Goal: Task Accomplishment & Management: Use online tool/utility

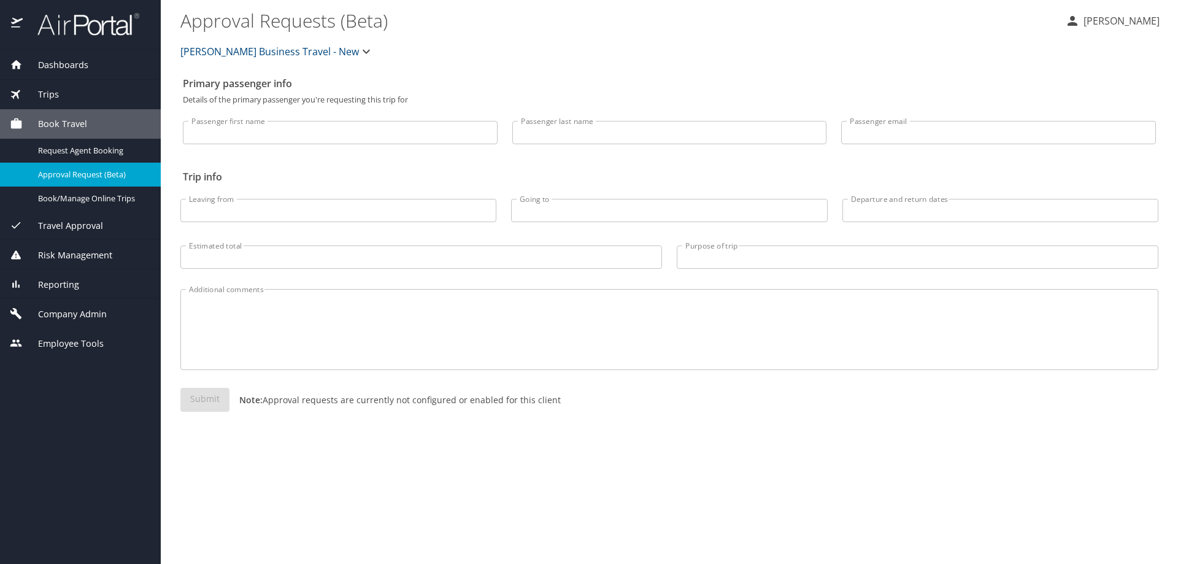
click at [110, 289] on div "Reporting" at bounding box center [80, 285] width 141 height 14
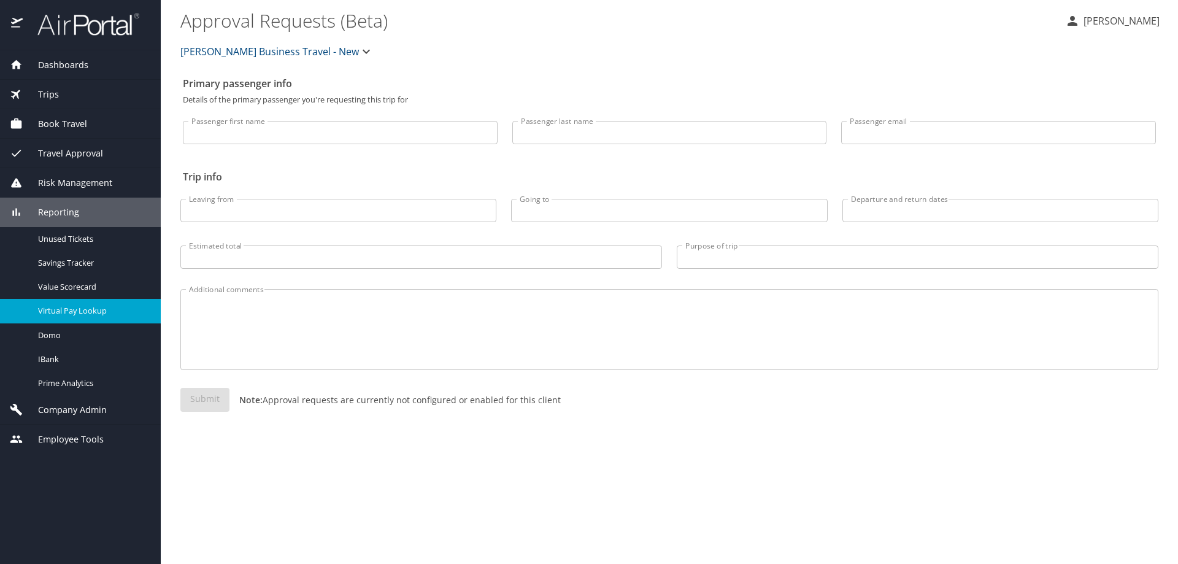
click at [109, 315] on span "Virtual Pay Lookup" at bounding box center [92, 311] width 108 height 12
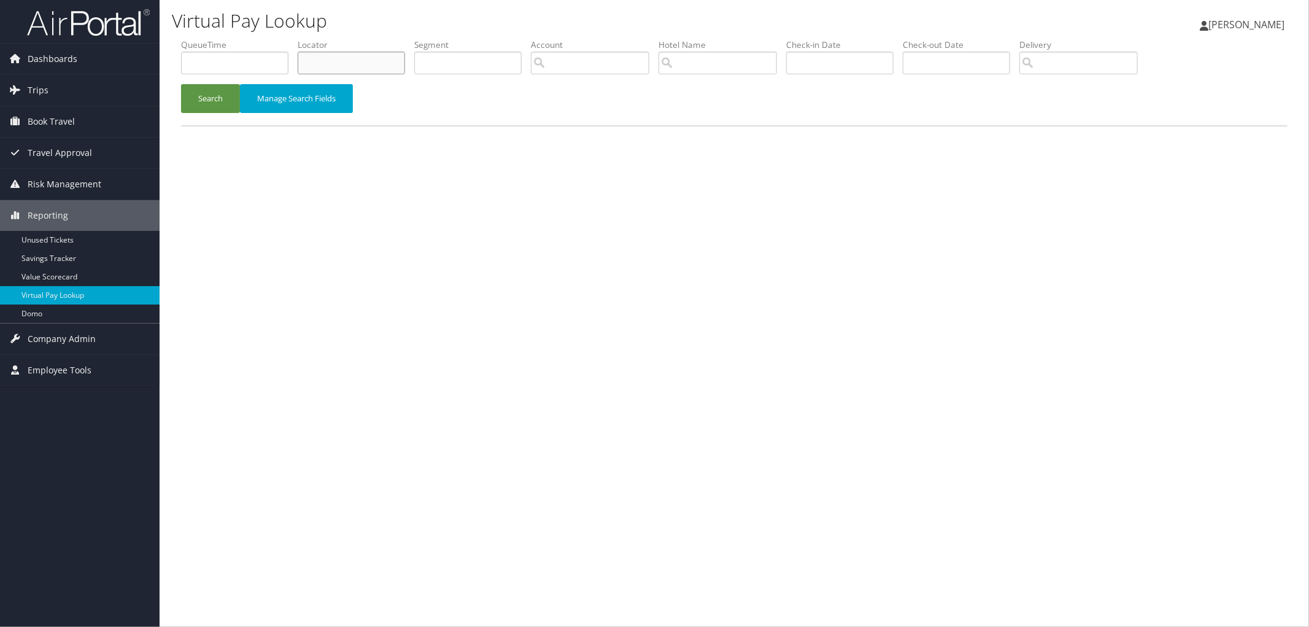
click at [345, 66] on input "text" at bounding box center [351, 63] width 107 height 23
paste input "DPWDYS"
type input "DPWDYS"
click at [215, 102] on button "Search" at bounding box center [210, 98] width 59 height 29
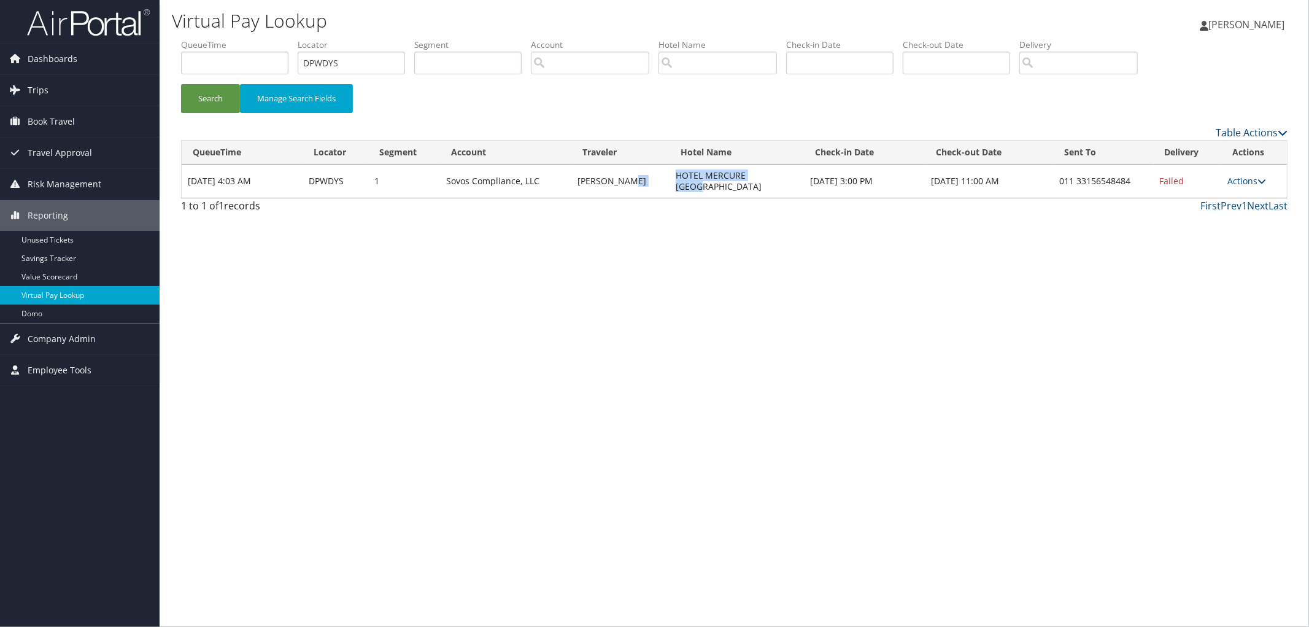
drag, startPoint x: 767, startPoint y: 169, endPoint x: 651, endPoint y: 184, distance: 117.6
click at [651, 184] on tr "Oct 13, 2025 4:03 AM DPWDYS 1 Sovos Compliance, LLC MARIE LOUIS HOTEL MERCURE P…" at bounding box center [734, 180] width 1105 height 33
copy tr "HOTEL MERCURE PARIS"
click at [1258, 177] on icon at bounding box center [1262, 181] width 9 height 9
click at [1198, 261] on link "View Itinerary" at bounding box center [1210, 256] width 105 height 21
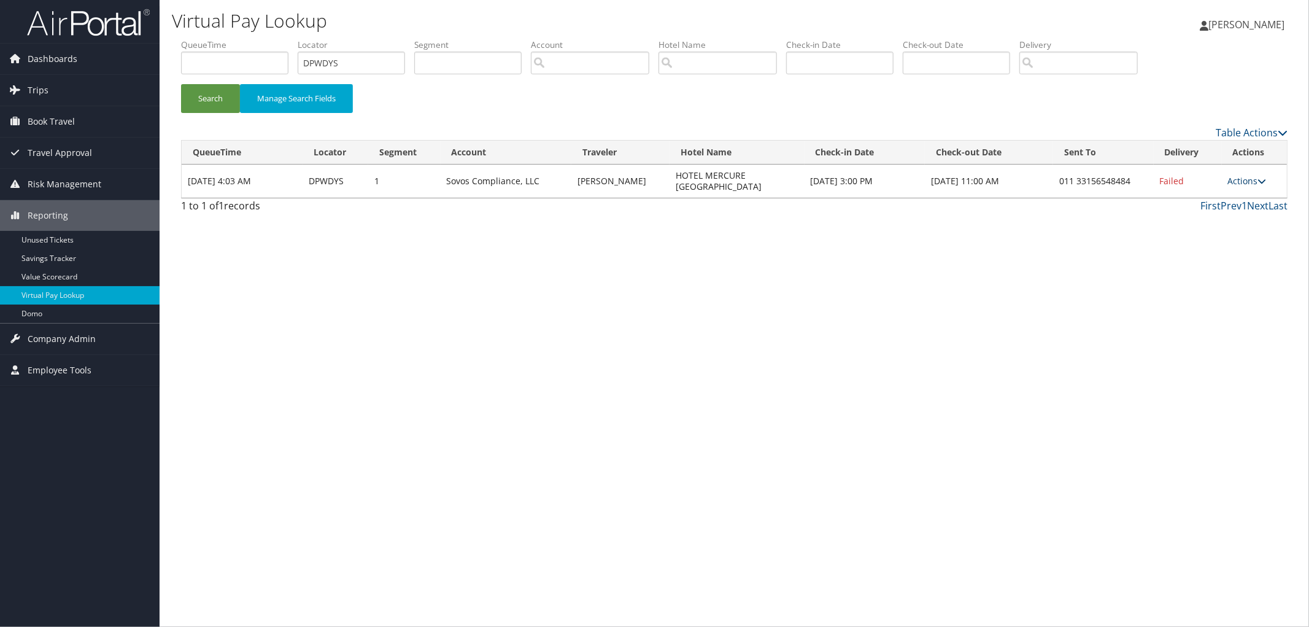
click at [1262, 177] on icon at bounding box center [1262, 181] width 9 height 9
click at [1240, 195] on link "Resend" at bounding box center [1210, 193] width 105 height 21
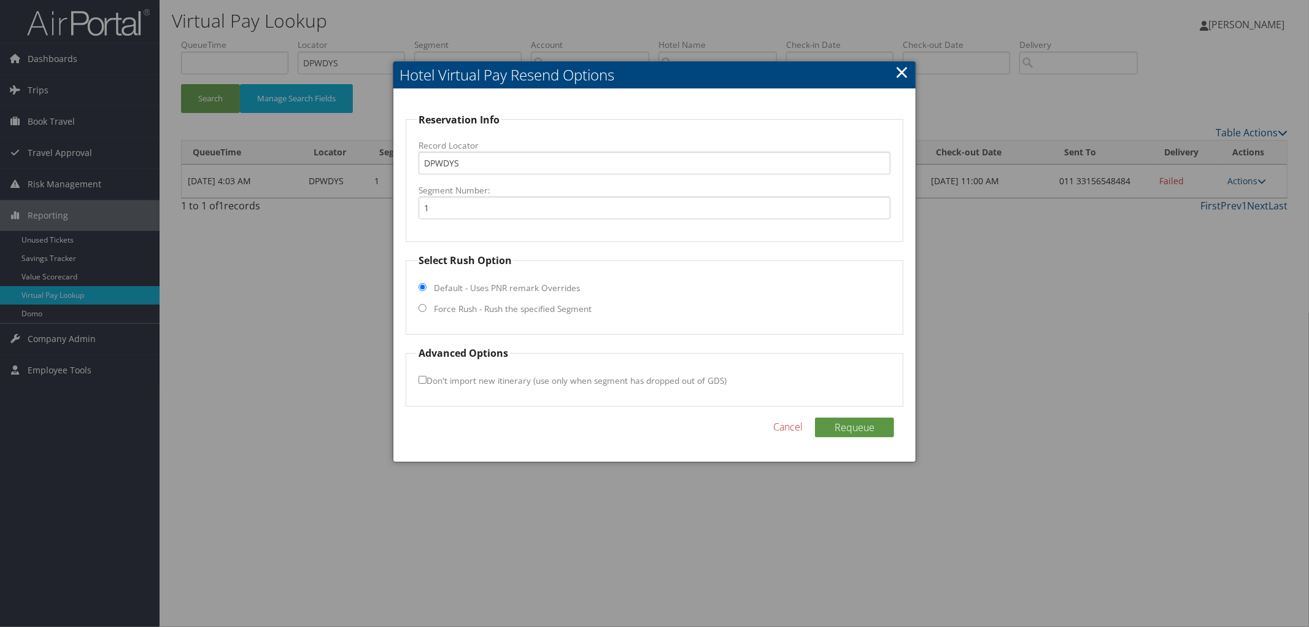
click at [456, 305] on label "Force Rush - Rush the specified Segment" at bounding box center [513, 309] width 158 height 12
click at [427, 305] on input "Force Rush - Rush the specified Segment" at bounding box center [423, 308] width 8 height 8
radio input "true"
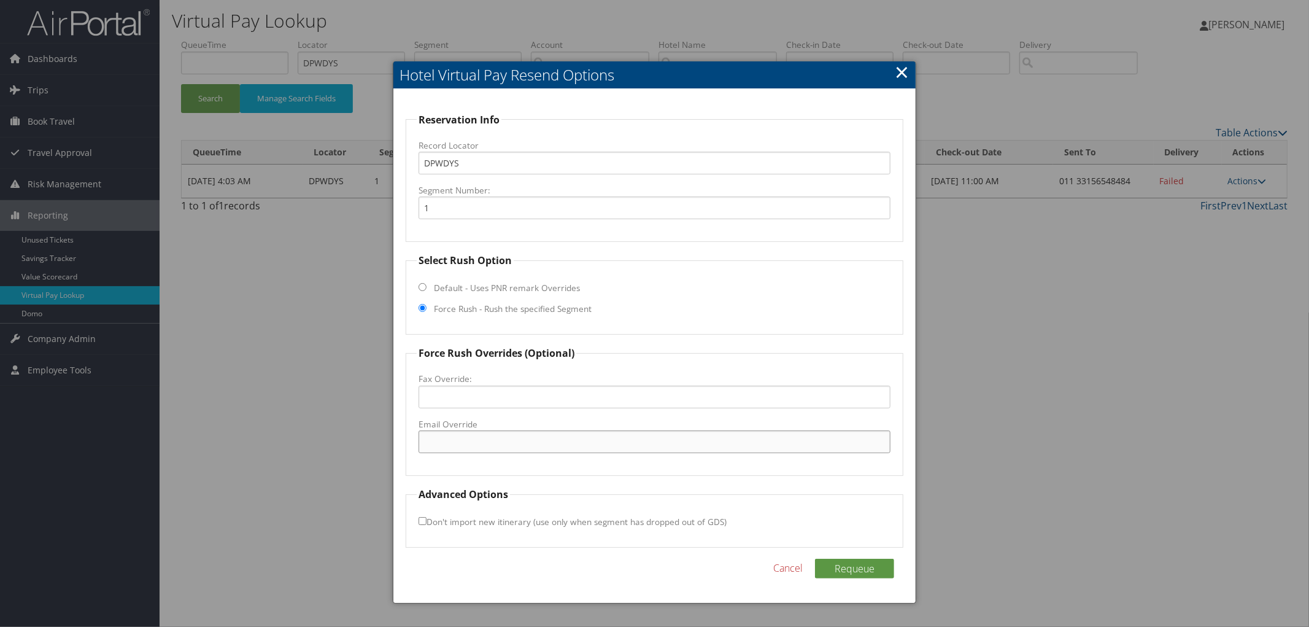
paste input "HB8H6-RE@accor.com"
type input "HB8H6-RE@accor.com"
click at [853, 565] on button "Requeue" at bounding box center [854, 569] width 79 height 20
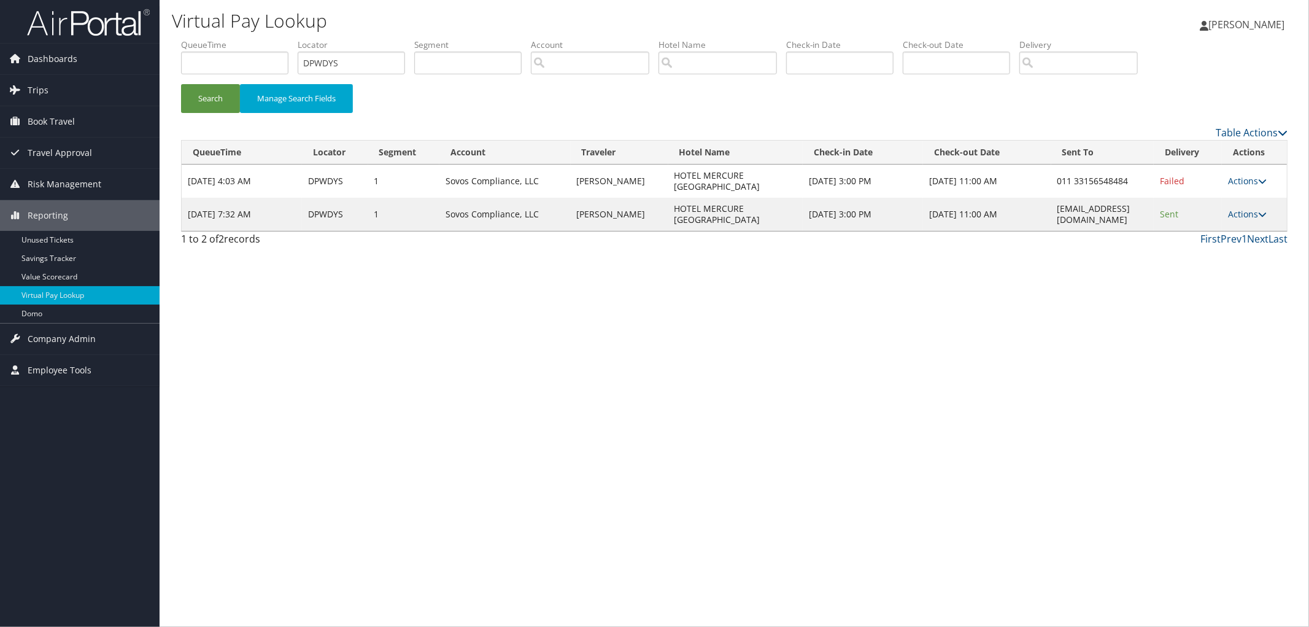
click at [864, 455] on div "Virtual Pay Lookup Megan Foster Megan Foster My Settings Travel Agency Contacts…" at bounding box center [735, 313] width 1150 height 627
drag, startPoint x: 823, startPoint y: 466, endPoint x: 1035, endPoint y: 465, distance: 212.4
click at [1035, 465] on div "Virtual Pay Lookup Megan Foster Megan Foster My Settings Travel Agency Contacts…" at bounding box center [735, 313] width 1150 height 627
drag, startPoint x: 360, startPoint y: 53, endPoint x: 263, endPoint y: 78, distance: 100.6
click at [268, 39] on ul "QueueTime Locator DPWDYS Segment Account Traveler Hotel Name Check-in Date Chec…" at bounding box center [734, 39] width 1107 height 0
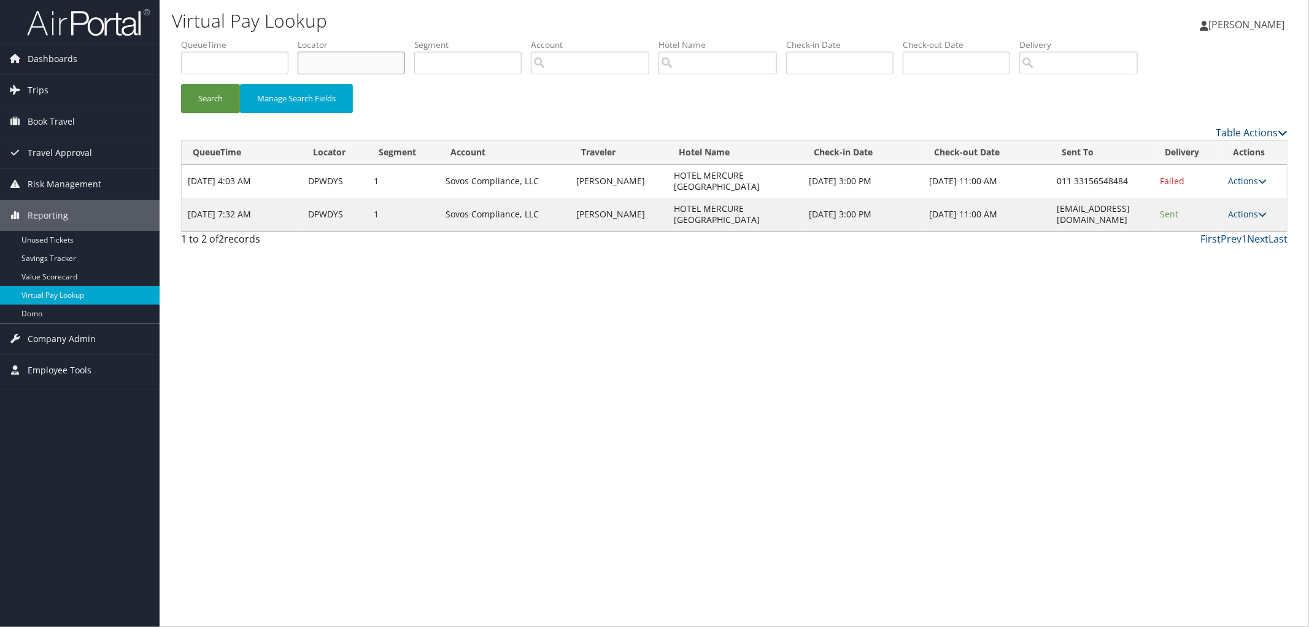
paste input "DLTVYF"
type input "DLTVYF"
click at [181, 84] on button "Search" at bounding box center [210, 98] width 59 height 29
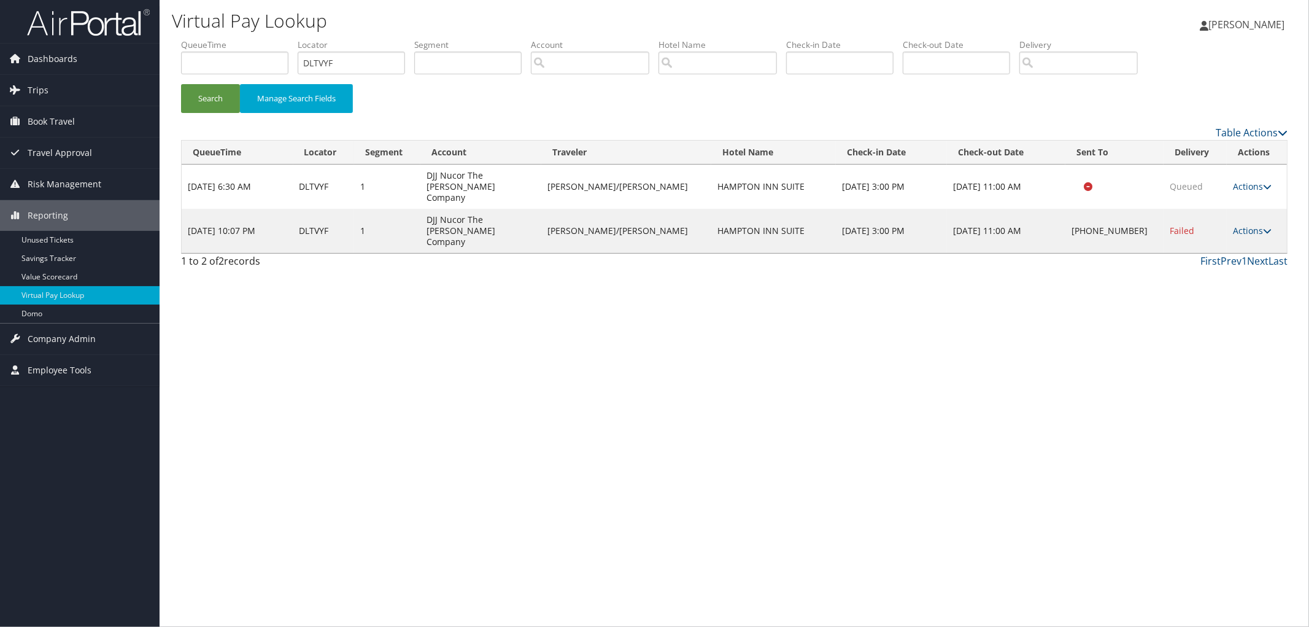
click at [1272, 209] on td "Actions Resend Logs Delivery Information View Itinerary" at bounding box center [1257, 231] width 60 height 44
click at [1263, 226] on icon at bounding box center [1267, 230] width 9 height 9
click at [1234, 290] on link "View Itinerary" at bounding box center [1211, 294] width 105 height 21
click at [1254, 220] on td "Actions Resend Logs Delivery Information View Itinerary" at bounding box center [1257, 231] width 60 height 44
click at [1255, 225] on link "Actions" at bounding box center [1252, 231] width 39 height 12
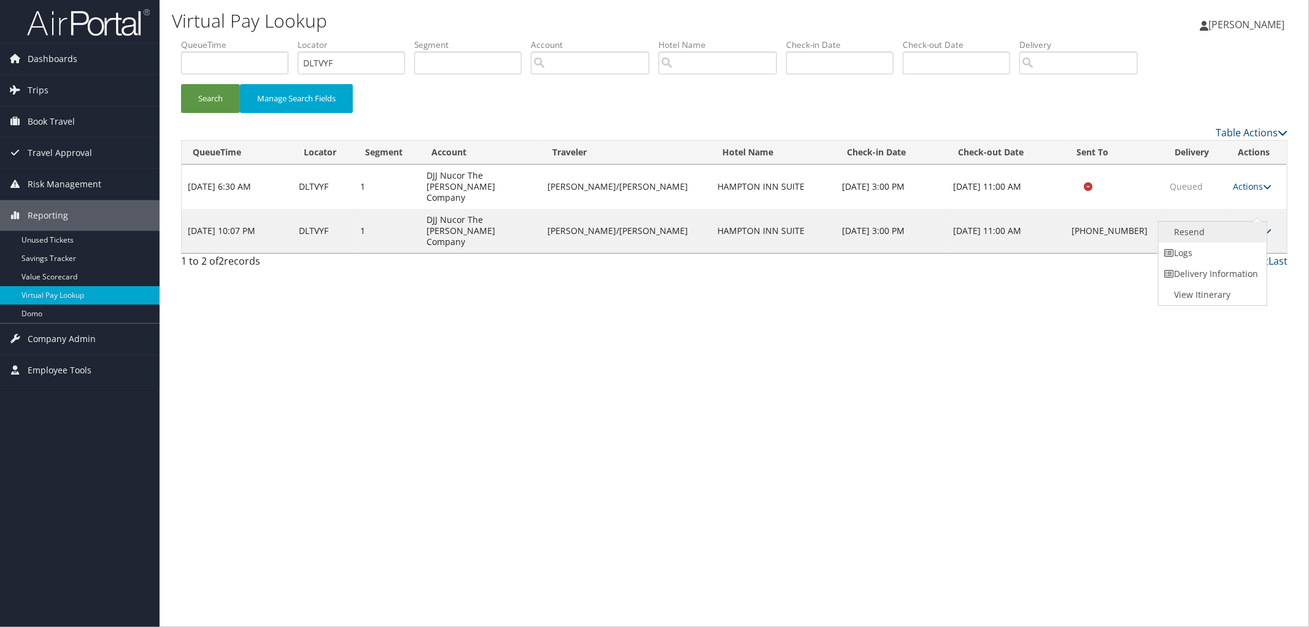
click at [1248, 225] on link "Resend" at bounding box center [1211, 232] width 105 height 21
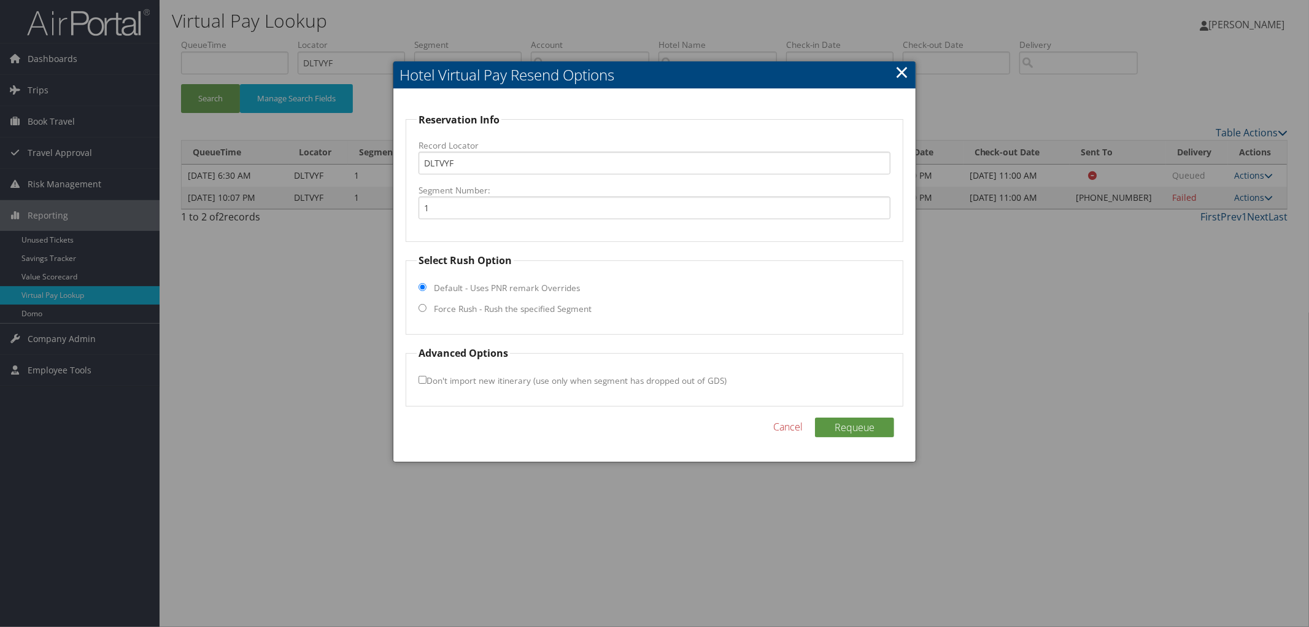
click at [581, 309] on label "Force Rush - Rush the specified Segment" at bounding box center [513, 309] width 158 height 12
click at [427, 309] on input "Force Rush - Rush the specified Segment" at bounding box center [423, 308] width 8 height 8
radio input "true"
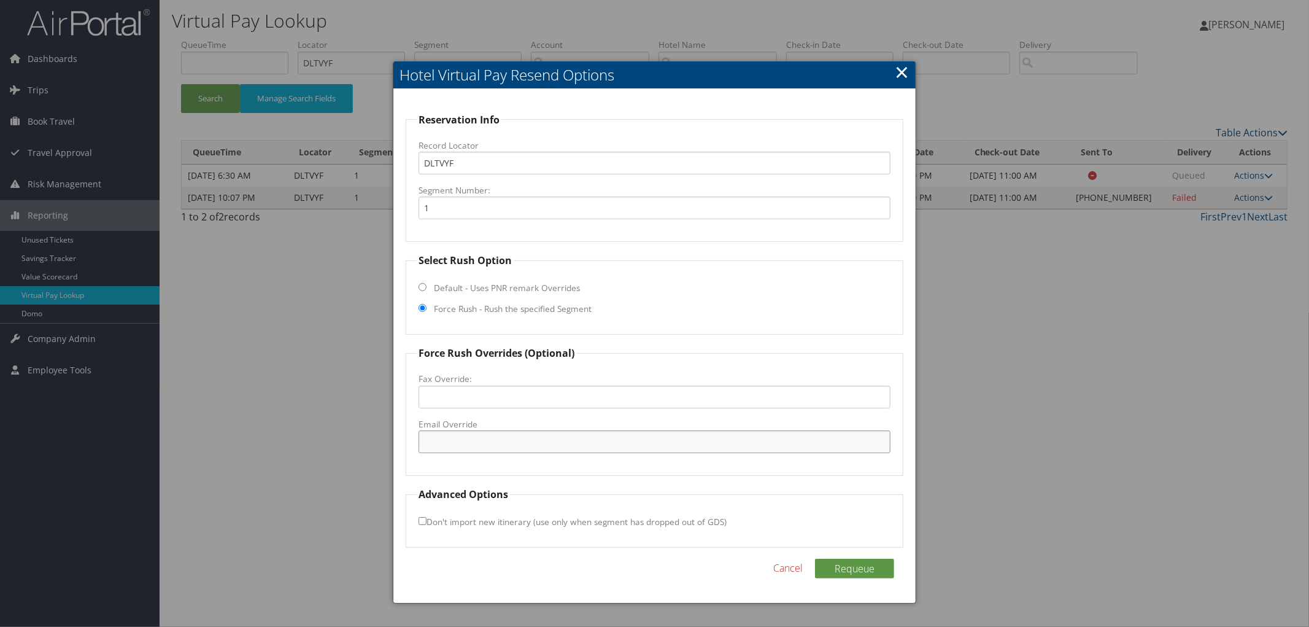
paste input "DAYXO_hampton_suites@hilton.com"
type input "DAYXO_hampton_suites@hilton.com"
click at [843, 565] on button "Requeue" at bounding box center [854, 569] width 79 height 20
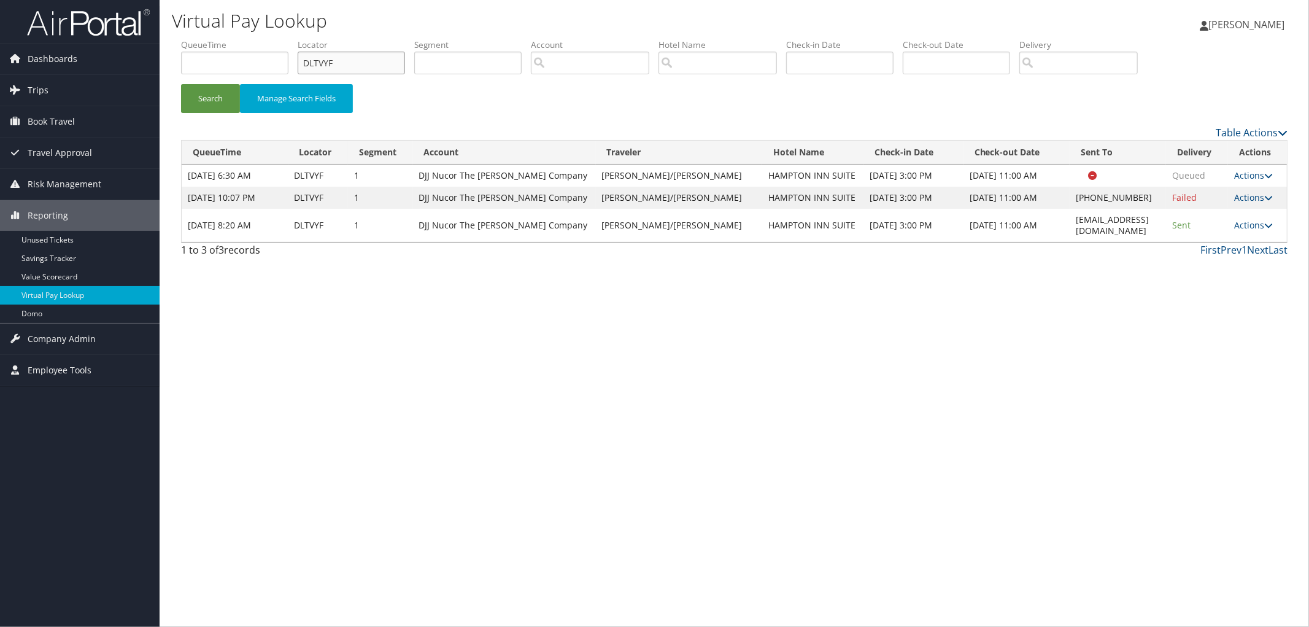
drag, startPoint x: 342, startPoint y: 66, endPoint x: 203, endPoint y: 65, distance: 139.9
click at [260, 39] on ul "QueueTime Locator DLTVYF Segment Account Traveler Hotel Name Check-in Date Chec…" at bounding box center [734, 39] width 1107 height 0
paste input "DM0624"
type input "DM0624"
click at [181, 84] on button "Search" at bounding box center [210, 98] width 59 height 29
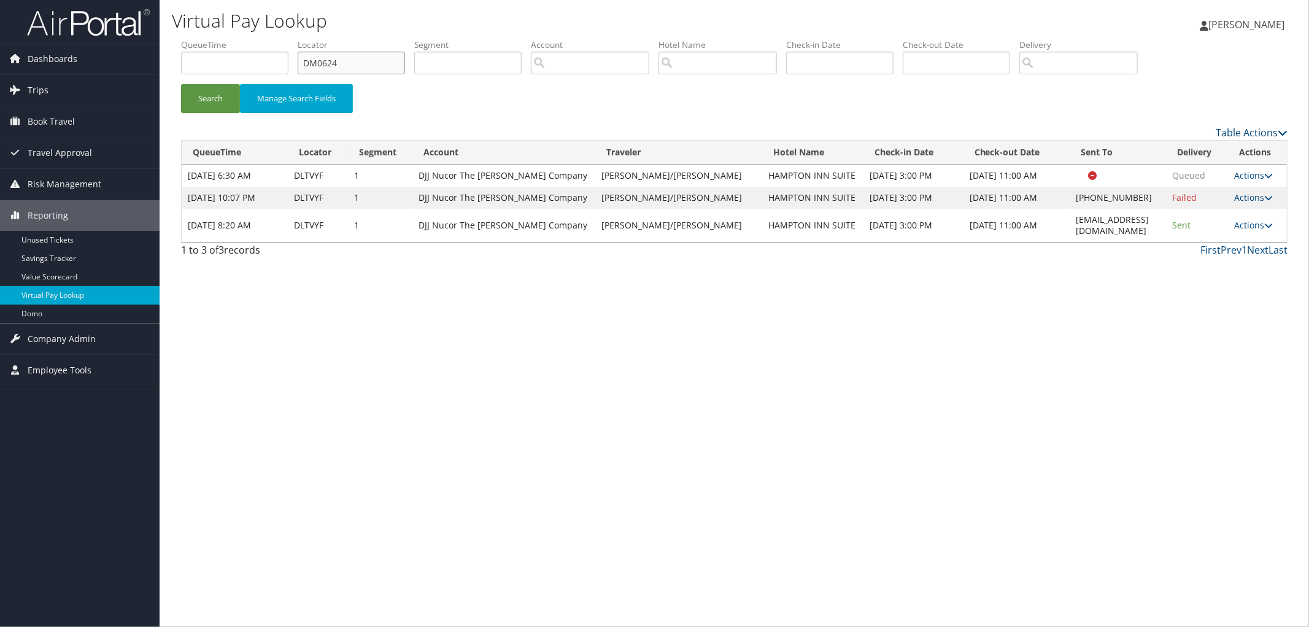
click at [181, 84] on button "Search" at bounding box center [210, 98] width 59 height 29
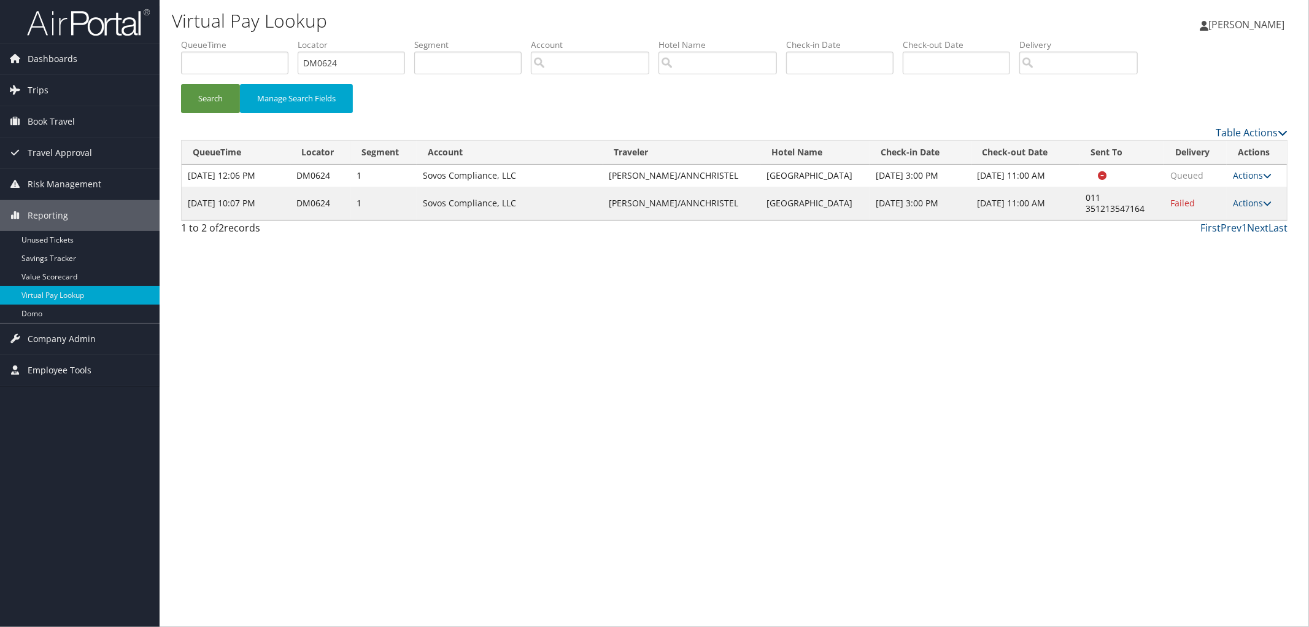
drag, startPoint x: 783, startPoint y: 223, endPoint x: 754, endPoint y: 211, distance: 31.4
click at [760, 211] on td "Sheraton Lisboa Hotel And Spa" at bounding box center [814, 203] width 109 height 33
drag, startPoint x: 794, startPoint y: 225, endPoint x: 751, endPoint y: 207, distance: 47.3
click at [760, 207] on td "Sheraton Lisboa Hotel And Spa" at bounding box center [814, 203] width 109 height 33
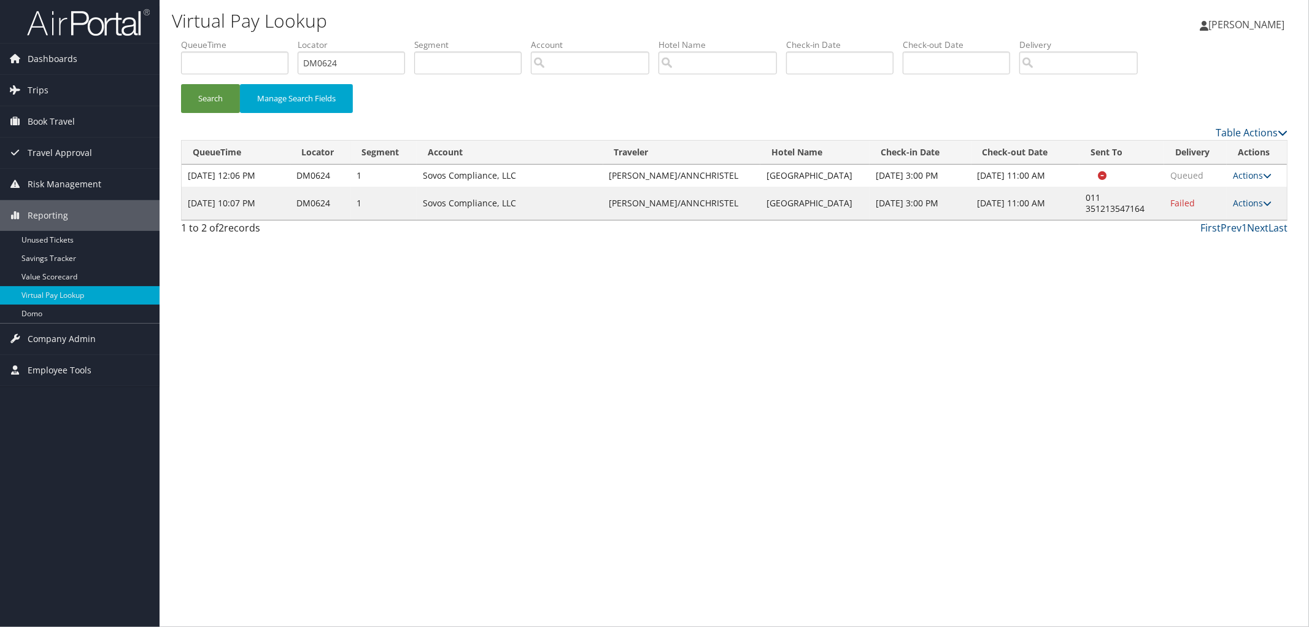
copy td "Sheraton Lisboa Hotel And Spa"
click at [1257, 209] on link "Actions" at bounding box center [1252, 203] width 39 height 12
click at [1243, 236] on link "Resend" at bounding box center [1214, 232] width 105 height 21
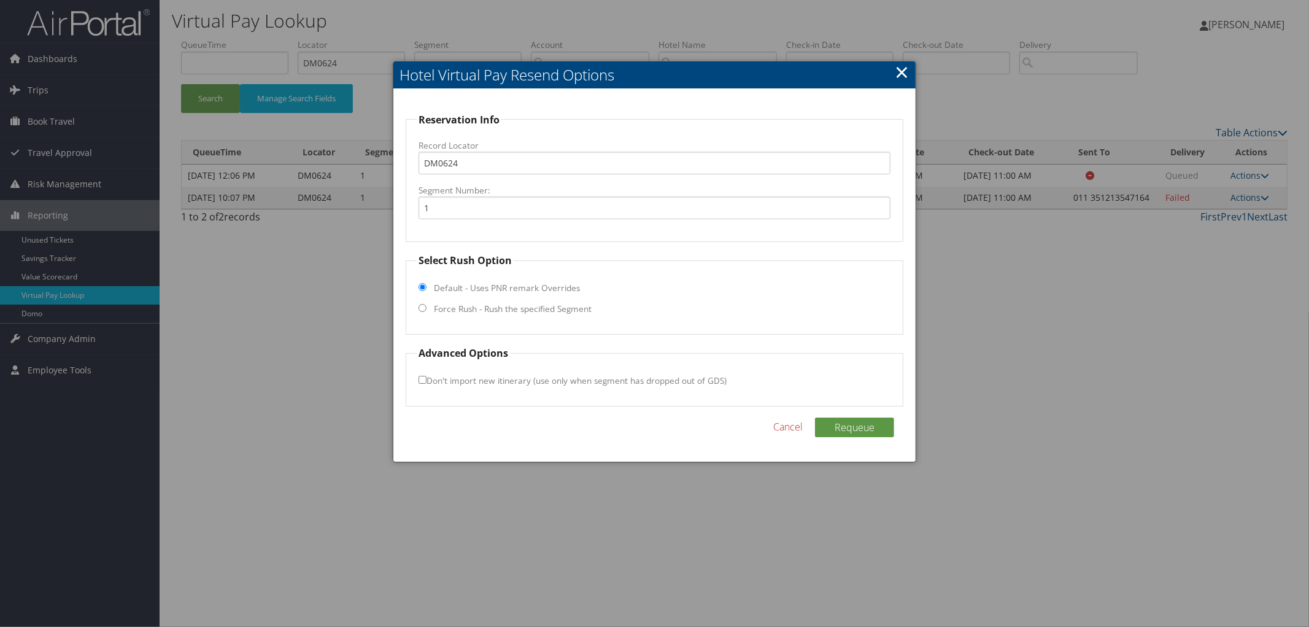
click at [511, 313] on label "Force Rush - Rush the specified Segment" at bounding box center [513, 309] width 158 height 12
click at [427, 312] on input "Force Rush - Rush the specified Segment" at bounding box center [423, 308] width 8 height 8
radio input "true"
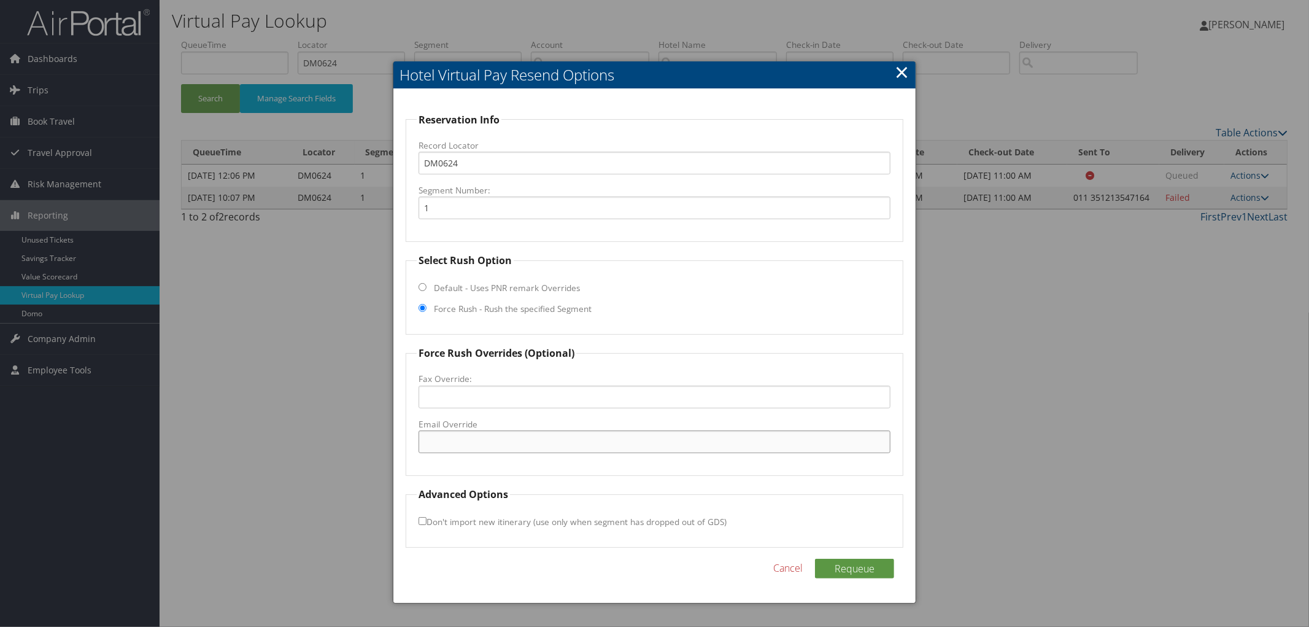
paste input "sheraton.lisboa@sheraton.com"
type input "sheraton.lisboa@sheraton.com"
click at [838, 568] on button "Requeue" at bounding box center [854, 569] width 79 height 20
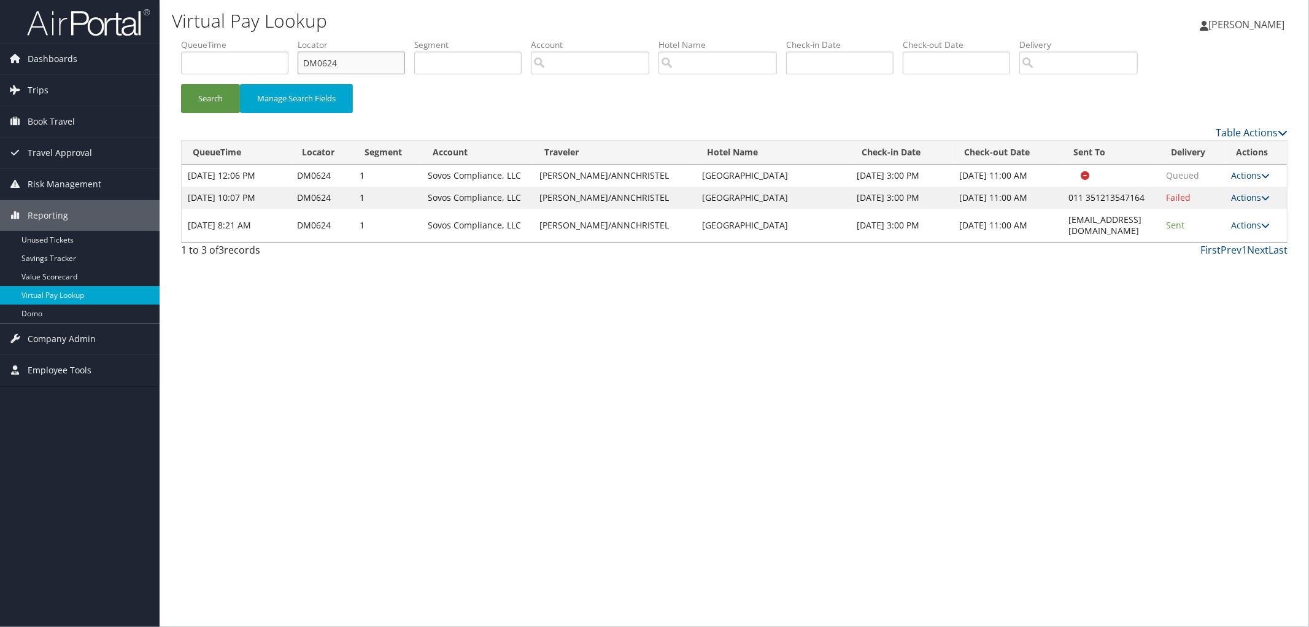
drag, startPoint x: 328, startPoint y: 64, endPoint x: 241, endPoint y: 79, distance: 88.4
click at [284, 39] on ul "QueueTime Locator DM0624 Segment Account Traveler Hotel Name Check-in Date Chec…" at bounding box center [734, 39] width 1107 height 0
paste input "CGSGRH"
type input "CGSGRH"
click at [181, 84] on button "Search" at bounding box center [210, 98] width 59 height 29
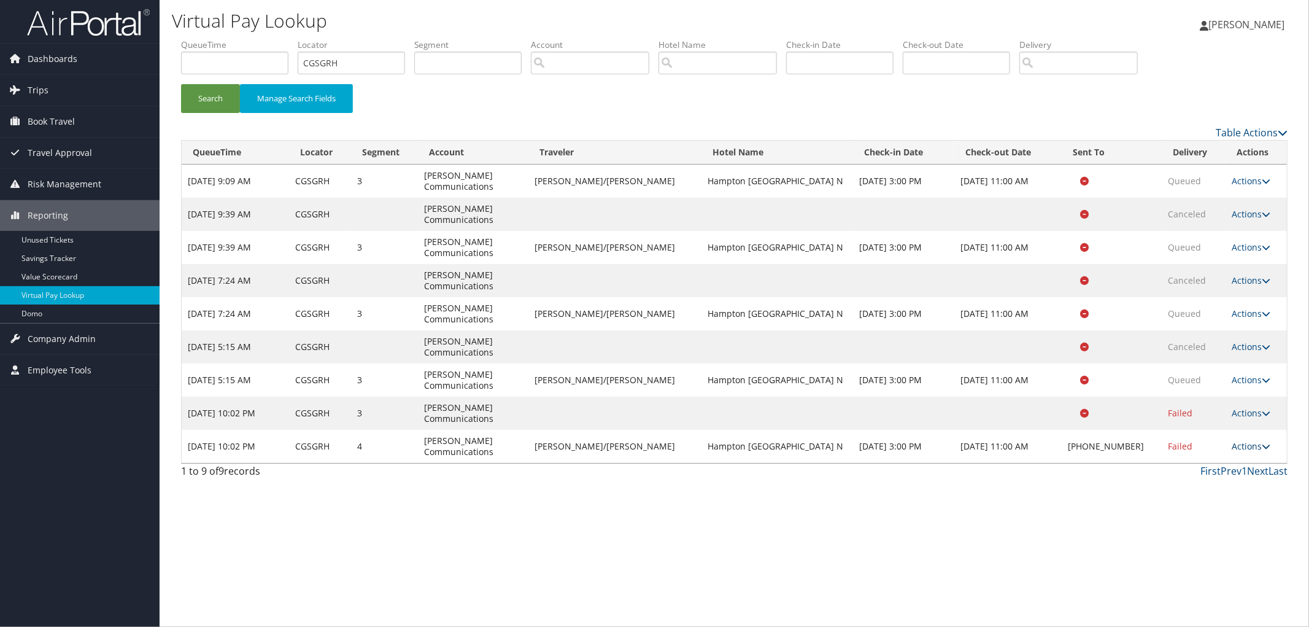
click at [1262, 446] on icon at bounding box center [1266, 446] width 9 height 9
click at [1204, 520] on link "View Itinerary" at bounding box center [1211, 526] width 105 height 21
click at [1250, 444] on link "Actions" at bounding box center [1251, 446] width 39 height 12
click at [1238, 462] on link "Resend" at bounding box center [1211, 464] width 105 height 21
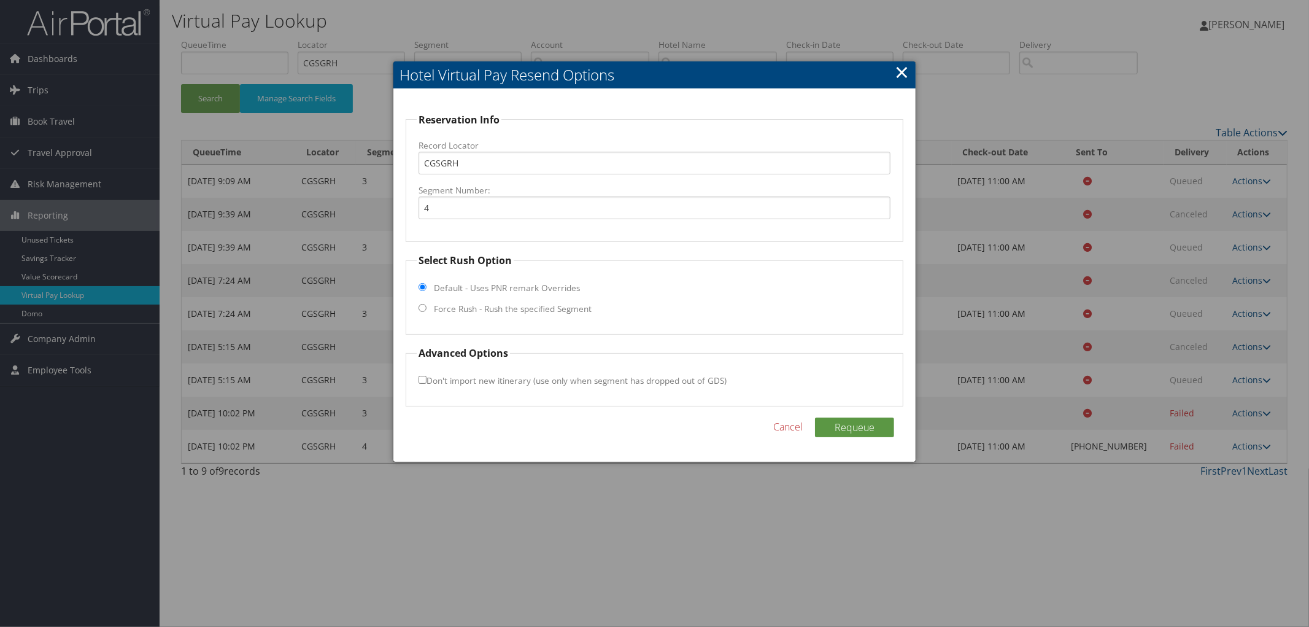
click at [493, 307] on label "Force Rush - Rush the specified Segment" at bounding box center [513, 309] width 158 height 12
click at [427, 307] on input "Force Rush - Rush the specified Segment" at bounding box center [423, 308] width 8 height 8
radio input "true"
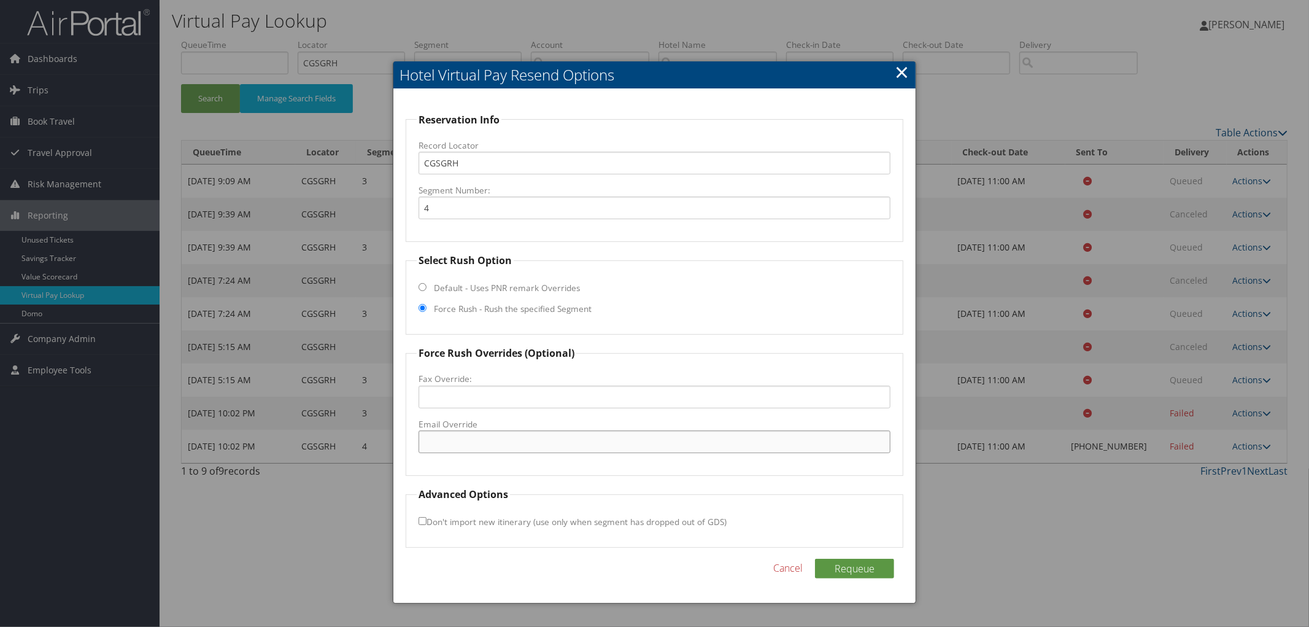
paste input "ROCNY.Hampton@hilton.com"
type input "ROCNY.Hampton@hilton.com"
click at [868, 573] on button "Requeue" at bounding box center [854, 569] width 79 height 20
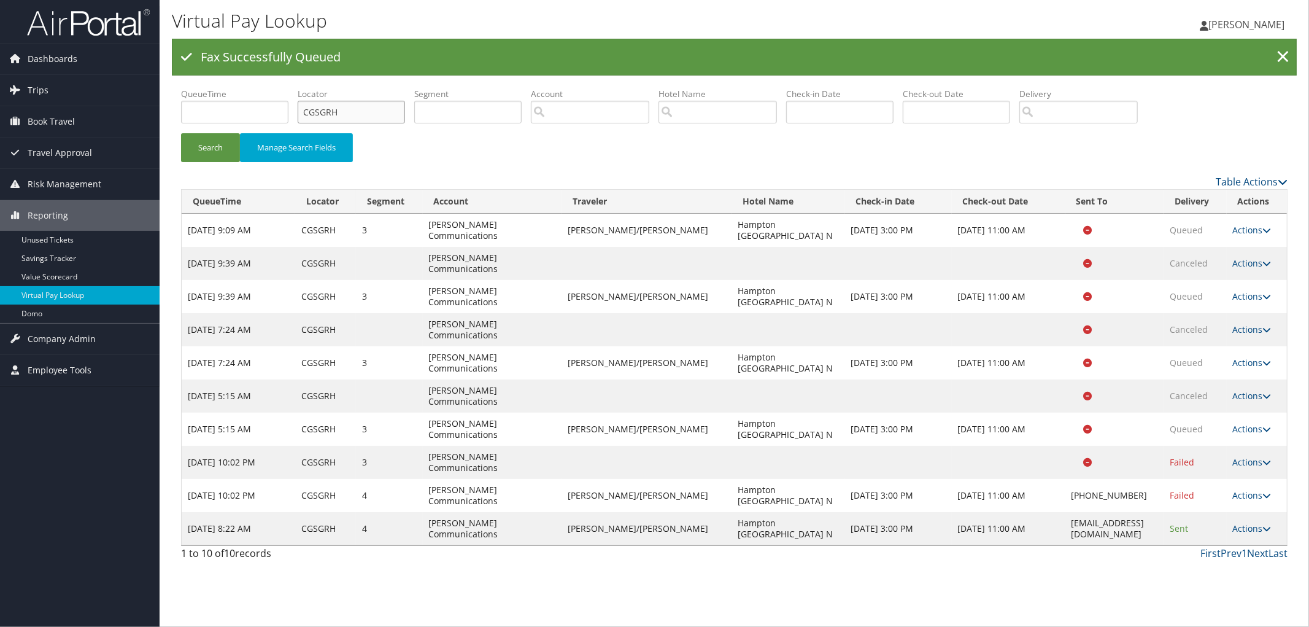
click at [252, 88] on ul "QueueTime Locator CGSGRH Segment Account Traveler Hotel Name Check-in Date Chec…" at bounding box center [734, 88] width 1107 height 0
paste input "DKSMNN"
type input "DKSMNN"
click at [181, 133] on button "Search" at bounding box center [210, 147] width 59 height 29
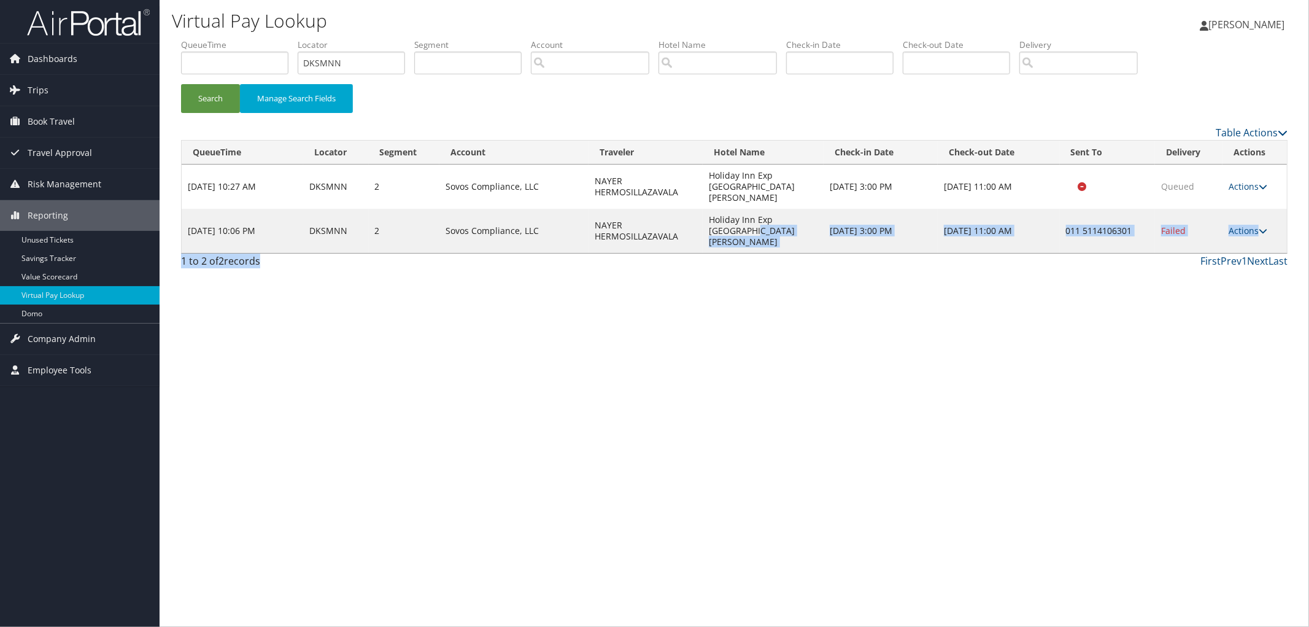
drag, startPoint x: 813, startPoint y: 261, endPoint x: 706, endPoint y: 273, distance: 107.4
click at [706, 273] on div "Virtual Pay Lookup Megan Foster Megan Foster My Settings Travel Agency Contacts…" at bounding box center [735, 313] width 1150 height 627
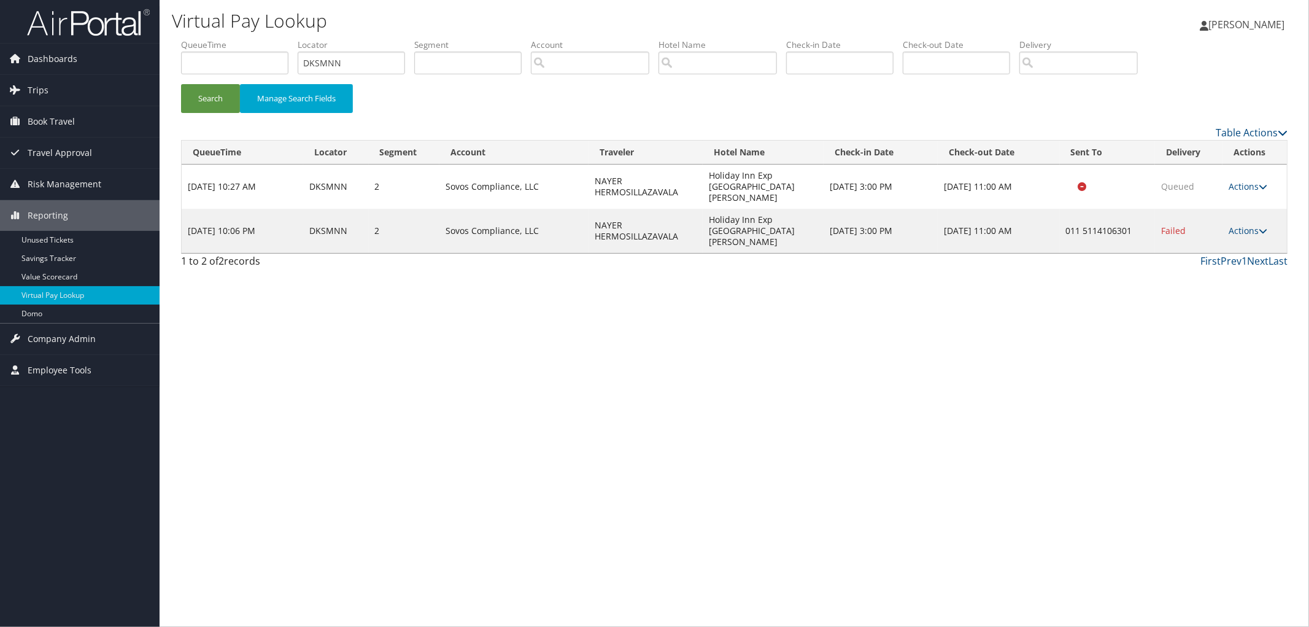
click at [712, 216] on td "Holiday Inn Exp San Isidro" at bounding box center [763, 231] width 121 height 44
drag, startPoint x: 818, startPoint y: 209, endPoint x: 710, endPoint y: 216, distance: 108.8
click at [710, 216] on td "Holiday Inn Exp San Isidro" at bounding box center [763, 231] width 121 height 44
click at [1262, 221] on td "Actions Resend Logs Delivery Information View Itinerary" at bounding box center [1255, 231] width 64 height 44
click at [1261, 226] on icon at bounding box center [1263, 230] width 9 height 9
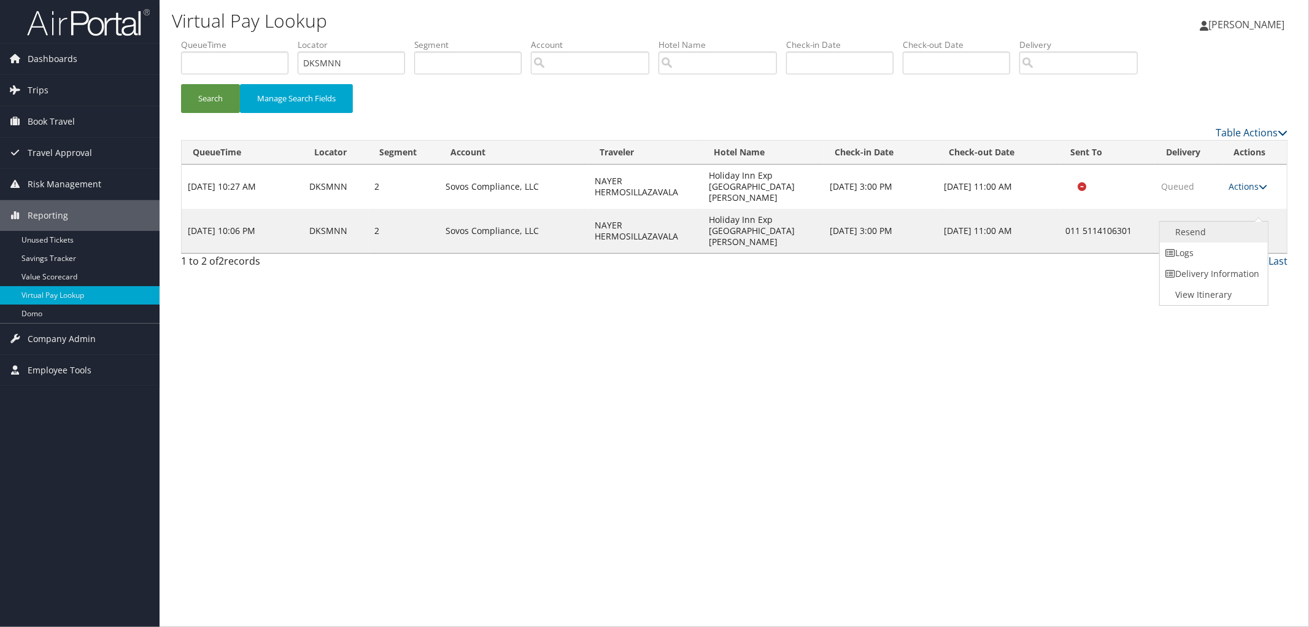
click at [1251, 227] on link "Resend" at bounding box center [1212, 232] width 105 height 21
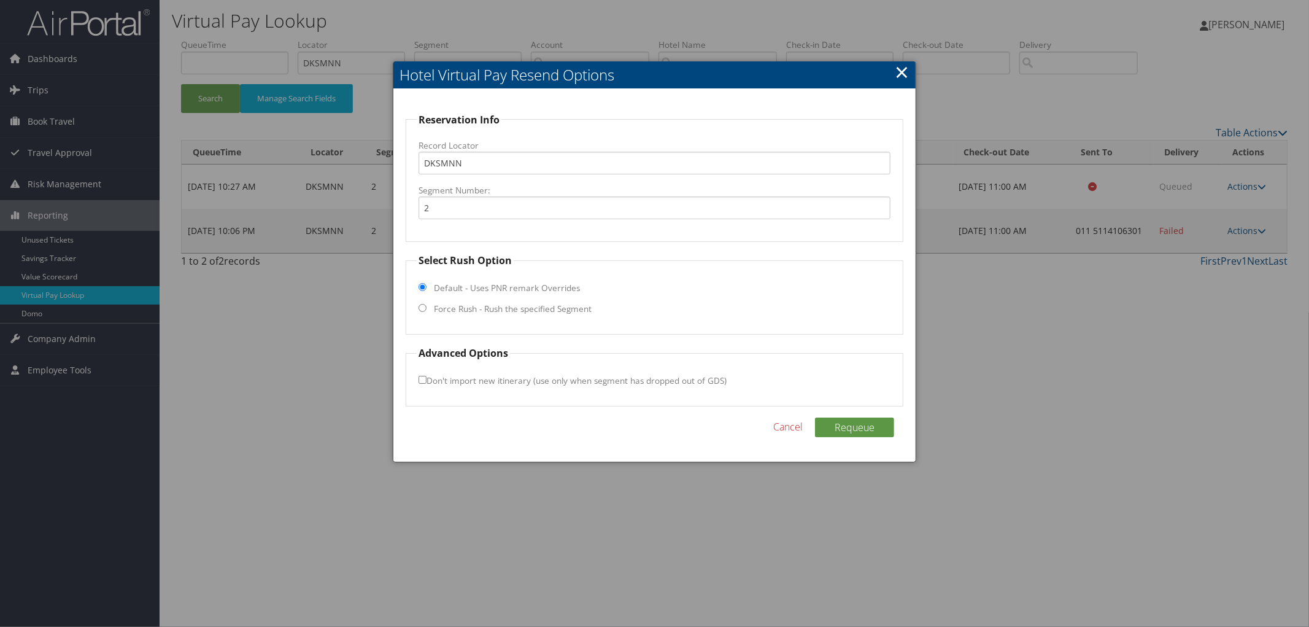
click at [471, 309] on label "Force Rush - Rush the specified Segment" at bounding box center [513, 309] width 158 height 12
click at [427, 309] on input "Force Rush - Rush the specified Segment" at bounding box center [423, 308] width 8 height 8
radio input "true"
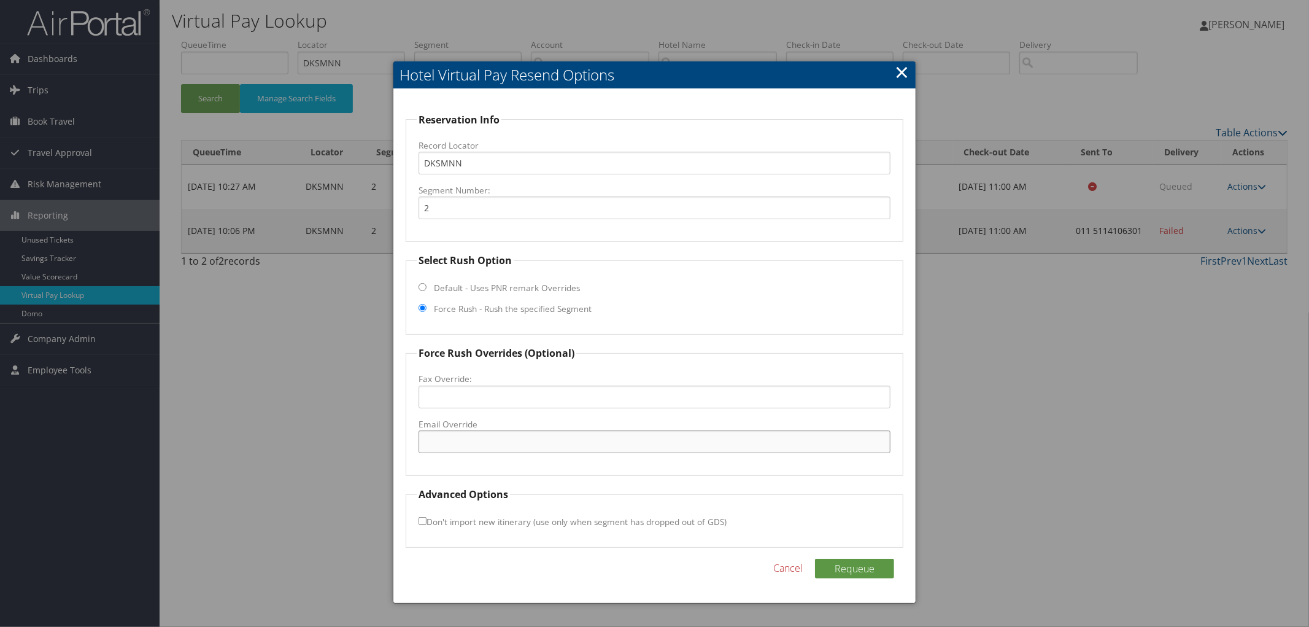
paste input "recepcion.limsi@agrisal.com"
type input "recepcion.limsi@agrisal.com"
click at [835, 559] on button "Requeue" at bounding box center [854, 569] width 79 height 20
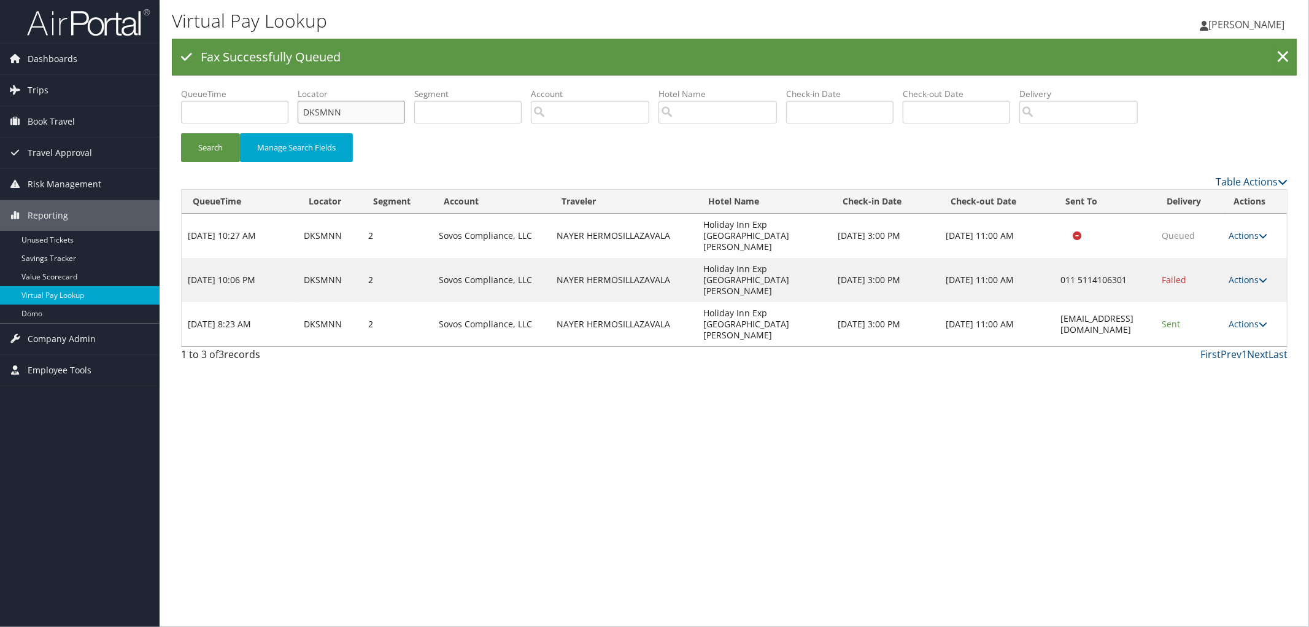
click at [358, 115] on input "DKSMNN" at bounding box center [351, 112] width 107 height 23
drag, startPoint x: 358, startPoint y: 115, endPoint x: 322, endPoint y: 117, distance: 36.3
click at [322, 117] on input "DKSMNN" at bounding box center [351, 112] width 107 height 23
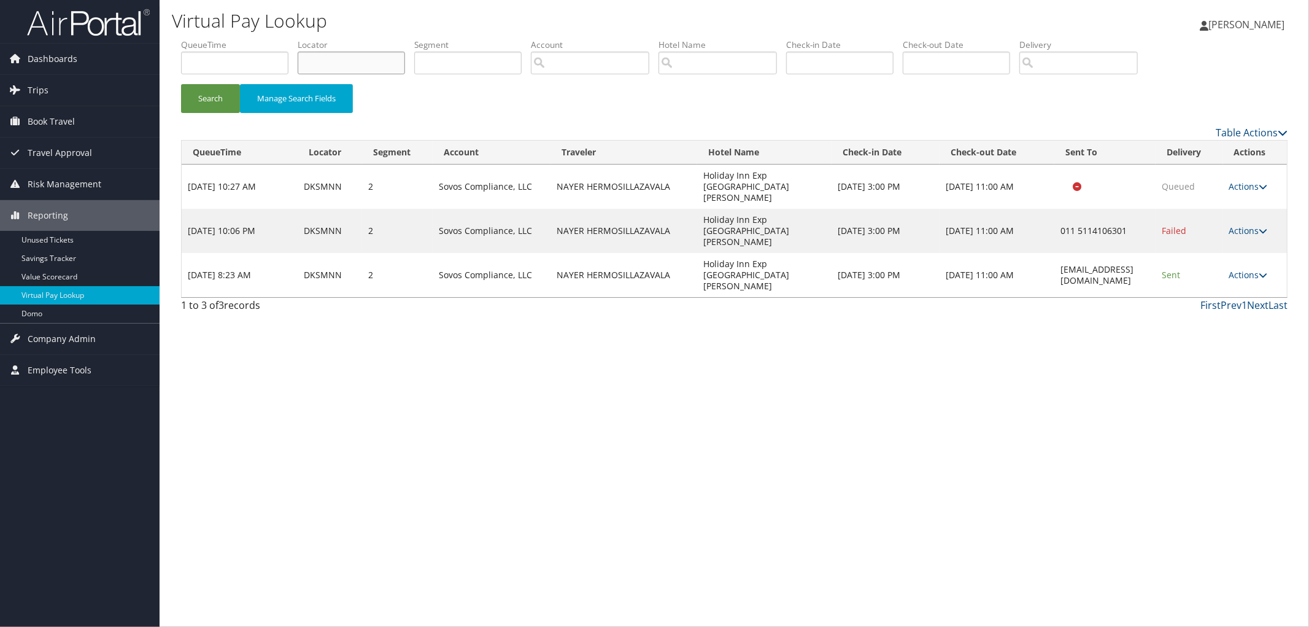
paste input "DK11JN"
type input "DK11JN"
click at [181, 84] on button "Search" at bounding box center [210, 98] width 59 height 29
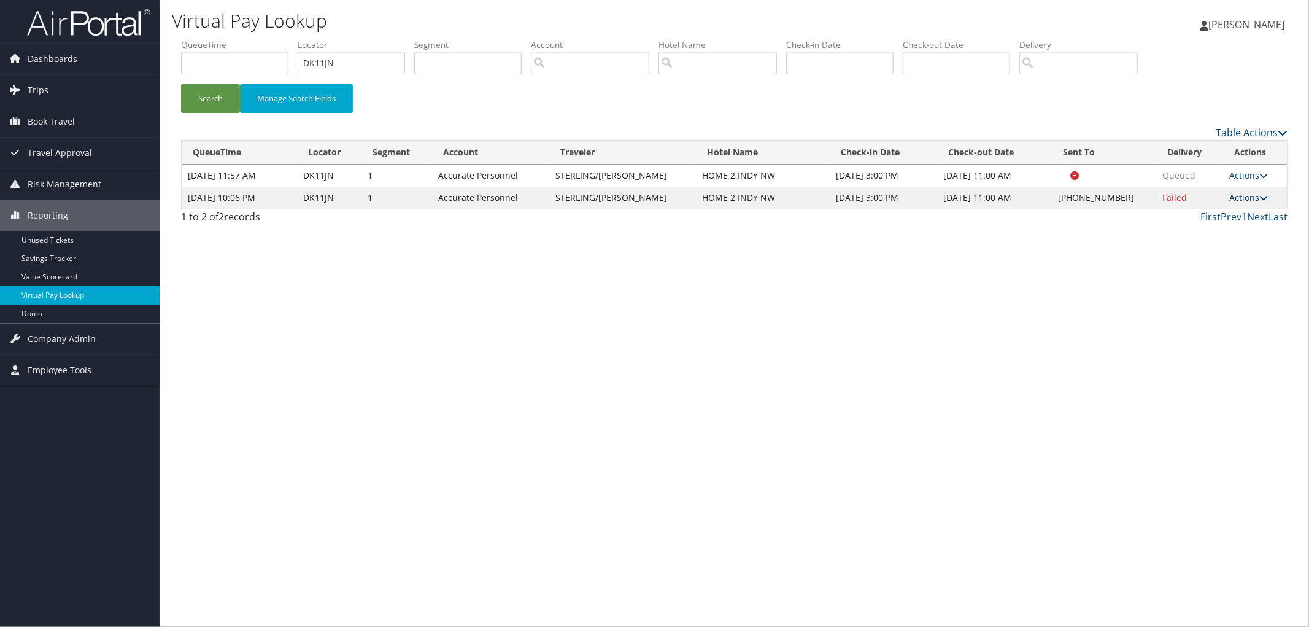
click at [1261, 197] on icon at bounding box center [1263, 197] width 9 height 9
click at [1236, 274] on link "View Itinerary" at bounding box center [1211, 278] width 105 height 21
click at [1240, 187] on td "Actions Resend Logs Delivery Information View Itinerary" at bounding box center [1255, 198] width 64 height 22
click at [1242, 193] on link "Actions" at bounding box center [1248, 198] width 39 height 12
click at [1228, 219] on link "Resend" at bounding box center [1211, 215] width 105 height 21
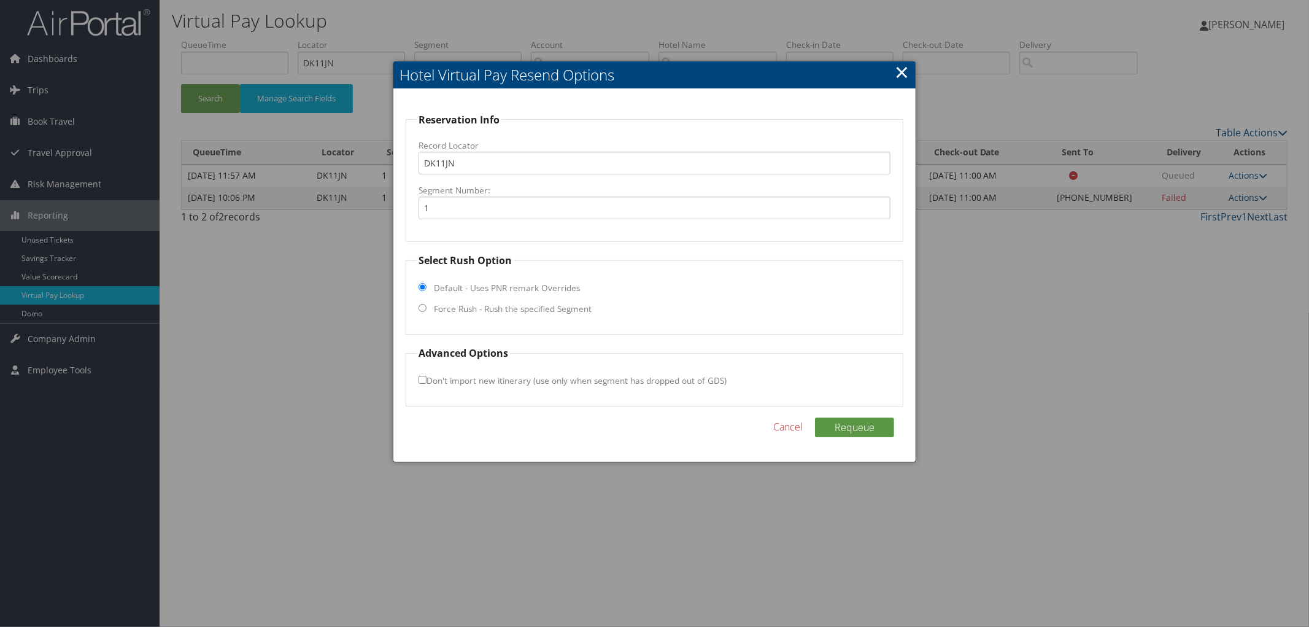
click at [457, 314] on label "Force Rush - Rush the specified Segment" at bounding box center [513, 309] width 158 height 12
click at [427, 312] on input "Force Rush - Rush the specified Segment" at bounding box center [423, 308] width 8 height 8
radio input "true"
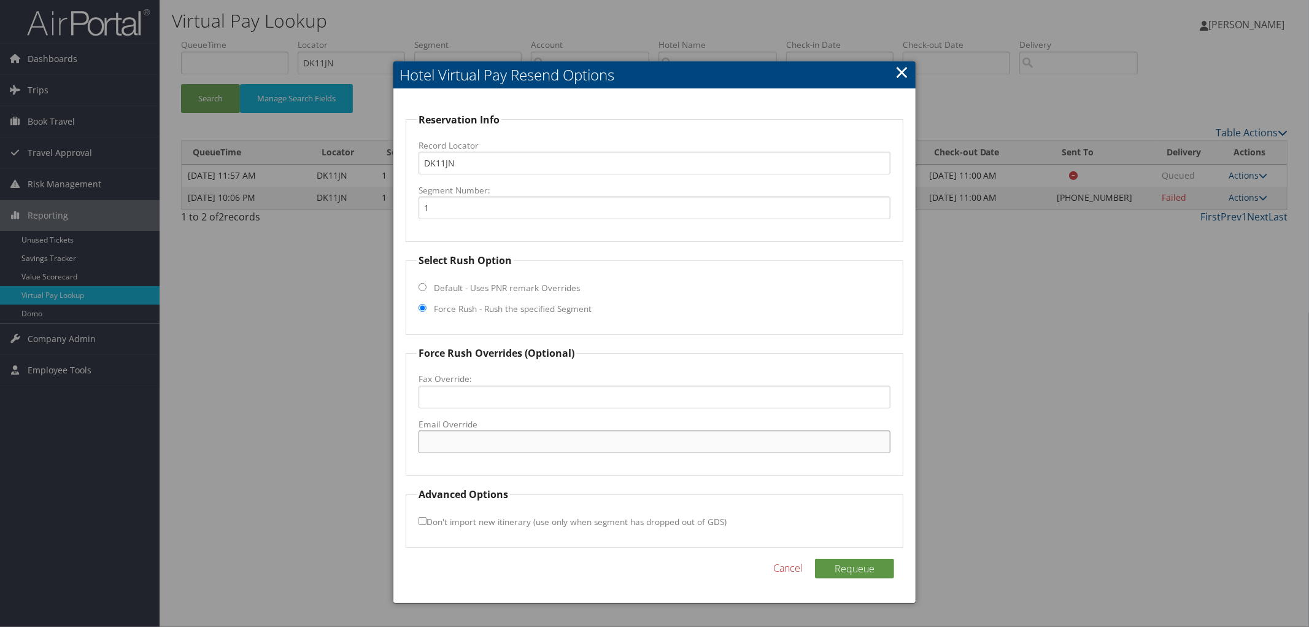
paste input "INDWR_Home2@hilton.com"
type input "INDWR_Home2@hilton.com"
click at [880, 571] on button "Requeue" at bounding box center [854, 569] width 79 height 20
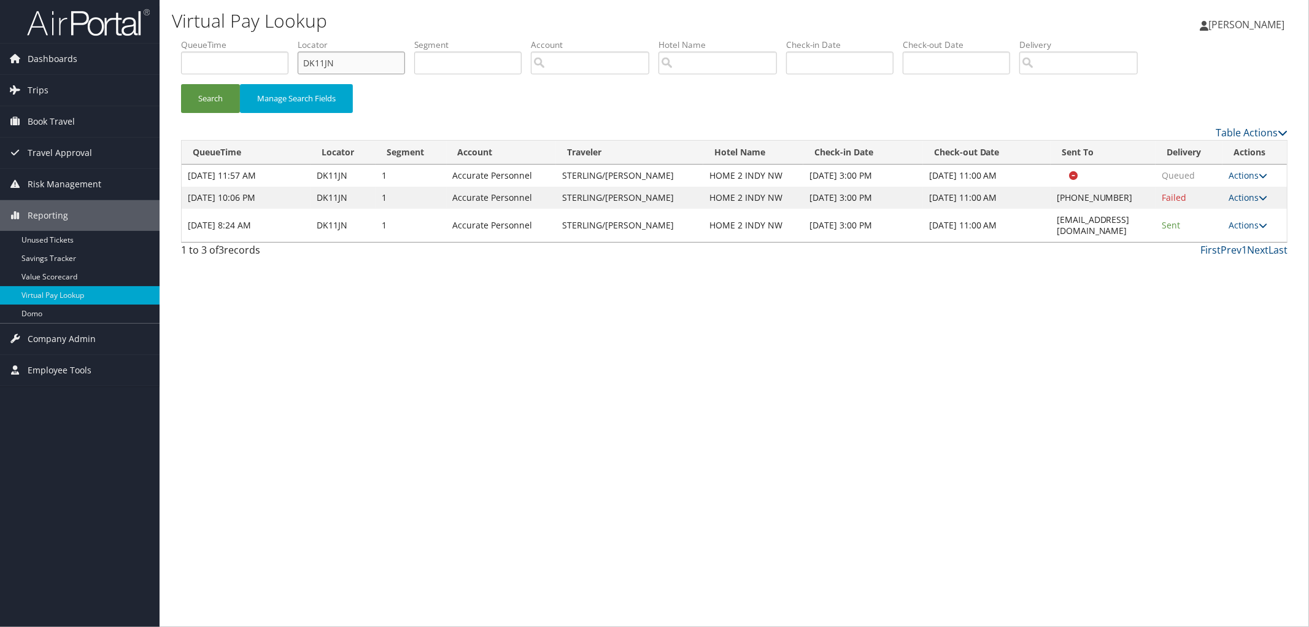
drag, startPoint x: 360, startPoint y: 55, endPoint x: 252, endPoint y: 63, distance: 108.3
click at [263, 39] on ul "QueueTime Locator DK11JN Segment Account Traveler Hotel Name Check-in Date Chec…" at bounding box center [734, 39] width 1107 height 0
paste input "DJCBTW"
type input "DJCBTW"
click at [181, 84] on button "Search" at bounding box center [210, 98] width 59 height 29
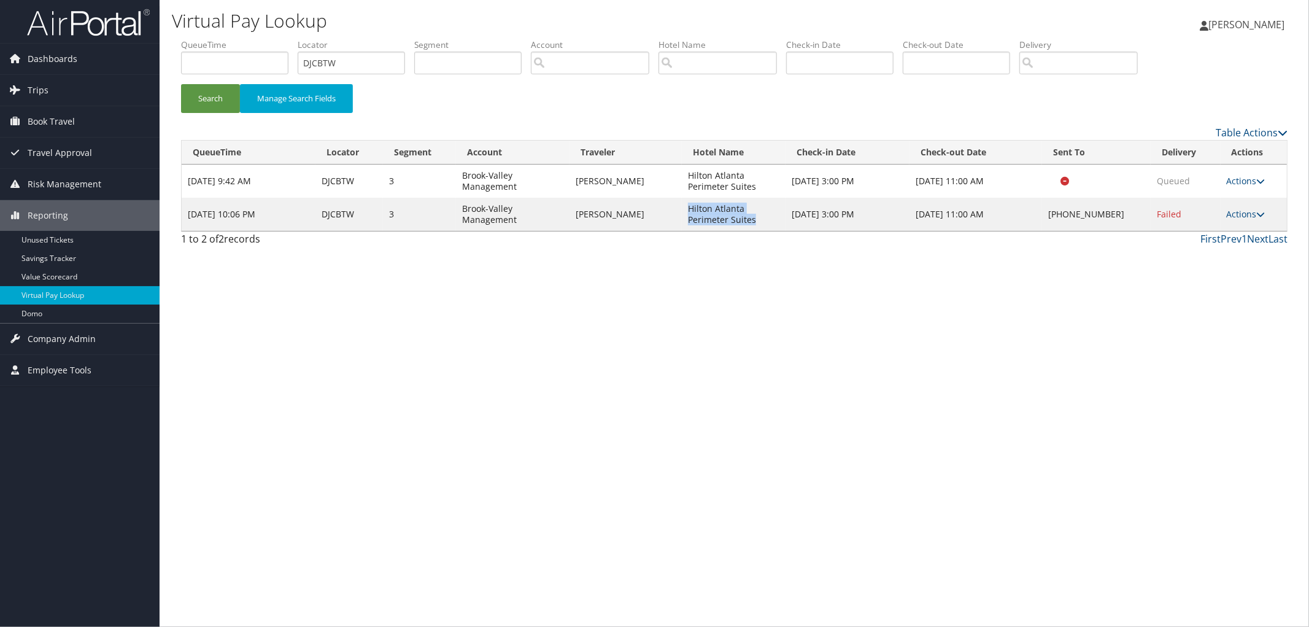
drag, startPoint x: 771, startPoint y: 225, endPoint x: 692, endPoint y: 212, distance: 79.7
click at [692, 212] on td "Hilton Atlanta Perimeter Suites" at bounding box center [734, 214] width 104 height 33
click at [1247, 216] on link "Actions" at bounding box center [1246, 214] width 39 height 12
click at [1231, 229] on link "Resend" at bounding box center [1210, 232] width 105 height 21
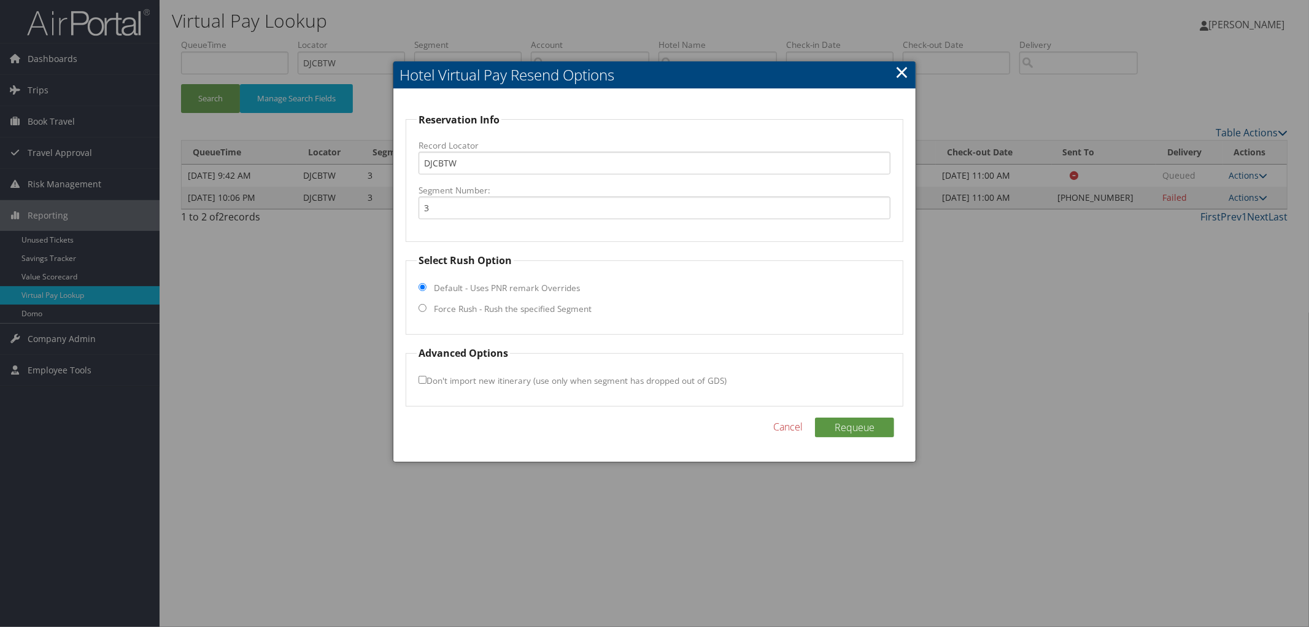
click at [486, 311] on label "Force Rush - Rush the specified Segment" at bounding box center [513, 309] width 158 height 12
click at [427, 311] on input "Force Rush - Rush the specified Segment" at bounding box center [423, 308] width 8 height 8
radio input "true"
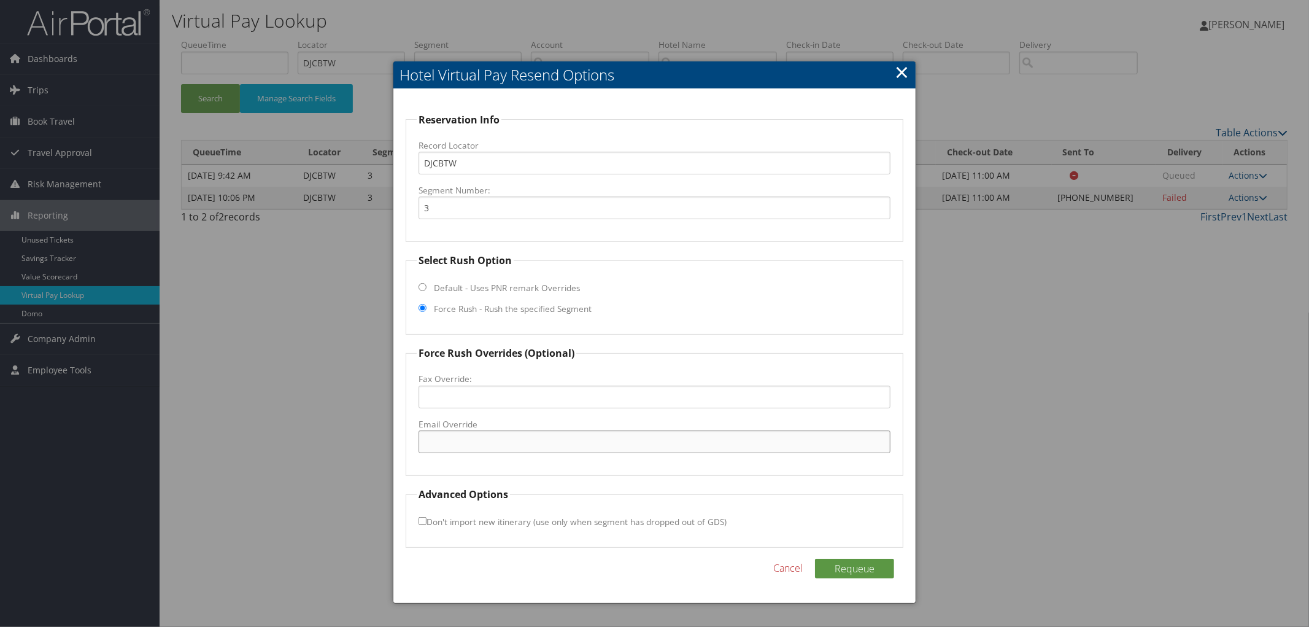
paste input "ATLPD_gm@hilton.com"
type input "ATLPD_gm@hilton.com"
click at [849, 563] on button "Requeue" at bounding box center [854, 569] width 79 height 20
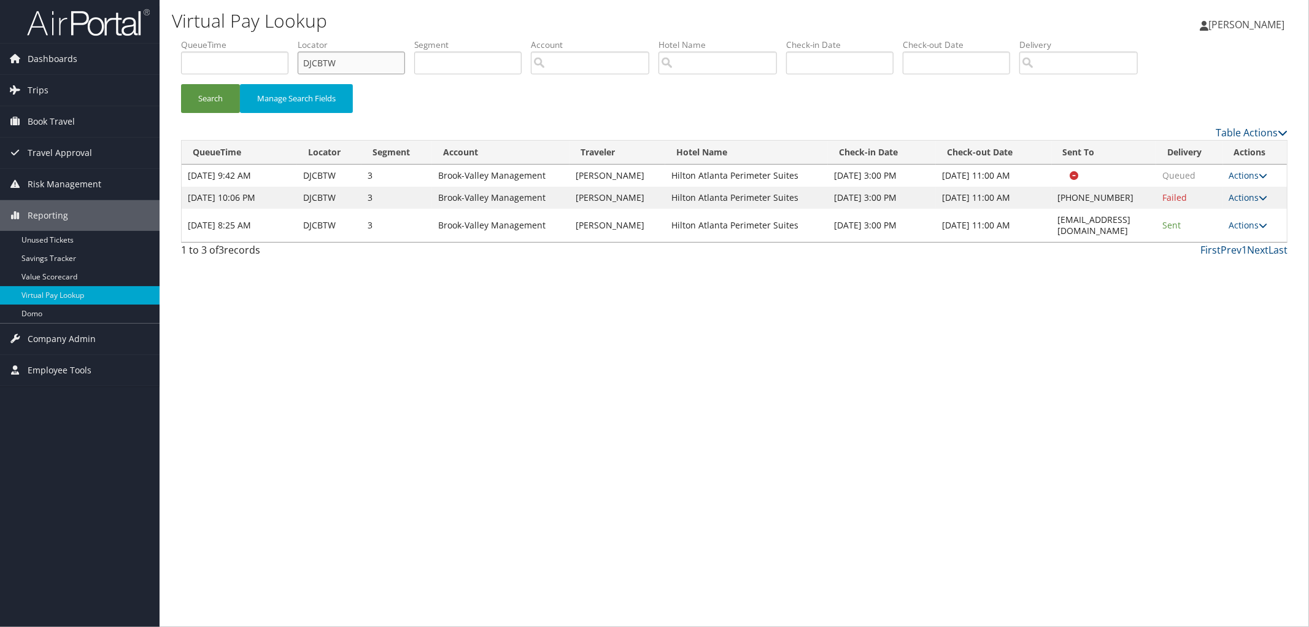
drag, startPoint x: 374, startPoint y: 69, endPoint x: 242, endPoint y: 64, distance: 132.7
click at [242, 39] on ul "QueueTime Locator DJCBTW Segment Account Traveler Hotel Name Check-in Date Chec…" at bounding box center [734, 39] width 1107 height 0
paste input "DK422V"
type input "DK422V"
click at [181, 84] on button "Search" at bounding box center [210, 98] width 59 height 29
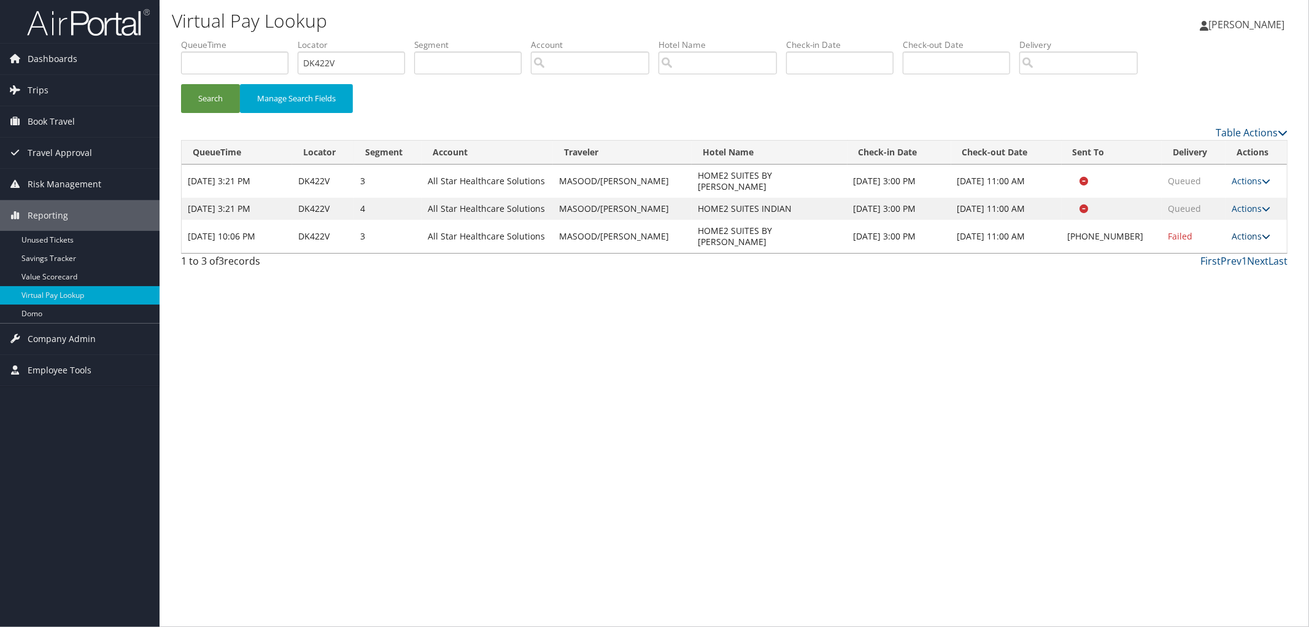
click at [1236, 230] on link "Actions" at bounding box center [1251, 236] width 39 height 12
click at [1204, 301] on link "View Itinerary" at bounding box center [1213, 300] width 105 height 21
click at [1258, 230] on link "Actions" at bounding box center [1251, 236] width 39 height 12
click at [1247, 231] on link "Resend" at bounding box center [1213, 237] width 105 height 21
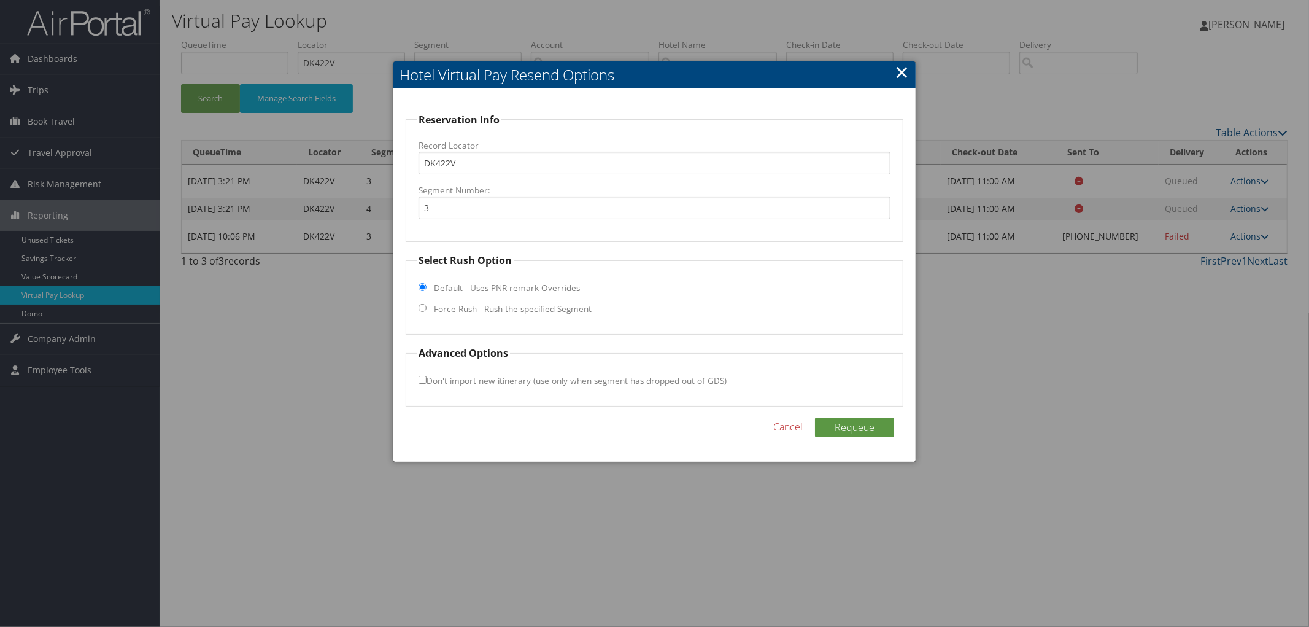
drag, startPoint x: 497, startPoint y: 310, endPoint x: 498, endPoint y: 336, distance: 25.8
click at [498, 310] on label "Force Rush - Rush the specified Segment" at bounding box center [513, 309] width 158 height 12
click at [427, 310] on input "Force Rush - Rush the specified Segment" at bounding box center [423, 308] width 8 height 8
radio input "true"
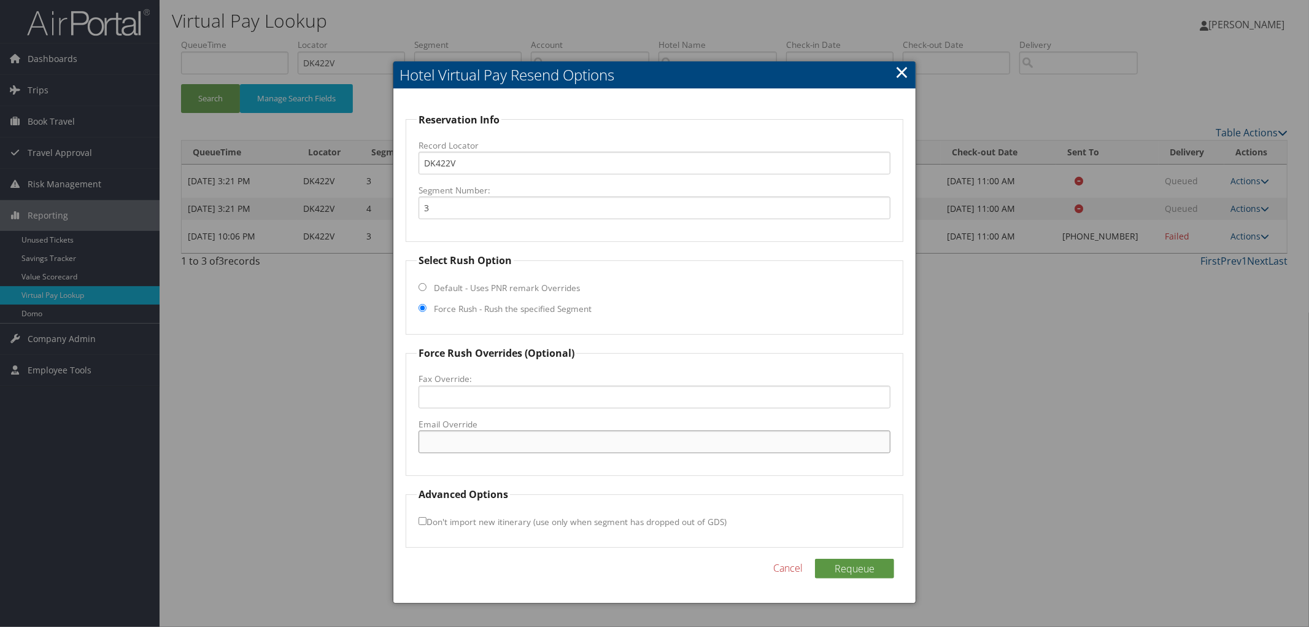
paste input "LAFHT_Home2@hilton.com"
type input "LAFHT_Home2@hilton.com"
click at [821, 567] on button "Requeue" at bounding box center [854, 569] width 79 height 20
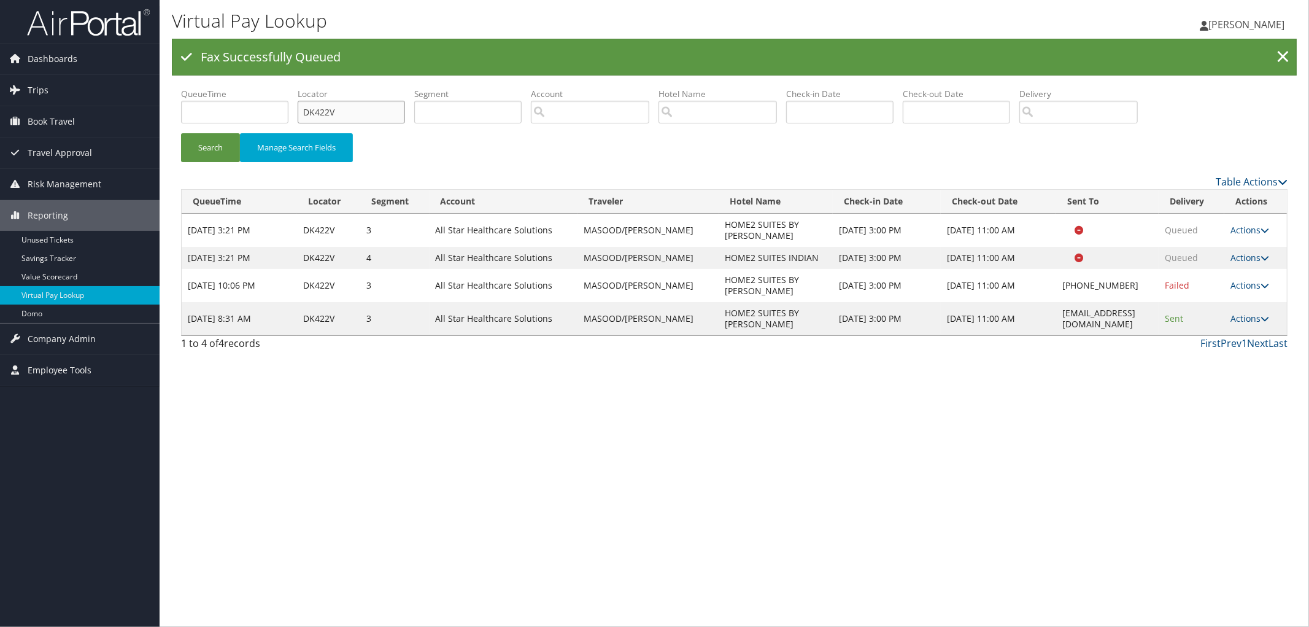
drag, startPoint x: 364, startPoint y: 107, endPoint x: 249, endPoint y: 115, distance: 115.7
click at [261, 88] on ul "QueueTime Locator DK422V Segment Account Traveler Hotel Name Check-in Date Chec…" at bounding box center [734, 88] width 1107 height 0
paste input "DMWFFL"
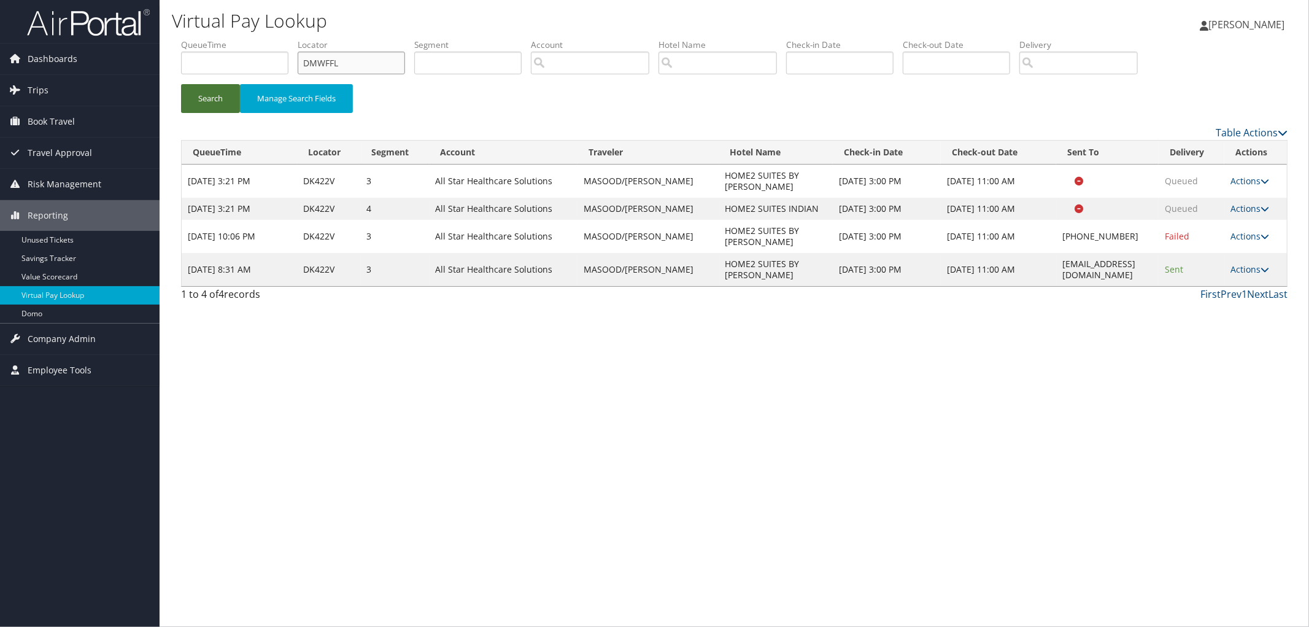
type input "DMWFFL"
click at [198, 92] on button "Search" at bounding box center [210, 98] width 59 height 29
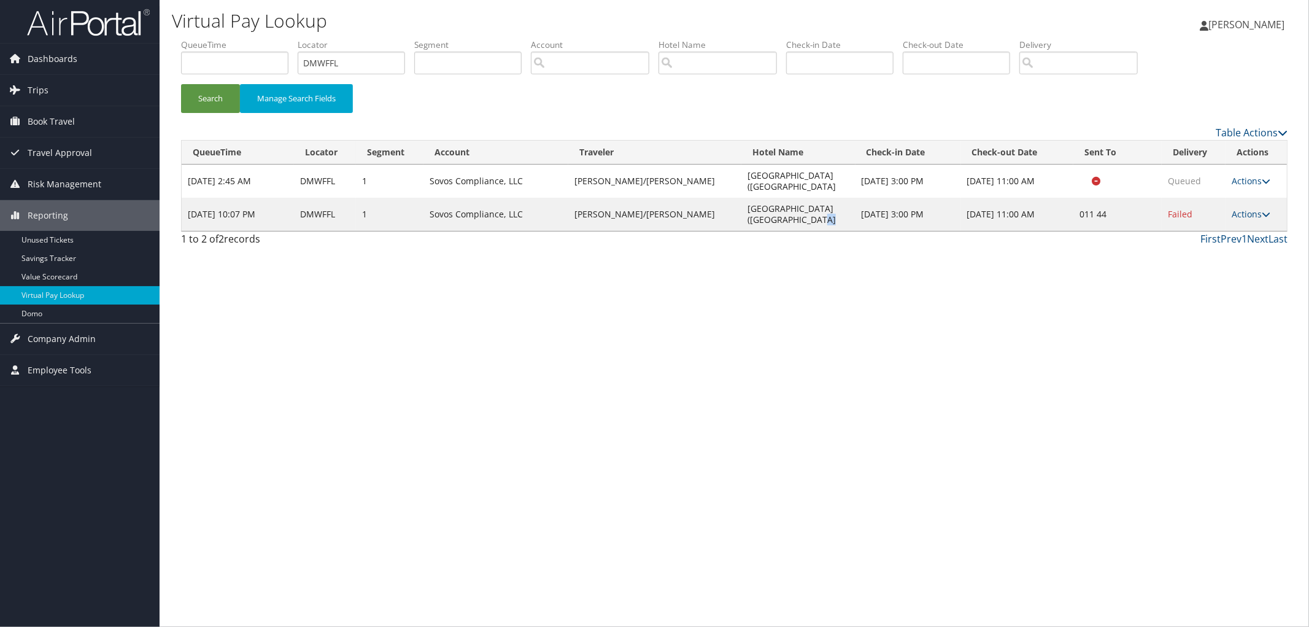
drag, startPoint x: 786, startPoint y: 219, endPoint x: 772, endPoint y: 219, distance: 14.7
click at [764, 221] on td "Premierinn Heathrow Airport(Bath Rd" at bounding box center [798, 214] width 114 height 33
click at [1255, 211] on link "Actions" at bounding box center [1251, 214] width 39 height 12
click at [1228, 303] on link "View Itinerary" at bounding box center [1211, 294] width 105 height 21
drag, startPoint x: 788, startPoint y: 221, endPoint x: 709, endPoint y: 205, distance: 80.8
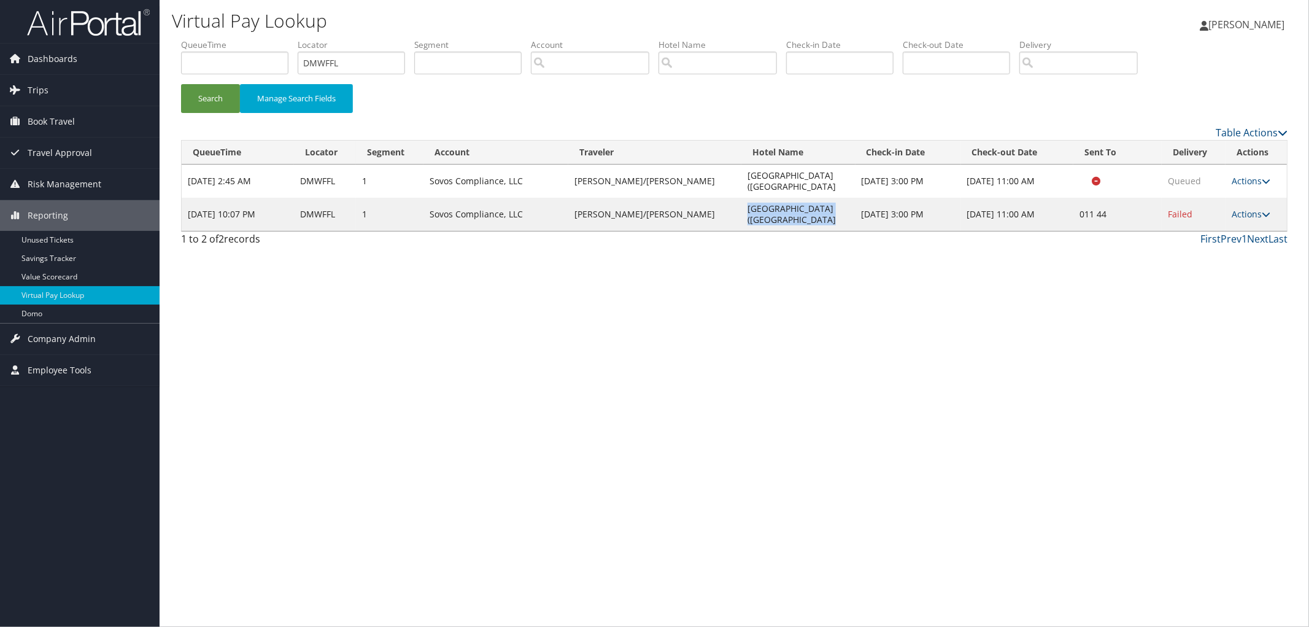
click at [741, 205] on td "Premierinn Heathrow Airport(Bath Rd" at bounding box center [798, 214] width 114 height 33
copy td "Premierinn Heathrow Airport(Bath Rd"
click at [1238, 212] on link "Actions" at bounding box center [1251, 214] width 39 height 12
click at [1212, 298] on link "View Itinerary" at bounding box center [1211, 294] width 105 height 21
click at [1262, 211] on icon at bounding box center [1266, 214] width 9 height 9
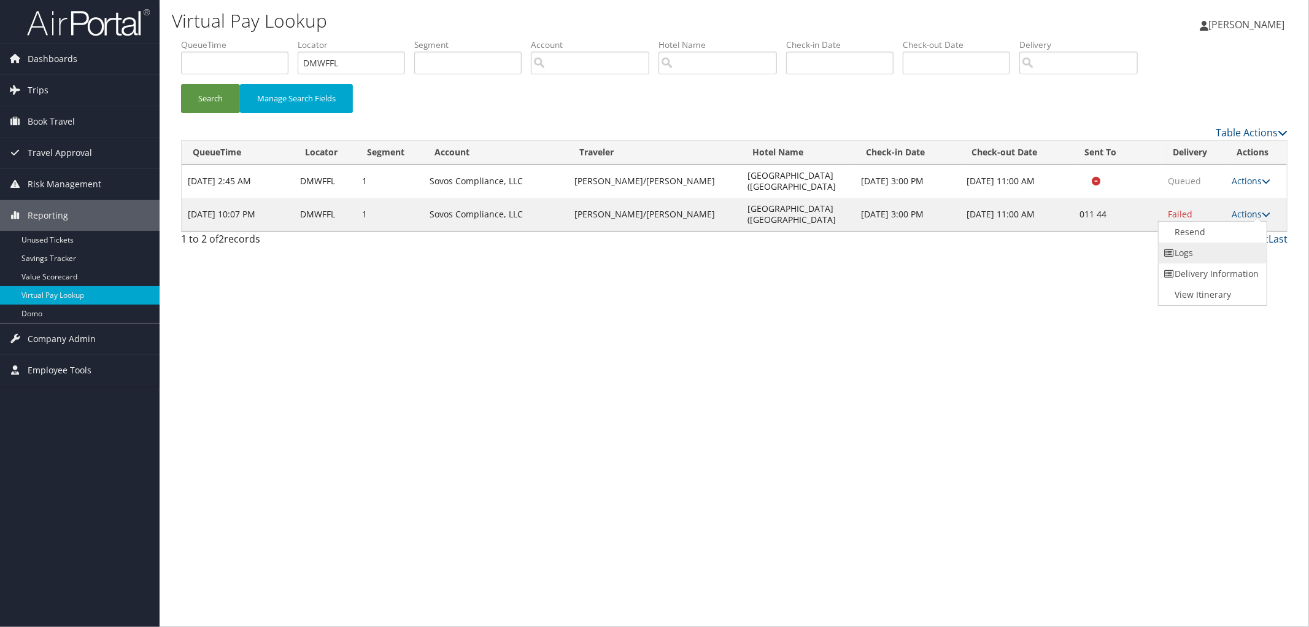
click at [1215, 257] on link "Logs" at bounding box center [1211, 252] width 105 height 21
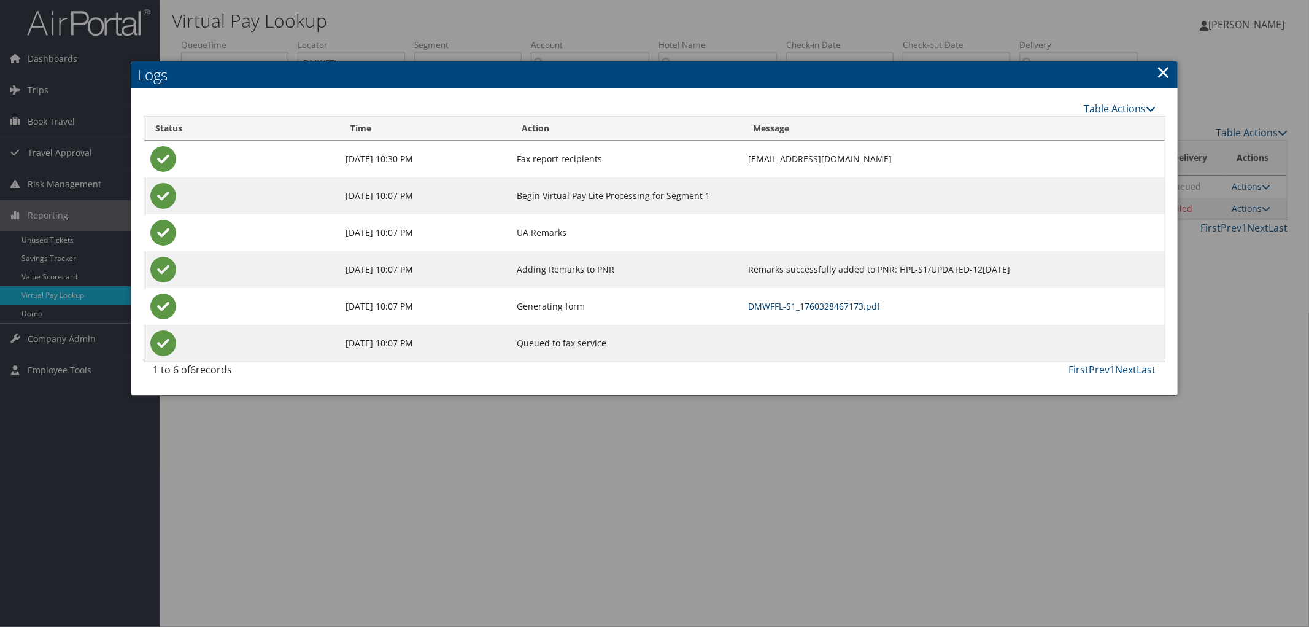
click at [824, 303] on link "DMWFFL-S1_1760328467173.pdf" at bounding box center [815, 306] width 132 height 12
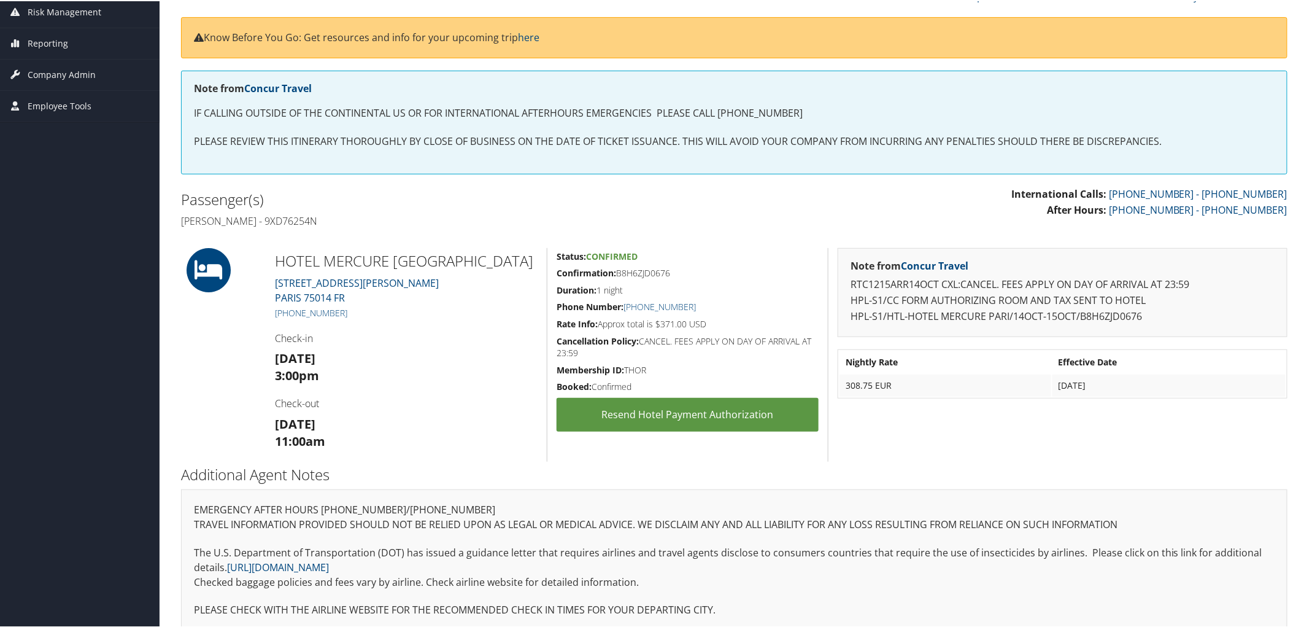
scroll to position [188, 0]
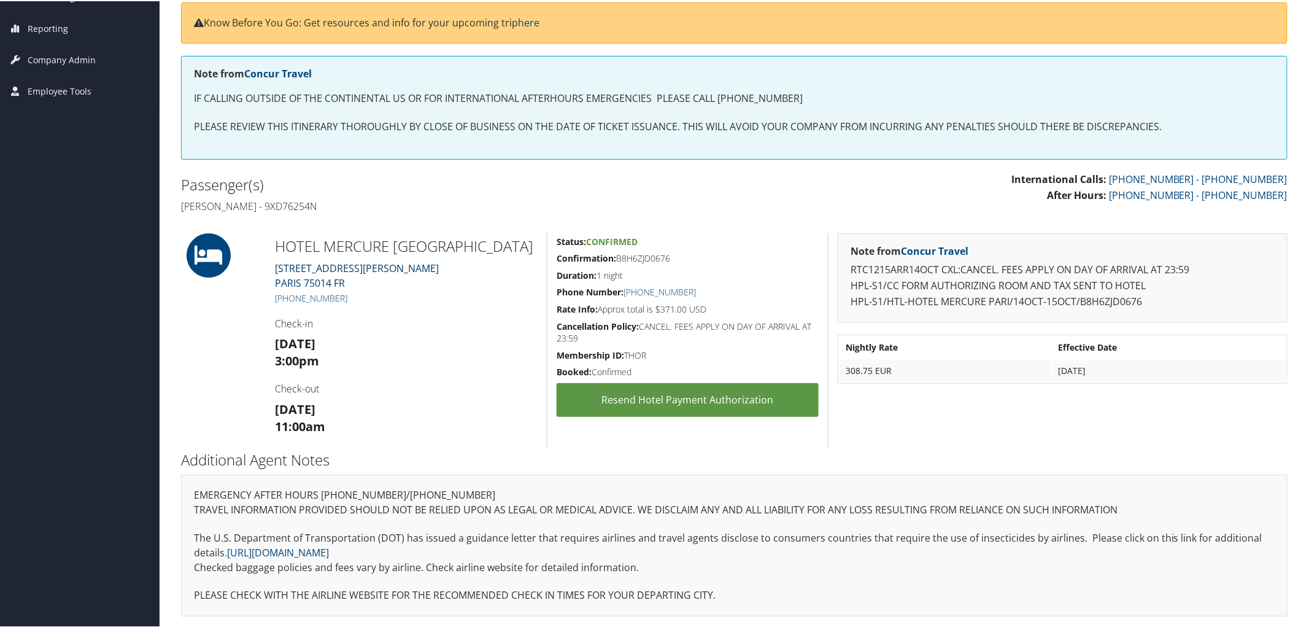
click at [318, 271] on link "40 Rue Du Cdt Rene Mouchott PARIS 75014 FR" at bounding box center [357, 274] width 164 height 28
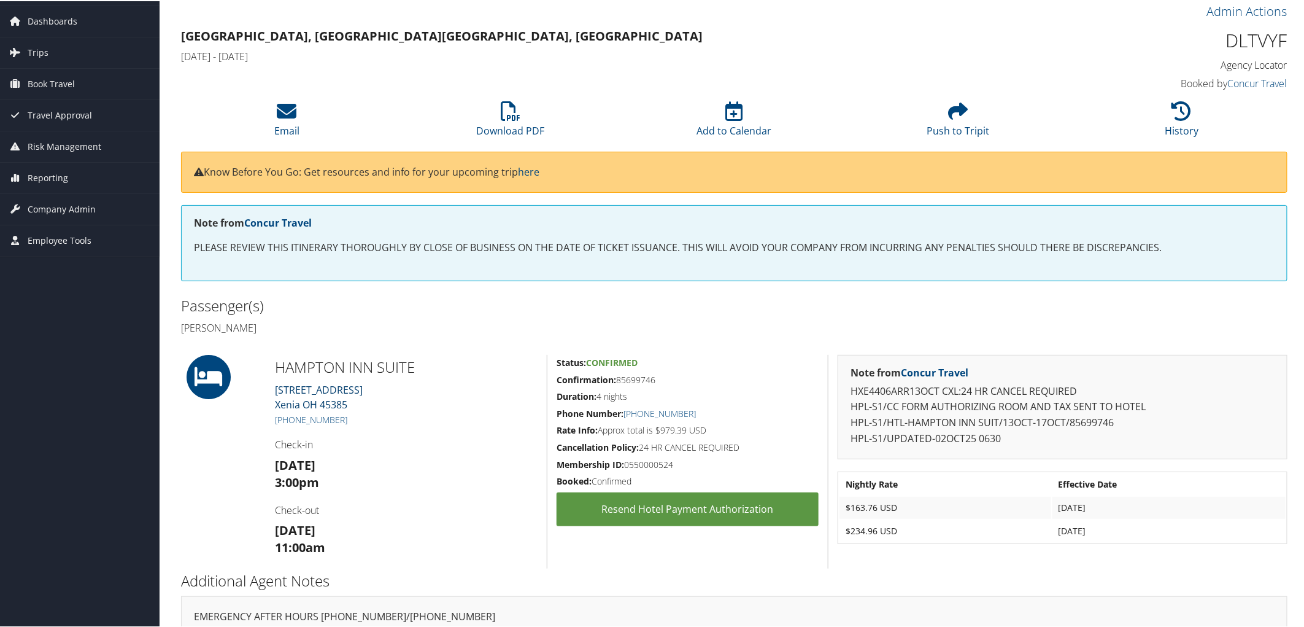
scroll to position [68, 0]
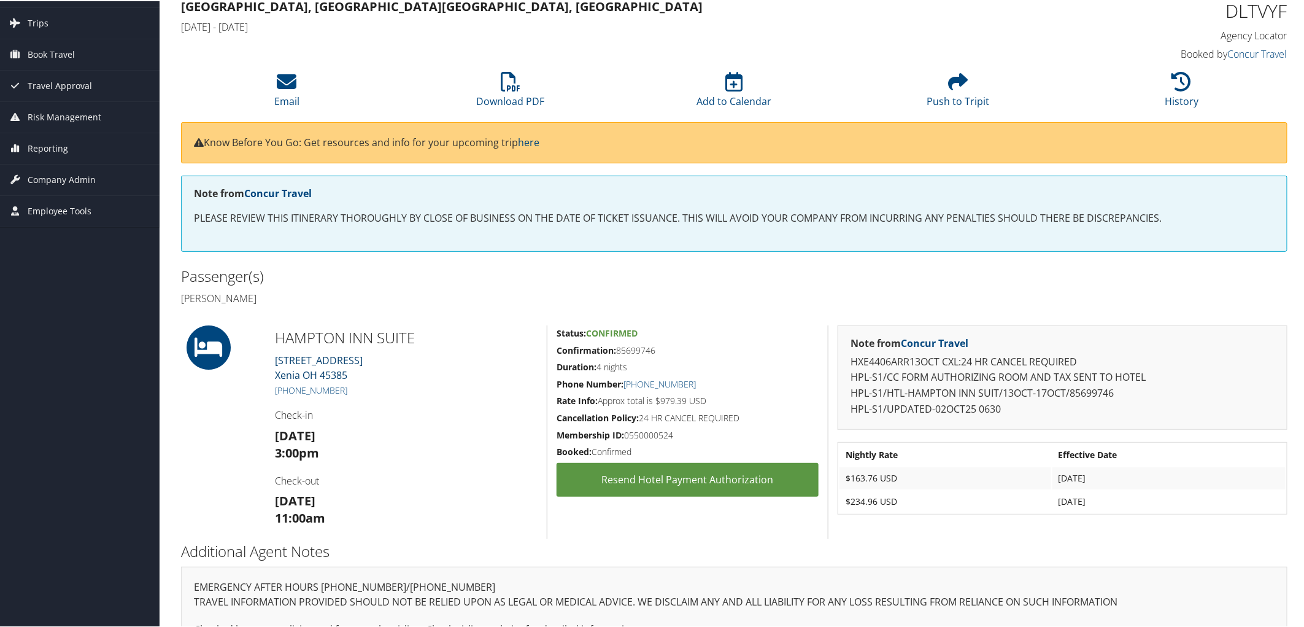
click at [328, 362] on link "194 S. Progress Drive Xenia OH 45385" at bounding box center [319, 366] width 88 height 28
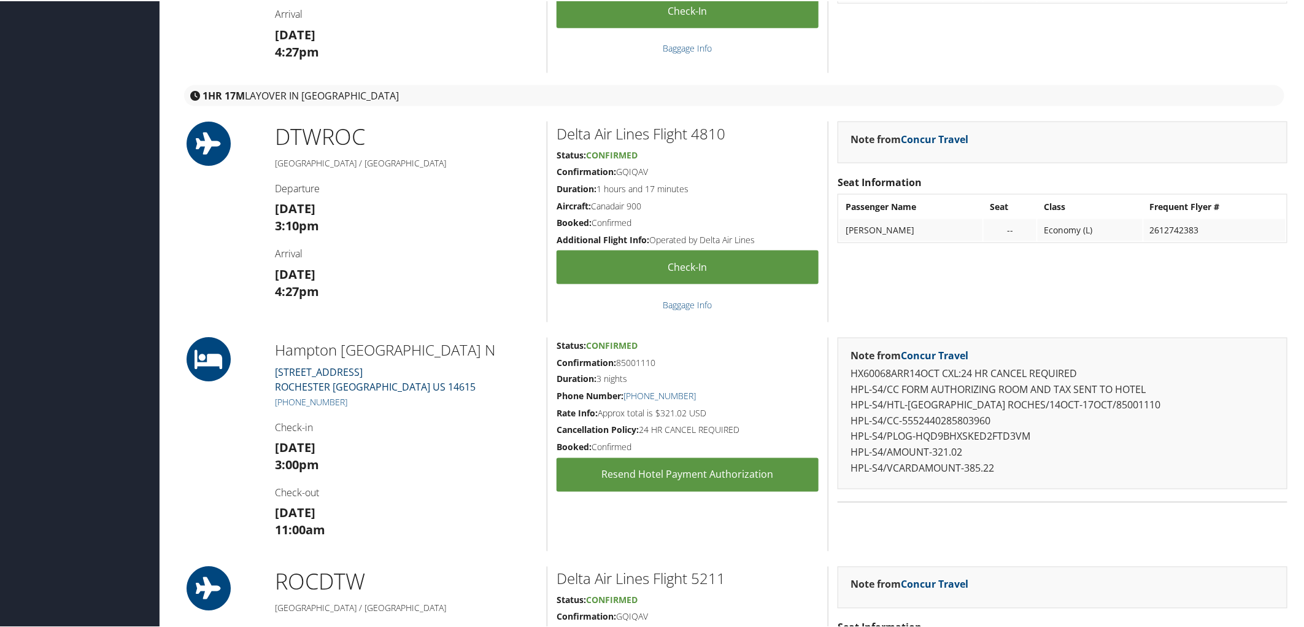
scroll to position [818, 0]
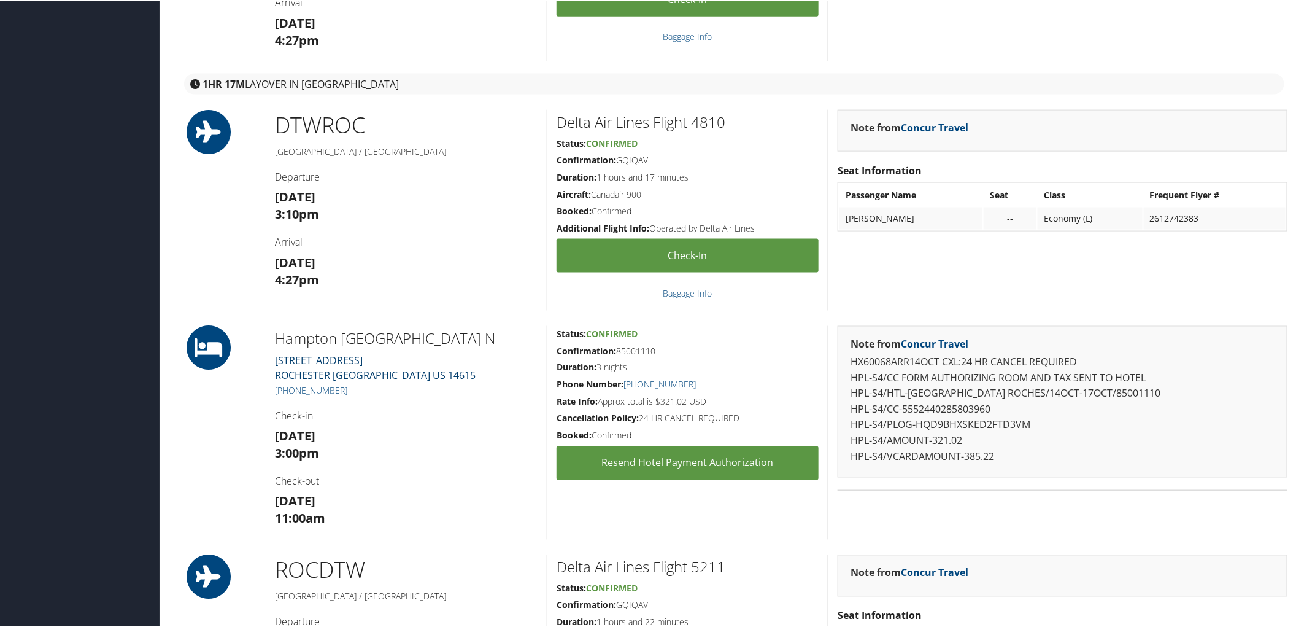
click at [338, 360] on link "500 Center Place Drive ROCHESTER NY US 14615" at bounding box center [375, 367] width 201 height 28
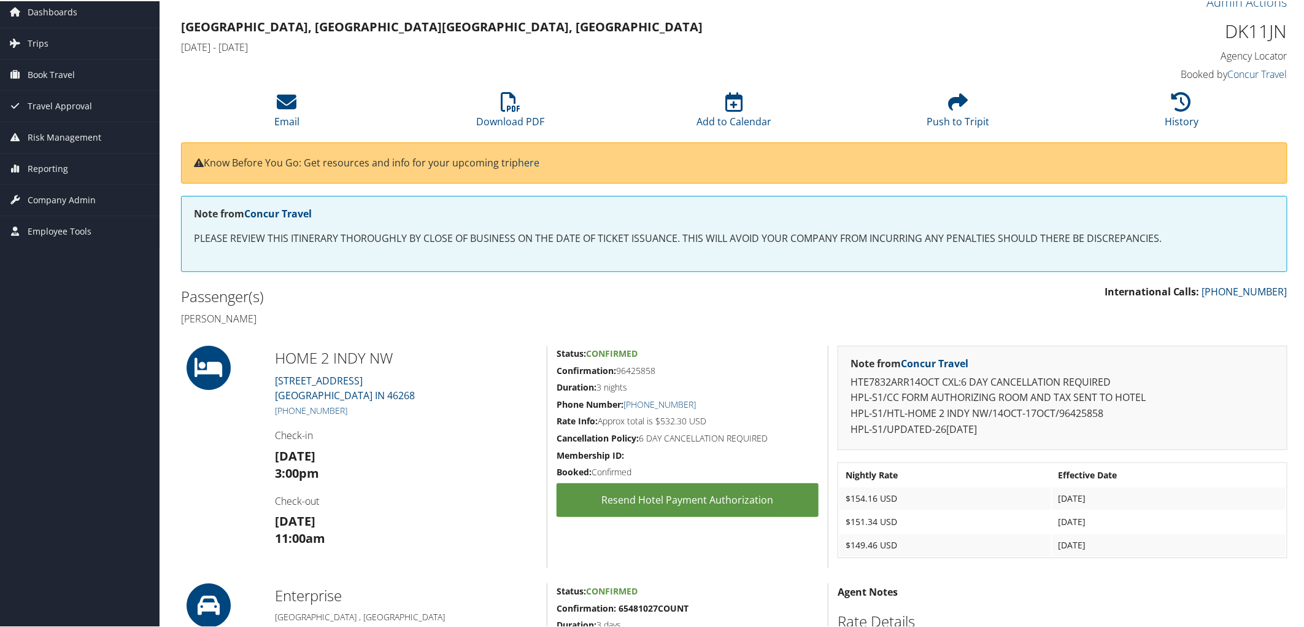
scroll to position [136, 0]
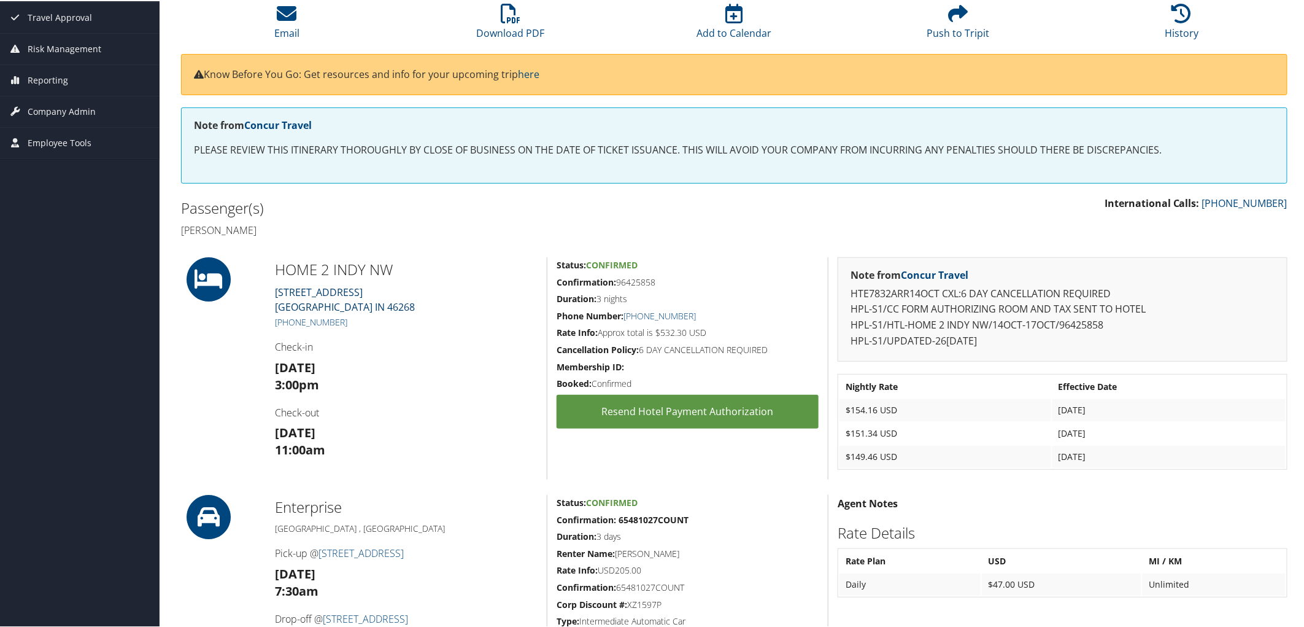
click at [323, 291] on link "[STREET_ADDRESS]" at bounding box center [345, 298] width 140 height 28
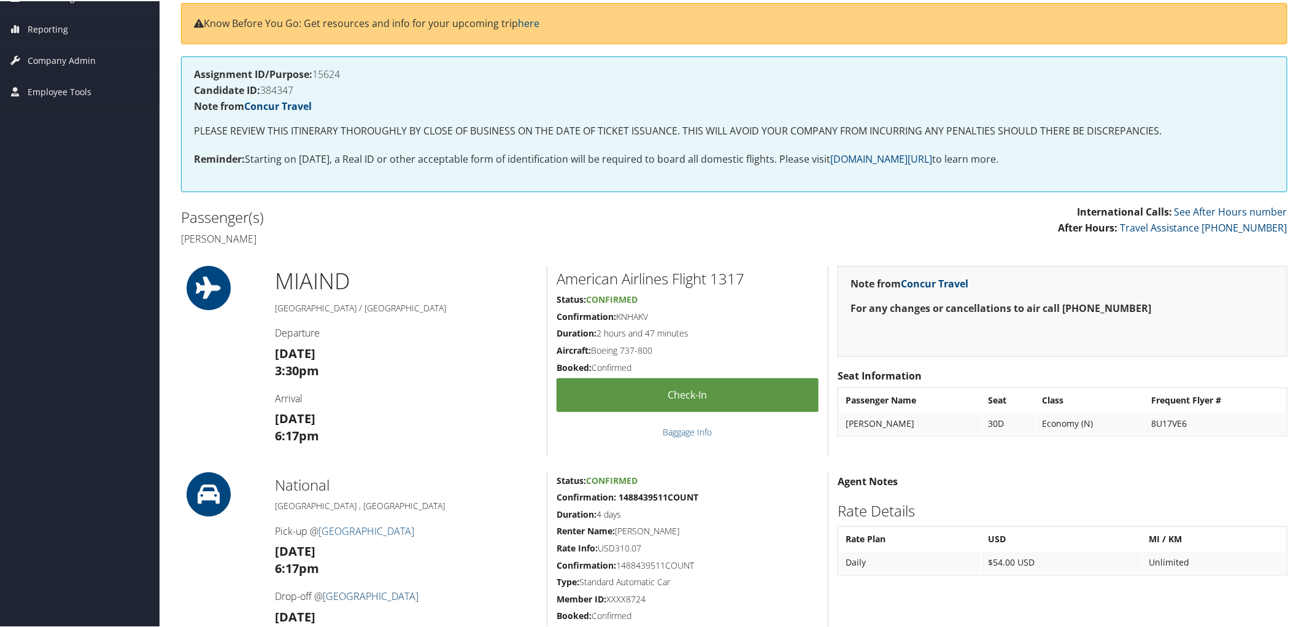
scroll to position [545, 0]
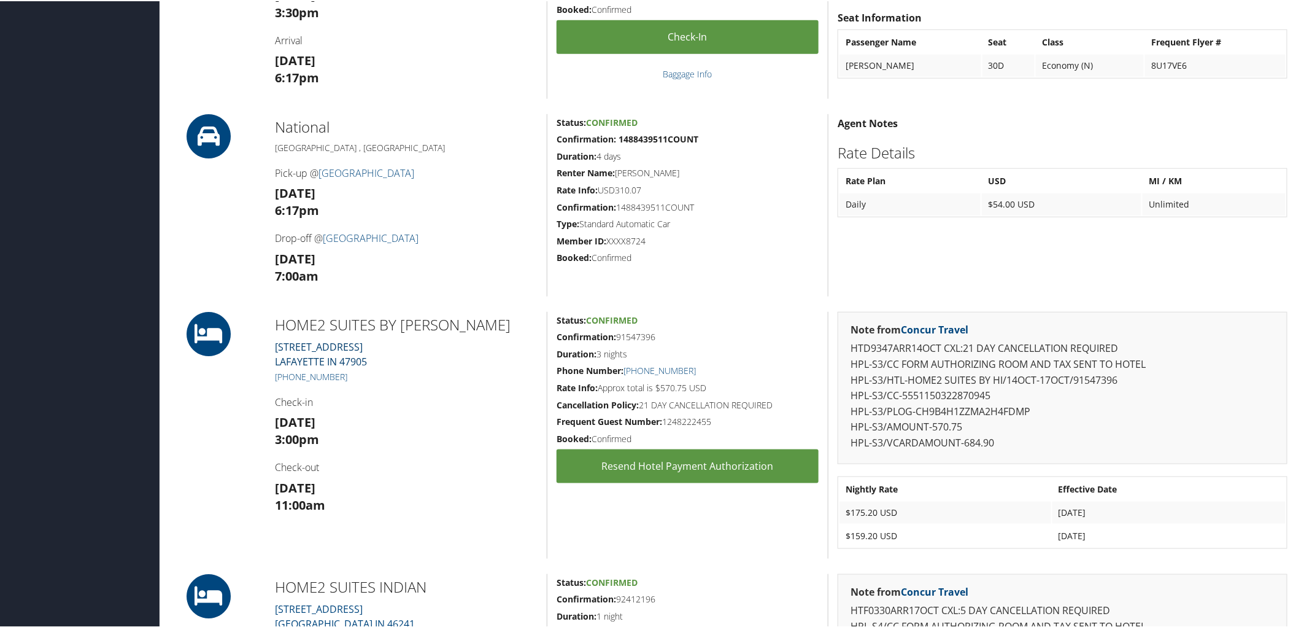
click at [304, 348] on link "3838 GRACE LN LAFAYETTE IN 47905" at bounding box center [321, 353] width 92 height 28
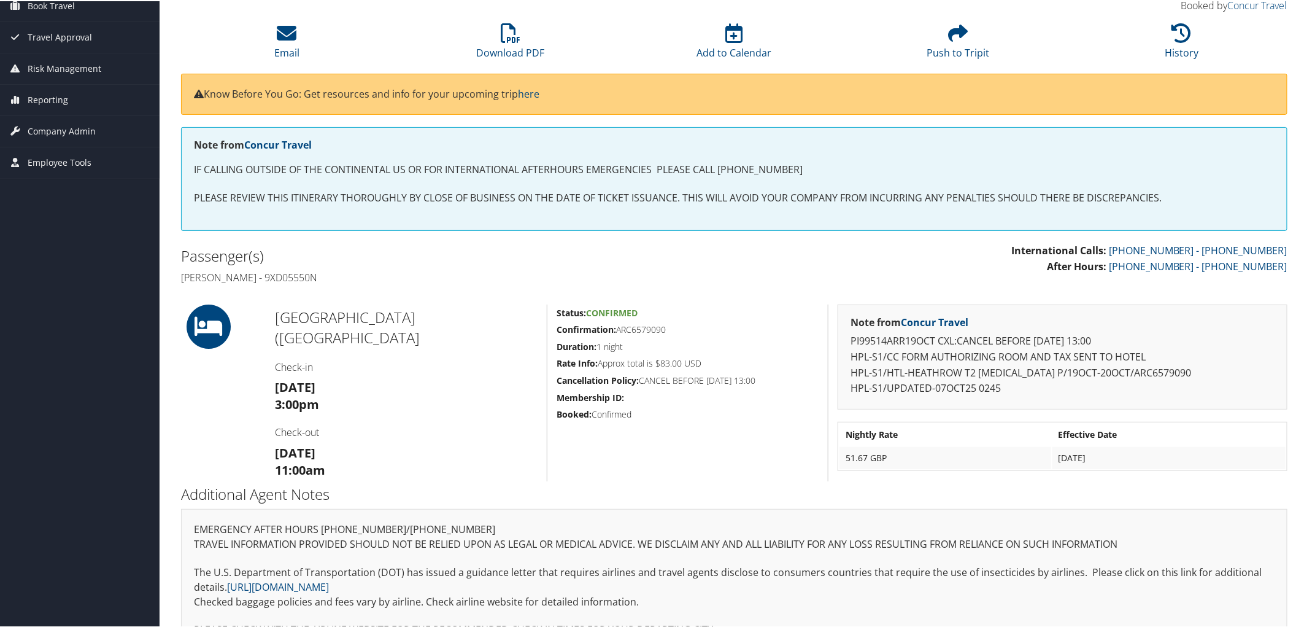
scroll to position [151, 0]
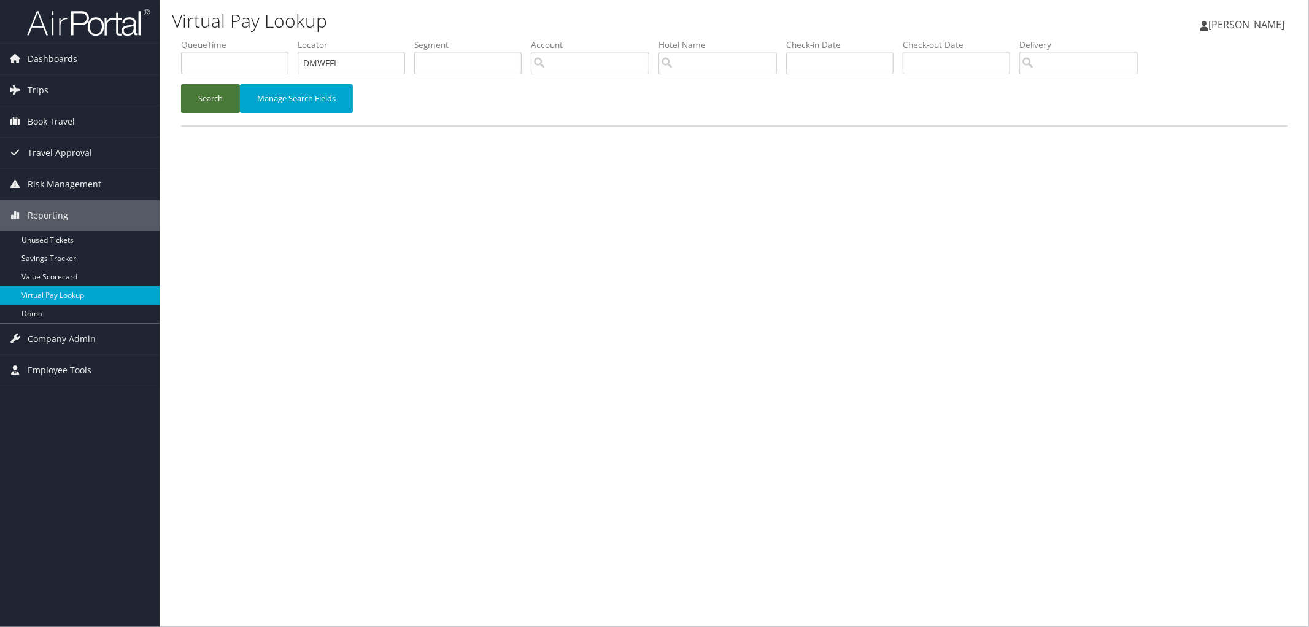
click at [194, 99] on button "Search" at bounding box center [210, 98] width 59 height 29
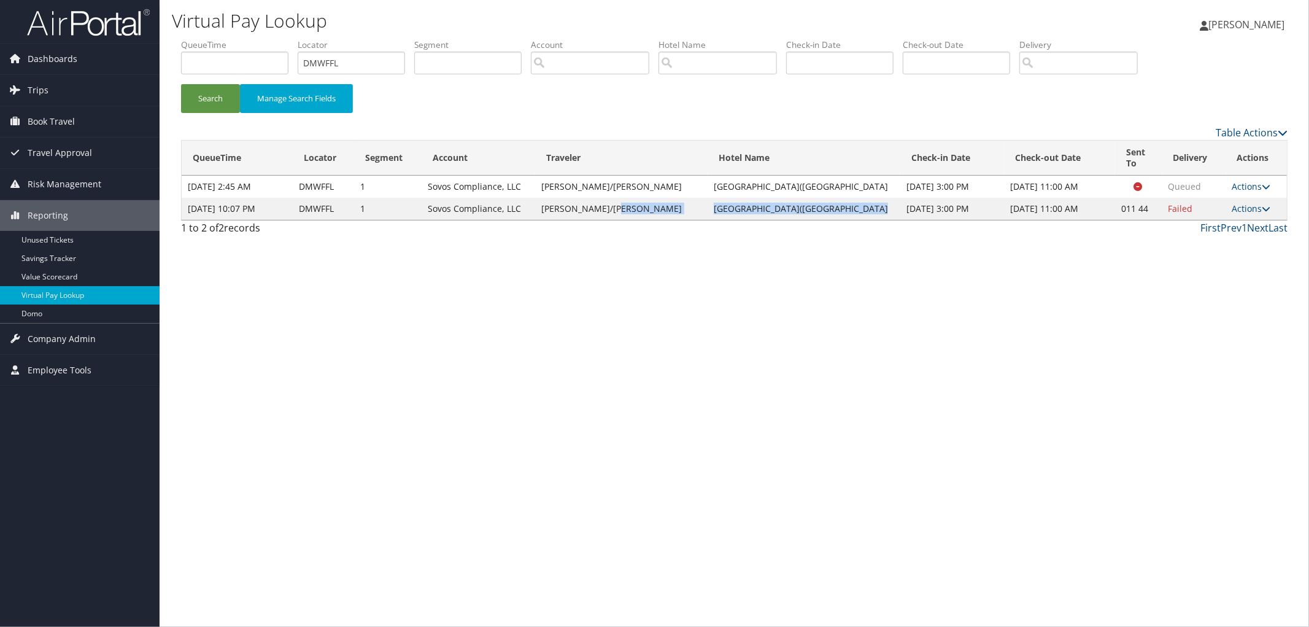
drag, startPoint x: 665, startPoint y: 211, endPoint x: 824, endPoint y: 211, distance: 159.0
click at [824, 211] on tr "Oct 12, 2025 10:07 PM DMWFFL 1 Sovos Compliance, LLC BERGIN/GABRIELLA Premierin…" at bounding box center [734, 209] width 1105 height 22
copy tr "Premierinn Heathrow Airport(Bath Rd"
click at [1247, 206] on link "Actions" at bounding box center [1251, 209] width 39 height 12
click at [1239, 222] on link "Resend" at bounding box center [1211, 226] width 105 height 21
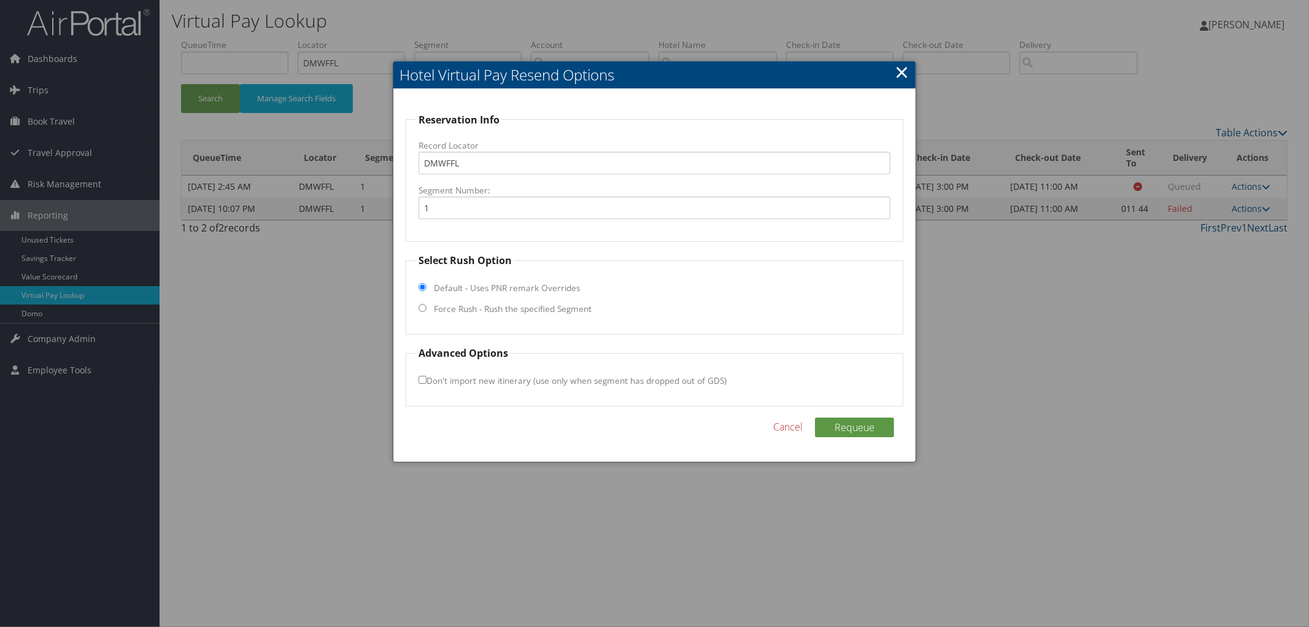
click at [419, 304] on input "Force Rush - Rush the specified Segment" at bounding box center [423, 308] width 8 height 8
radio input "true"
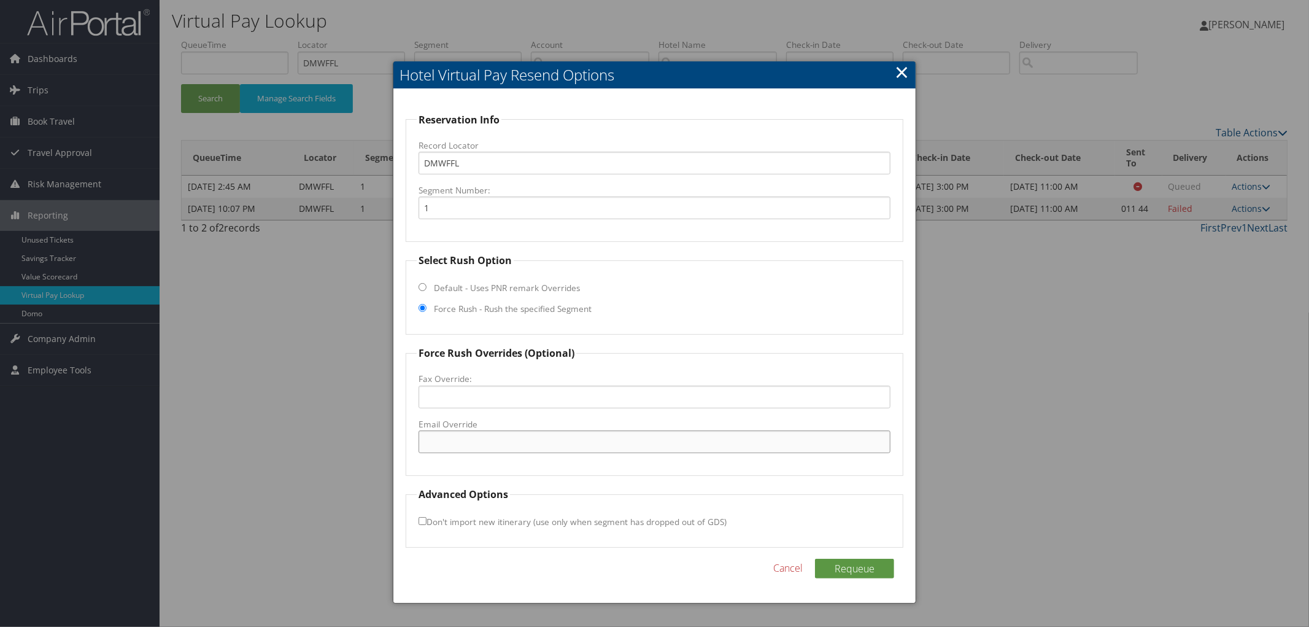
paste input "heathrowairportt5.pi@whitbread.com"
type input "heathrowairportt5.pi@whitbread.com"
click at [849, 565] on button "Requeue" at bounding box center [854, 569] width 79 height 20
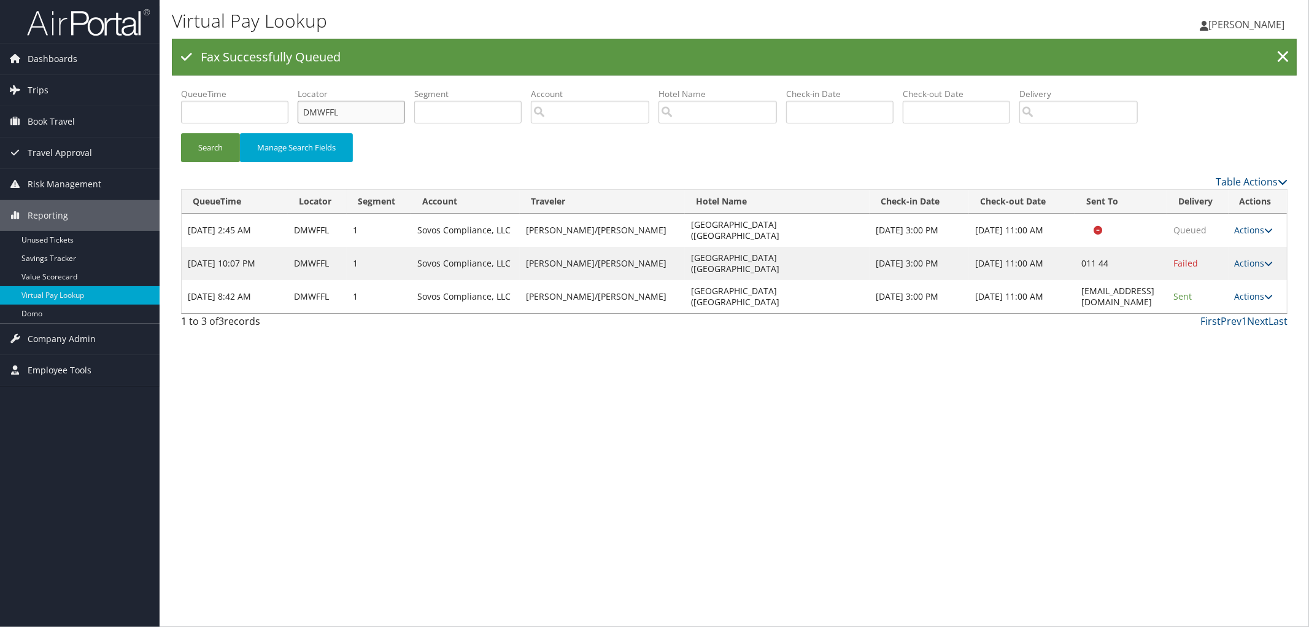
drag, startPoint x: 348, startPoint y: 114, endPoint x: 264, endPoint y: 124, distance: 84.7
click at [266, 88] on ul "QueueTime Locator DMWFFL Segment Account Traveler Hotel Name Check-in Date Chec…" at bounding box center [734, 88] width 1107 height 0
paste input "DNCV4P"
type input "DNCV4P"
click at [181, 133] on button "Search" at bounding box center [210, 147] width 59 height 29
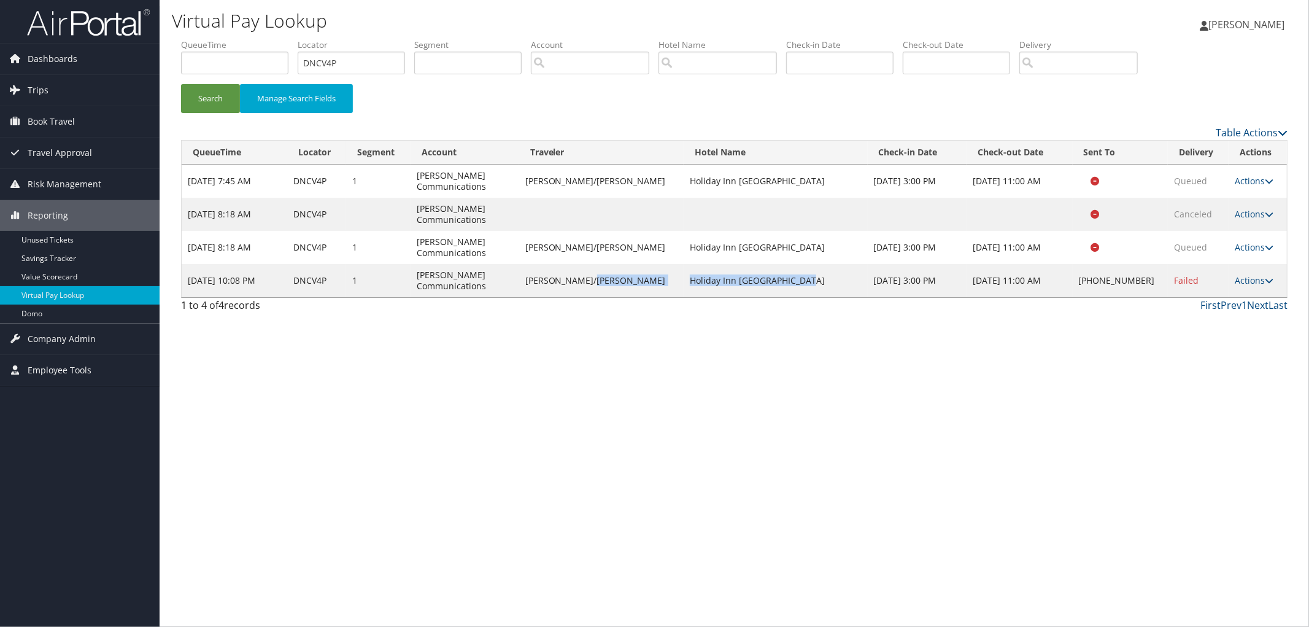
drag, startPoint x: 737, startPoint y: 261, endPoint x: 661, endPoint y: 261, distance: 76.1
click at [661, 264] on tr "Oct 12, 2025 10:08 PM DNCV4P 1 Sorenson Communications LIPSCOMB/CASEY Holiday I…" at bounding box center [734, 280] width 1105 height 33
click at [1240, 274] on link "Actions" at bounding box center [1254, 280] width 39 height 12
click at [1226, 274] on link "Resend" at bounding box center [1211, 276] width 105 height 21
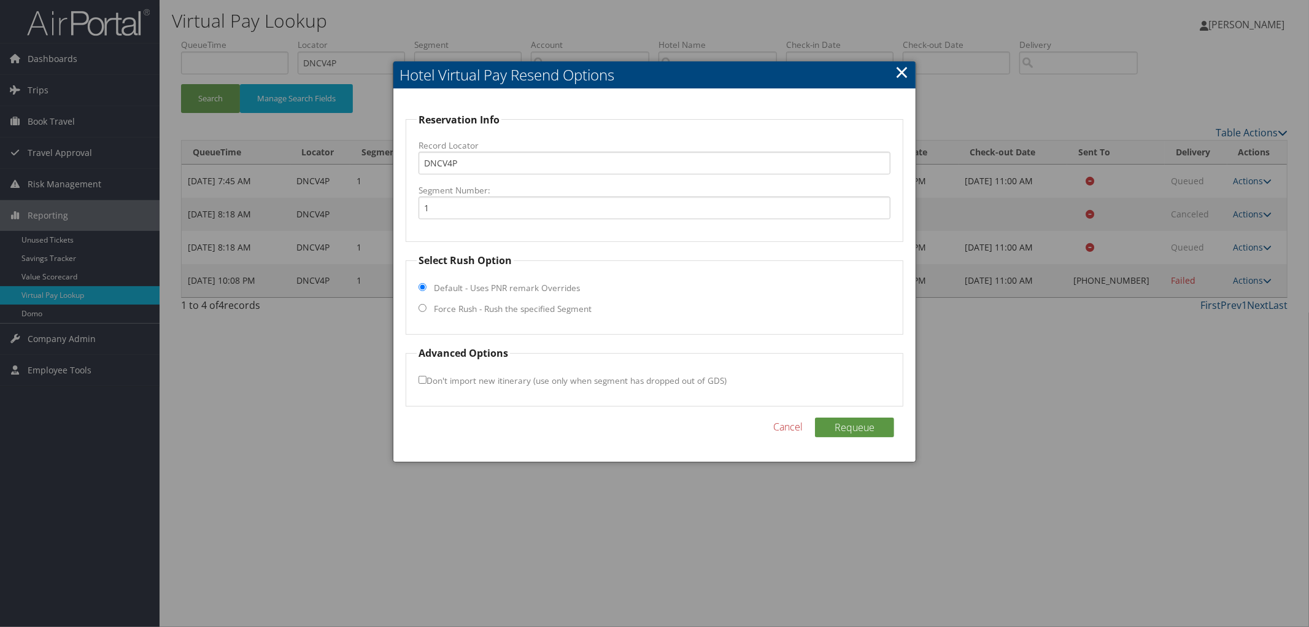
click at [490, 308] on label "Force Rush - Rush the specified Segment" at bounding box center [513, 309] width 158 height 12
click at [427, 308] on input "Force Rush - Rush the specified Segment" at bounding box center [423, 308] width 8 height 8
radio input "true"
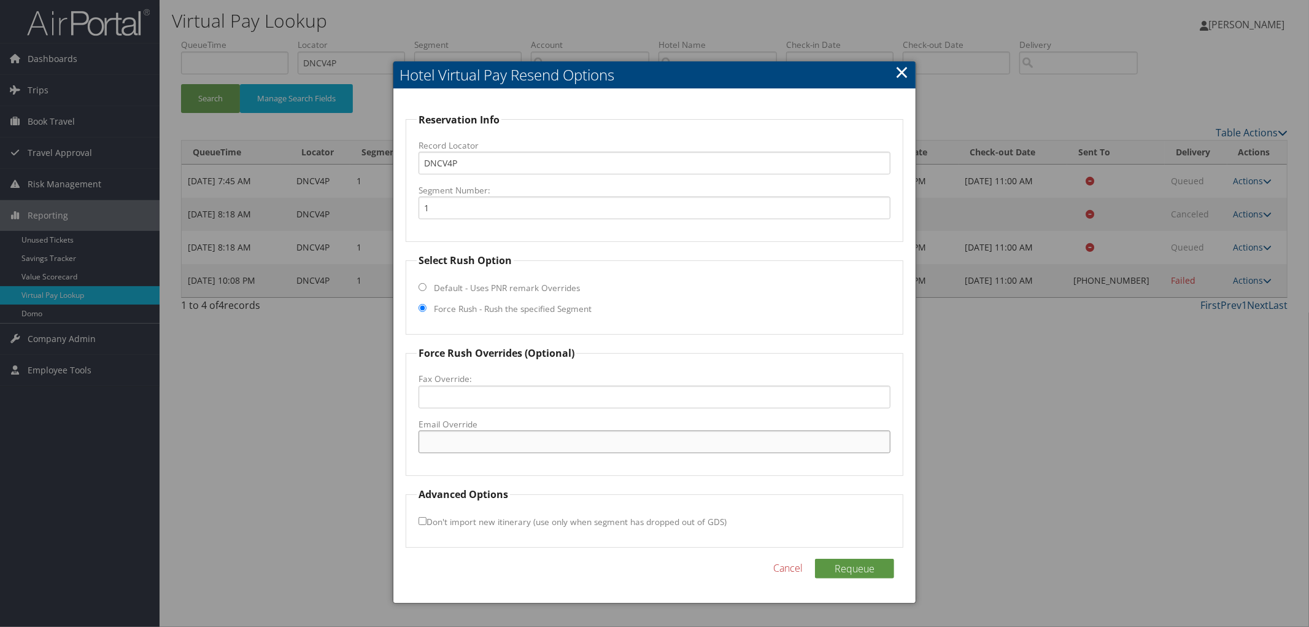
paste input "hial@ArkHospitality.com"
type input "hial@ArkHospitality.com"
click at [859, 565] on button "Requeue" at bounding box center [854, 569] width 79 height 20
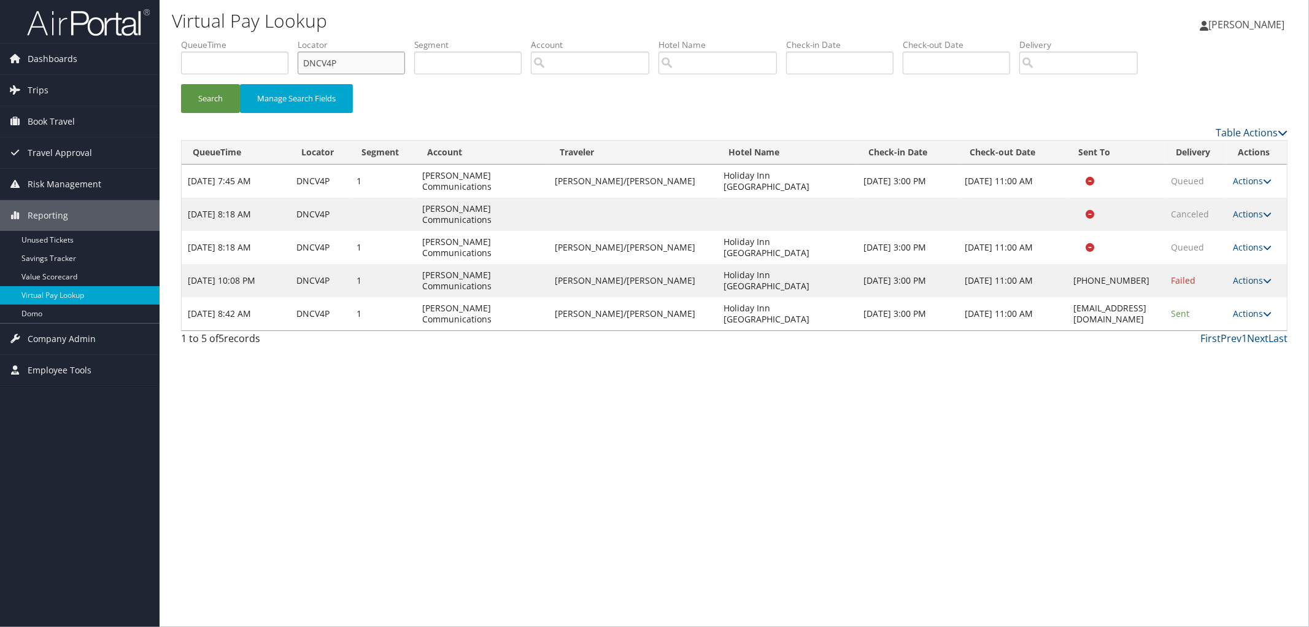
drag, startPoint x: 365, startPoint y: 58, endPoint x: 206, endPoint y: 70, distance: 158.8
click at [242, 39] on ul "QueueTime Locator DNCV4P Segment Account Traveler Hotel Name Check-in Date Chec…" at bounding box center [734, 39] width 1107 height 0
paste input "DMQ7Y4"
type input "DMQ7Y4"
click at [181, 84] on button "Search" at bounding box center [210, 98] width 59 height 29
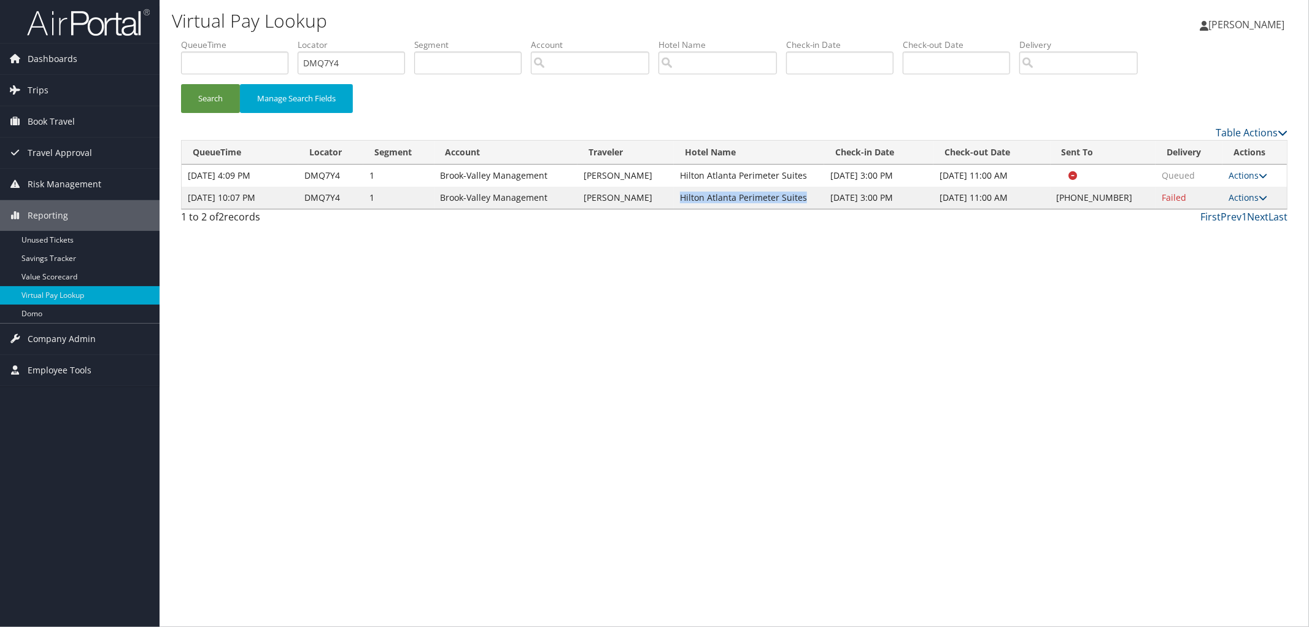
drag, startPoint x: 798, startPoint y: 217, endPoint x: 683, endPoint y: 215, distance: 114.8
click at [683, 209] on td "Hilton Atlanta Perimeter Suites" at bounding box center [749, 198] width 150 height 22
click at [1249, 203] on link "Actions" at bounding box center [1248, 198] width 39 height 12
click at [1241, 228] on link "Resend" at bounding box center [1211, 232] width 105 height 21
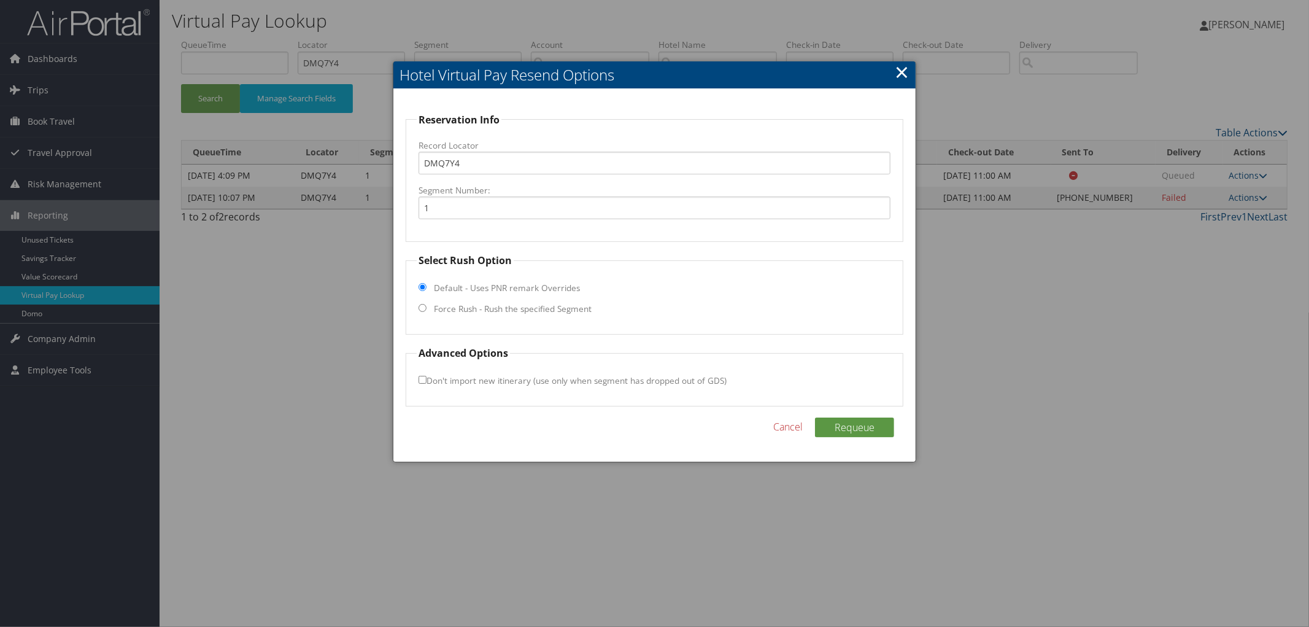
click at [538, 290] on label "Default - Uses PNR remark Overrides" at bounding box center [507, 288] width 146 height 12
click at [427, 290] on input "Default - Uses PNR remark Overrides" at bounding box center [423, 287] width 8 height 8
click at [537, 306] on label "Force Rush - Rush the specified Segment" at bounding box center [513, 309] width 158 height 12
click at [427, 306] on input "Force Rush - Rush the specified Segment" at bounding box center [423, 308] width 8 height 8
radio input "true"
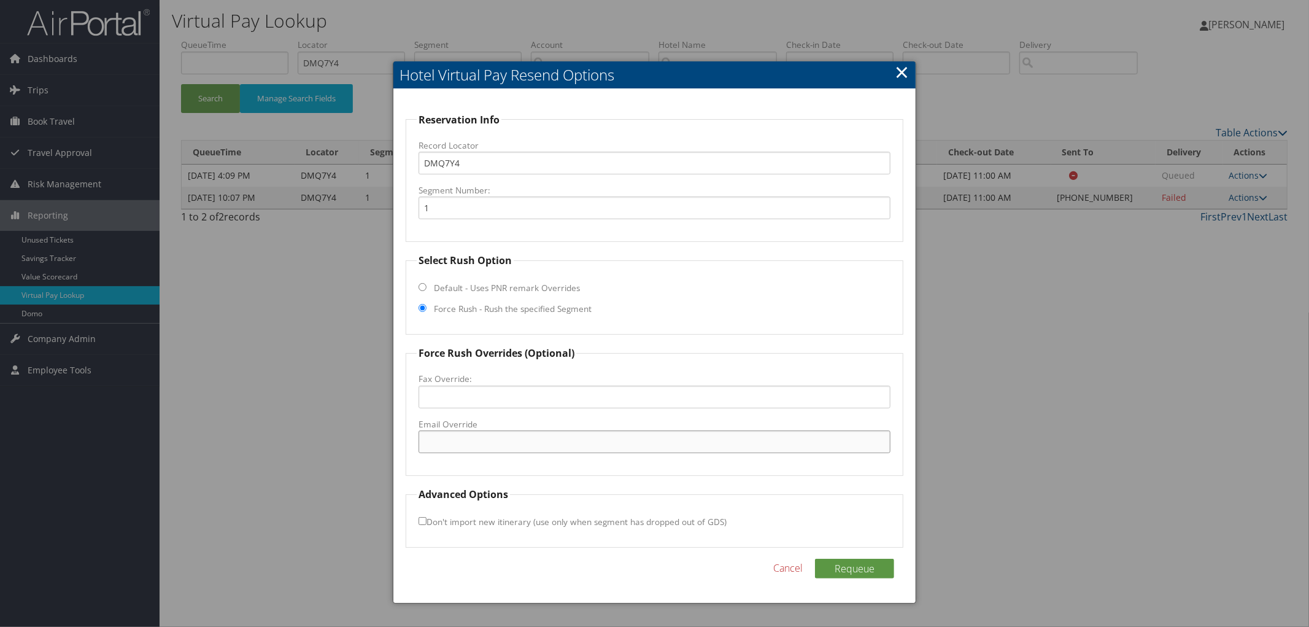
paste input "ATLPD_gm@hilton.com"
type input "ATLPD_gm@hilton.com"
click at [872, 561] on button "Requeue" at bounding box center [854, 569] width 79 height 20
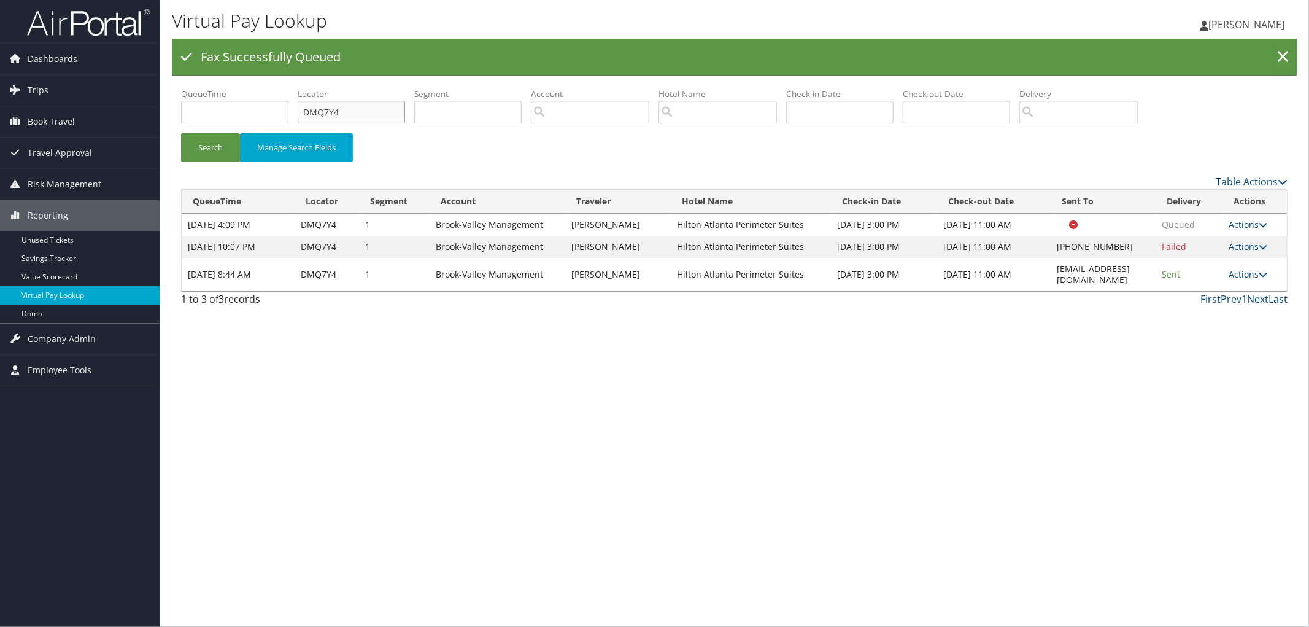
drag, startPoint x: 323, startPoint y: 107, endPoint x: 233, endPoint y: 102, distance: 90.4
click at [250, 88] on ul "QueueTime Locator DMQ7Y4 Segment Account Traveler Hotel Name Check-in Date Chec…" at bounding box center [734, 88] width 1107 height 0
type input "v"
paste input "DNTY3V"
type input "DNTY3V"
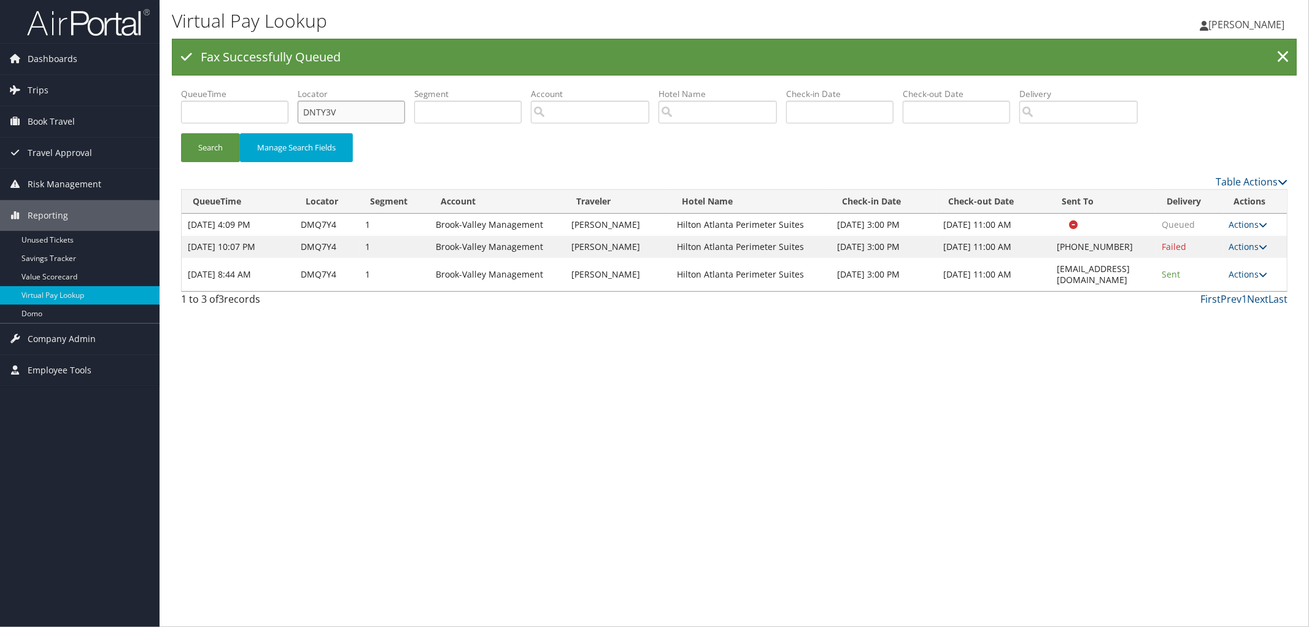
click at [181, 133] on button "Search" at bounding box center [210, 147] width 59 height 29
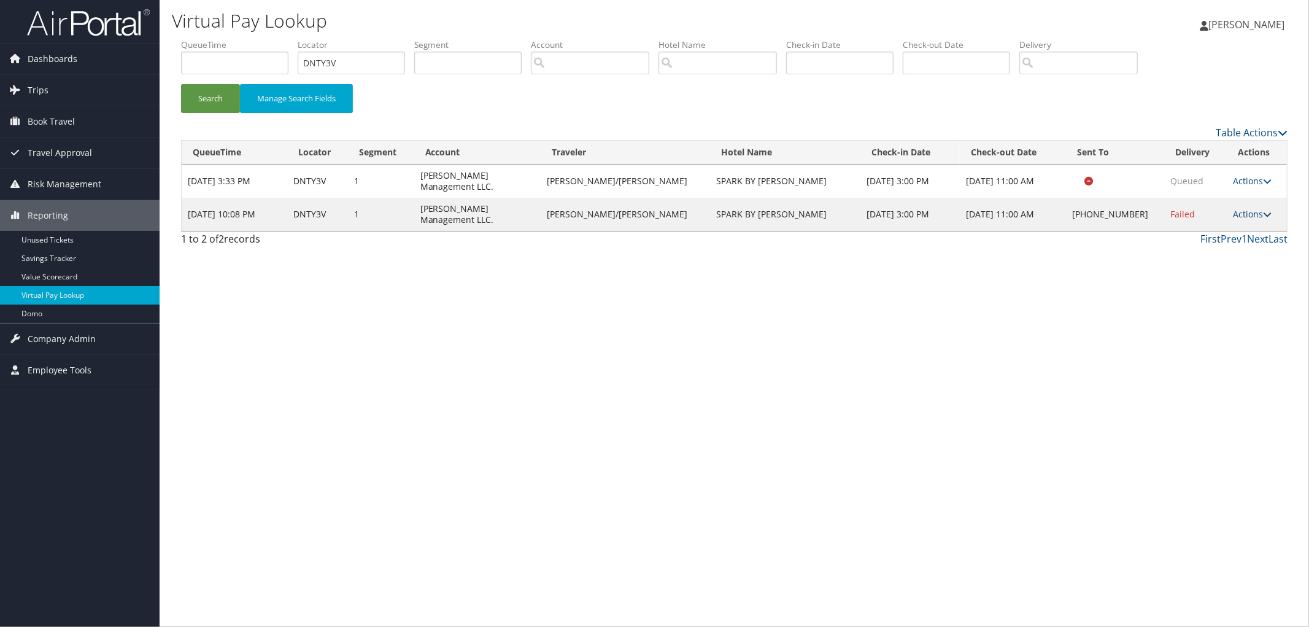
click at [1246, 208] on link "Actions" at bounding box center [1252, 214] width 39 height 12
click at [1229, 273] on link "View Itinerary" at bounding box center [1211, 278] width 105 height 21
click at [1263, 210] on icon at bounding box center [1267, 214] width 9 height 9
click at [1254, 219] on link "Resend" at bounding box center [1211, 215] width 105 height 21
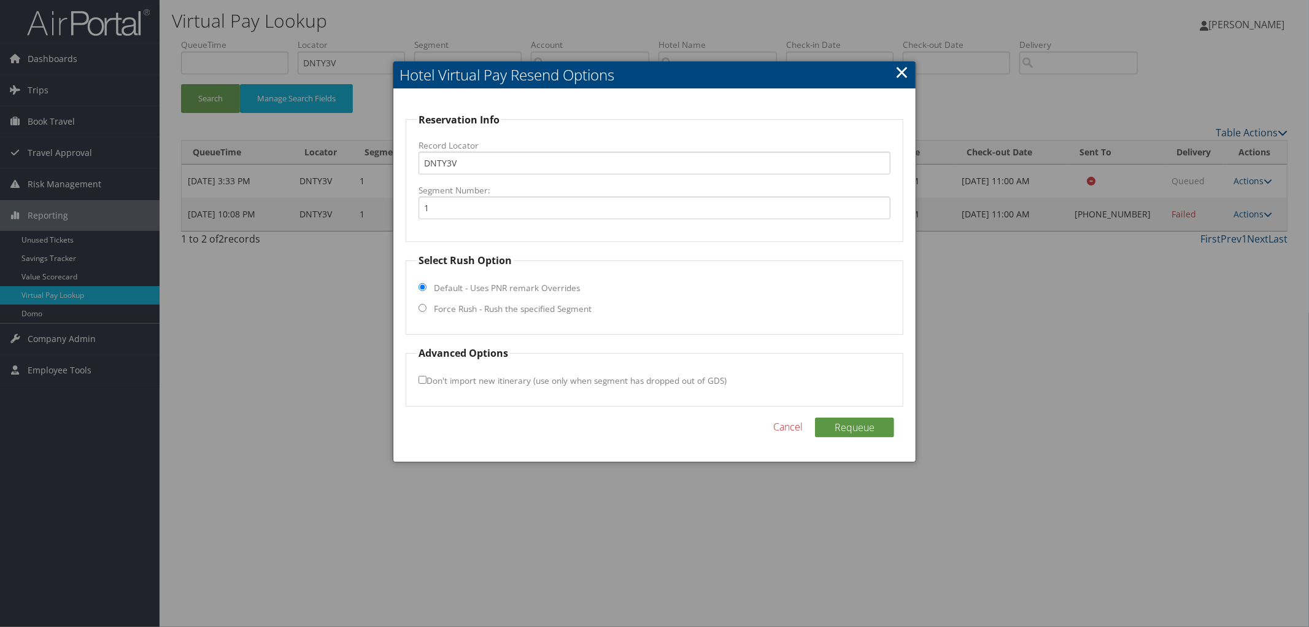
click at [474, 310] on label "Force Rush - Rush the specified Segment" at bounding box center [513, 309] width 158 height 12
click at [427, 310] on input "Force Rush - Rush the specified Segment" at bounding box center [423, 308] width 8 height 8
radio input "true"
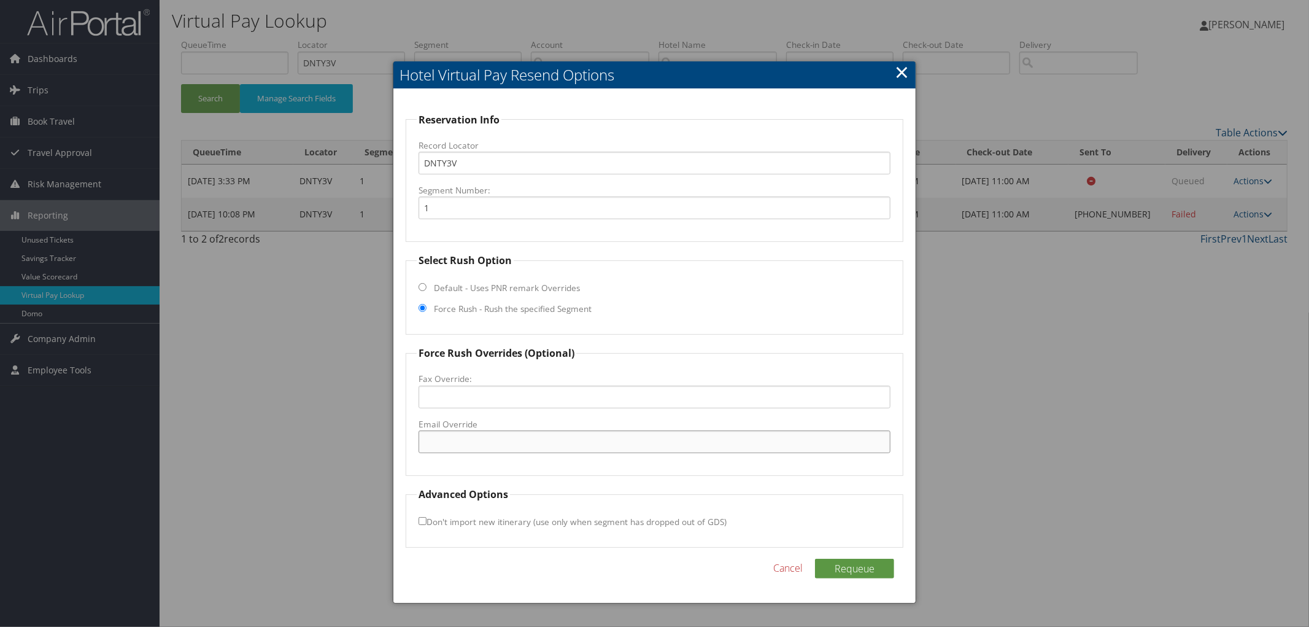
paste input "SAVIN_Spark@hilton.com"
type input "SAVIN_Spark@hilton.com"
click at [867, 569] on button "Requeue" at bounding box center [854, 569] width 79 height 20
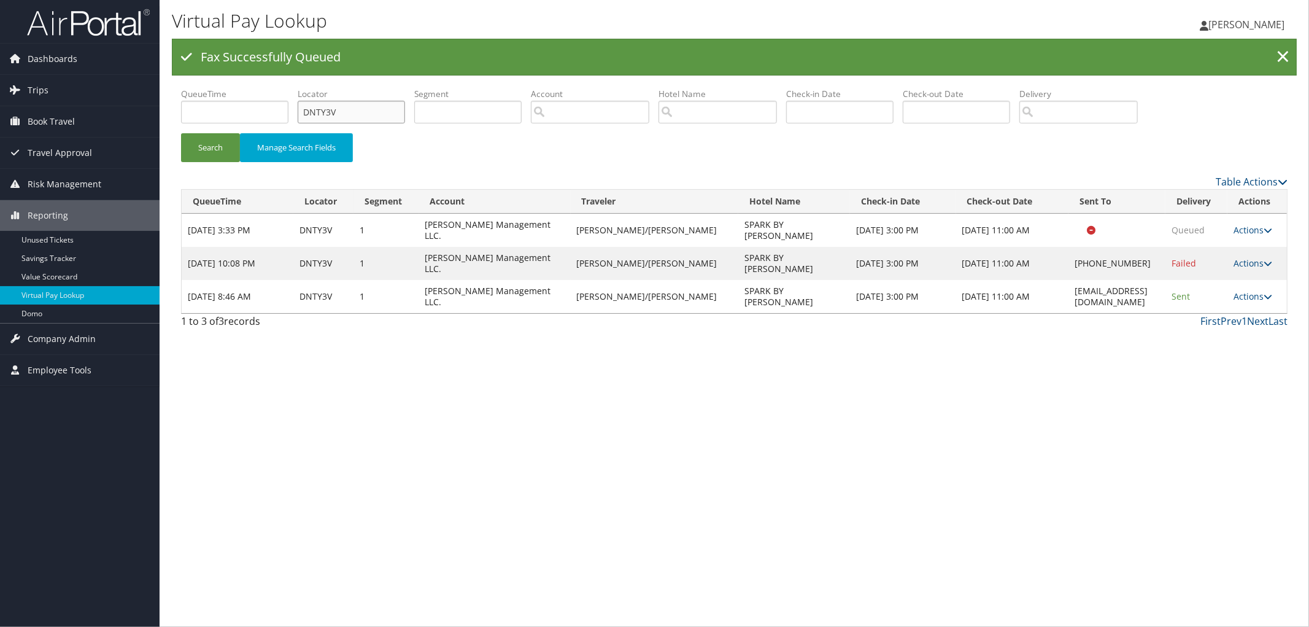
drag, startPoint x: 389, startPoint y: 109, endPoint x: 274, endPoint y: 103, distance: 114.9
click at [285, 88] on ul "QueueTime Locator DNTY3V Segment Account Traveler Hotel Name Check-in Date Chec…" at bounding box center [734, 88] width 1107 height 0
paste input "DPD3PD"
type input "DPD3PD"
click at [181, 133] on button "Search" at bounding box center [210, 147] width 59 height 29
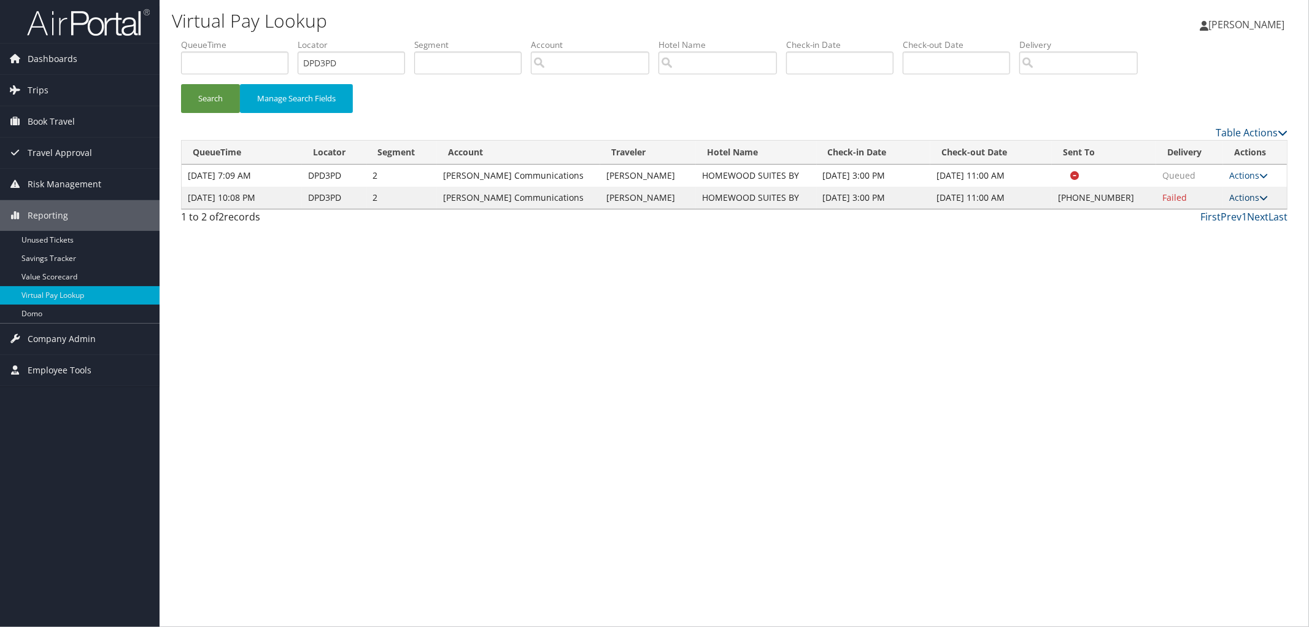
click at [1237, 203] on link "Actions" at bounding box center [1248, 198] width 39 height 12
click at [1229, 290] on link "View Itinerary" at bounding box center [1211, 294] width 105 height 21
click at [1244, 203] on link "Actions" at bounding box center [1248, 198] width 39 height 12
click at [1242, 234] on link "Resend" at bounding box center [1211, 232] width 105 height 21
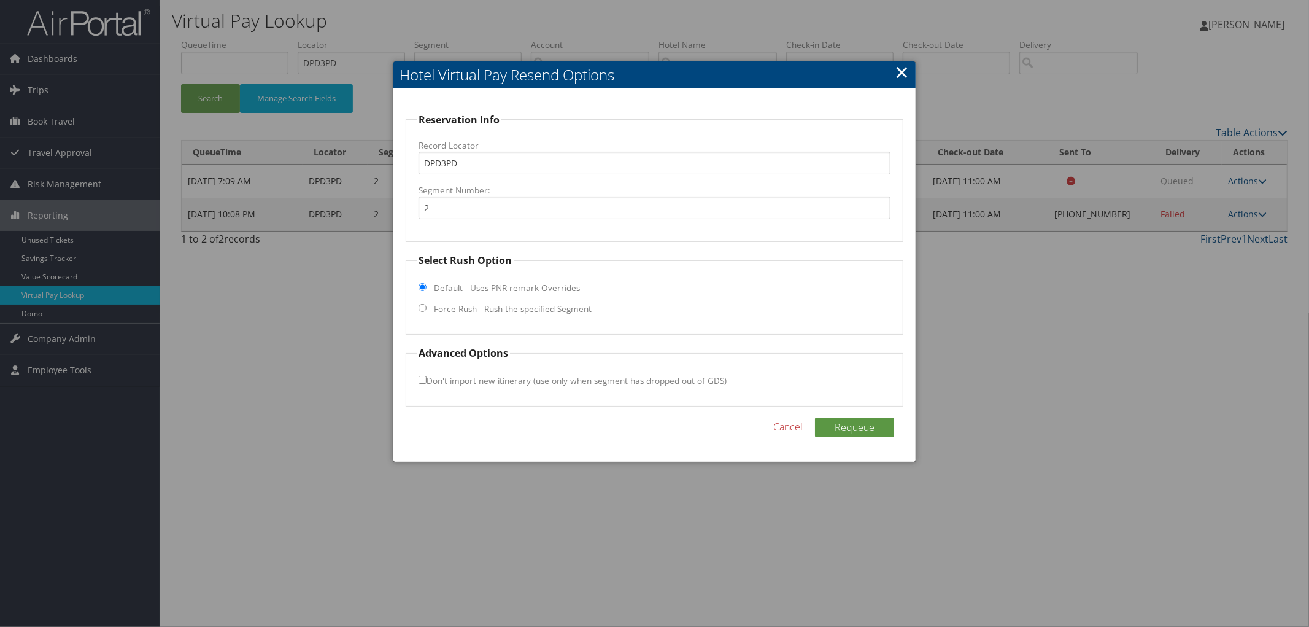
click at [467, 315] on fieldset "Select Rush Option Default - Uses PNR remark Overrides Force Rush - Rush the sp…" at bounding box center [655, 294] width 498 height 82
click at [471, 311] on label "Force Rush - Rush the specified Segment" at bounding box center [513, 309] width 158 height 12
click at [427, 311] on input "Force Rush - Rush the specified Segment" at bounding box center [423, 308] width 8 height 8
radio input "true"
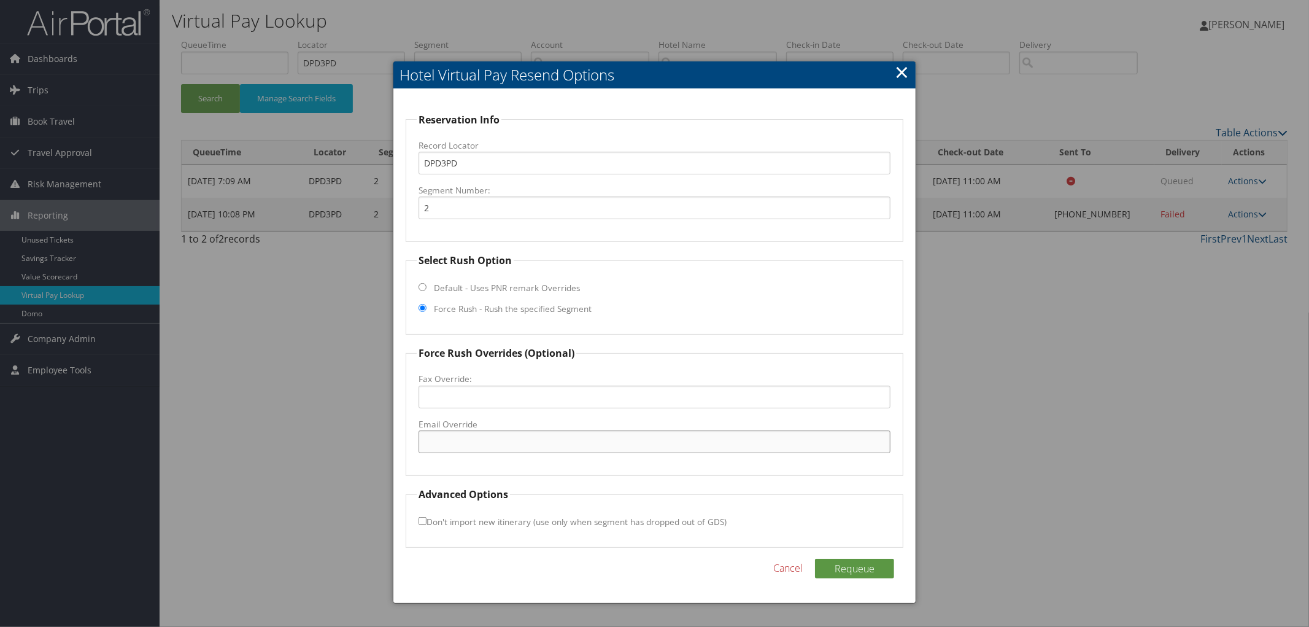
paste input "PAHCO_homewood@hilton.com"
type input "PAHCO_homewood@hilton.com"
click at [861, 562] on button "Requeue" at bounding box center [854, 569] width 79 height 20
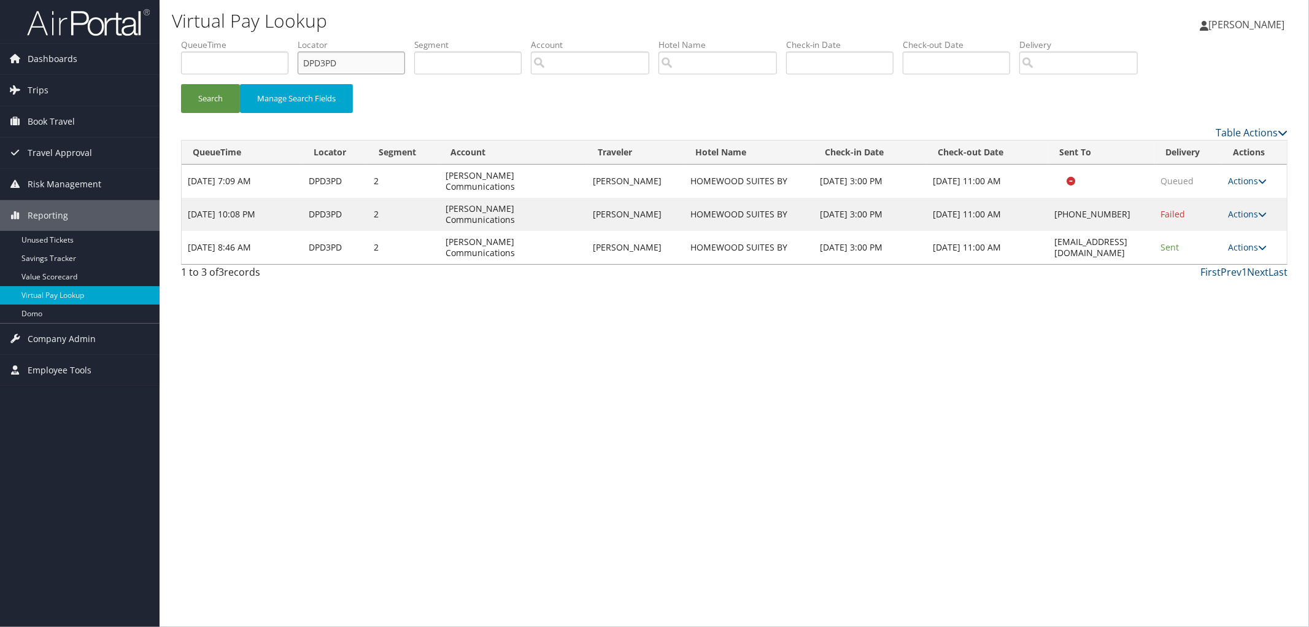
drag, startPoint x: 385, startPoint y: 60, endPoint x: 225, endPoint y: 58, distance: 160.2
click at [239, 39] on ul "QueueTime Locator DPD3PD Segment Account Traveler Hotel Name Check-in Date Chec…" at bounding box center [734, 39] width 1107 height 0
paste input "DPGXZ4"
type input "DPGXZ4"
click at [181, 84] on button "Search" at bounding box center [210, 98] width 59 height 29
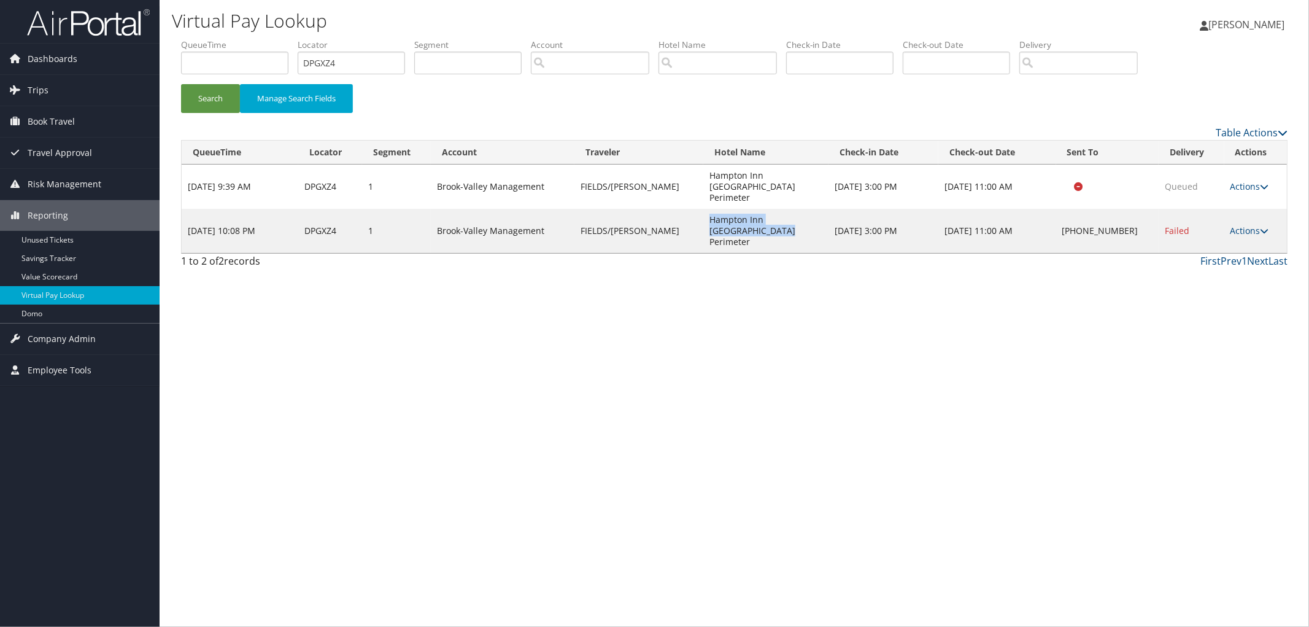
drag, startPoint x: 748, startPoint y: 228, endPoint x: 687, endPoint y: 210, distance: 62.9
click at [703, 210] on td "Hampton Inn Atlanta Perimeter" at bounding box center [765, 231] width 125 height 44
click at [1234, 225] on link "Actions" at bounding box center [1250, 231] width 39 height 12
click at [1232, 226] on link "Resend" at bounding box center [1211, 232] width 105 height 21
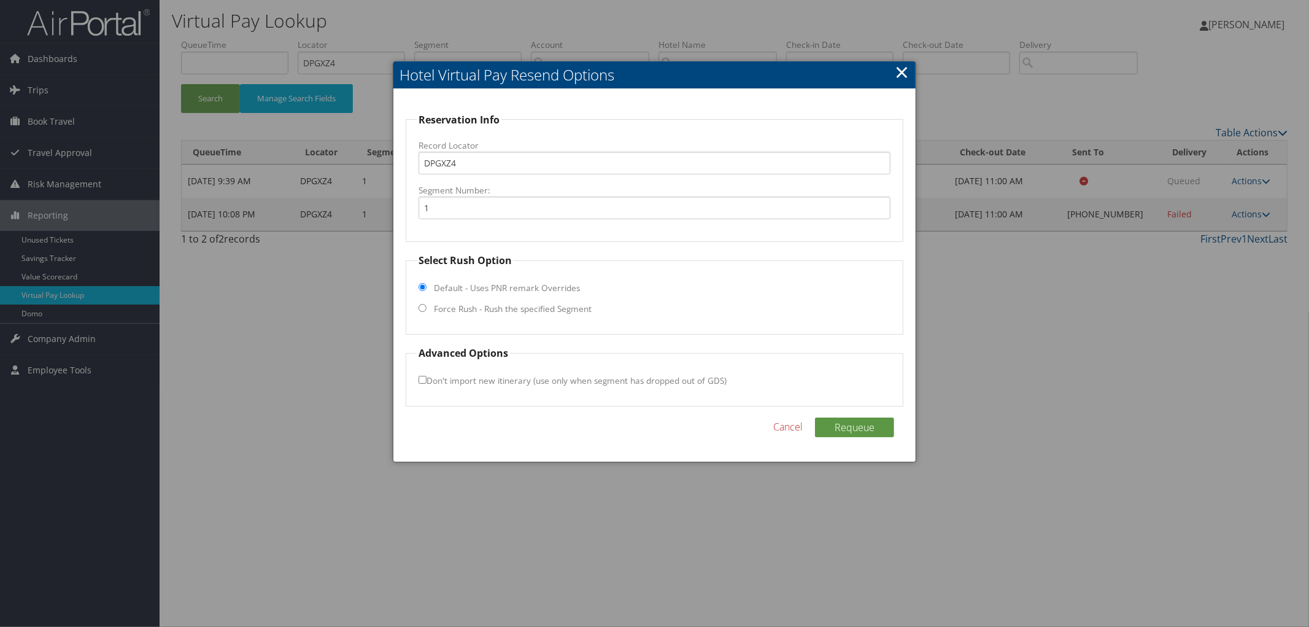
click at [516, 311] on label "Force Rush - Rush the specified Segment" at bounding box center [513, 309] width 158 height 12
click at [427, 311] on input "Force Rush - Rush the specified Segment" at bounding box center [423, 308] width 8 height 8
radio input "true"
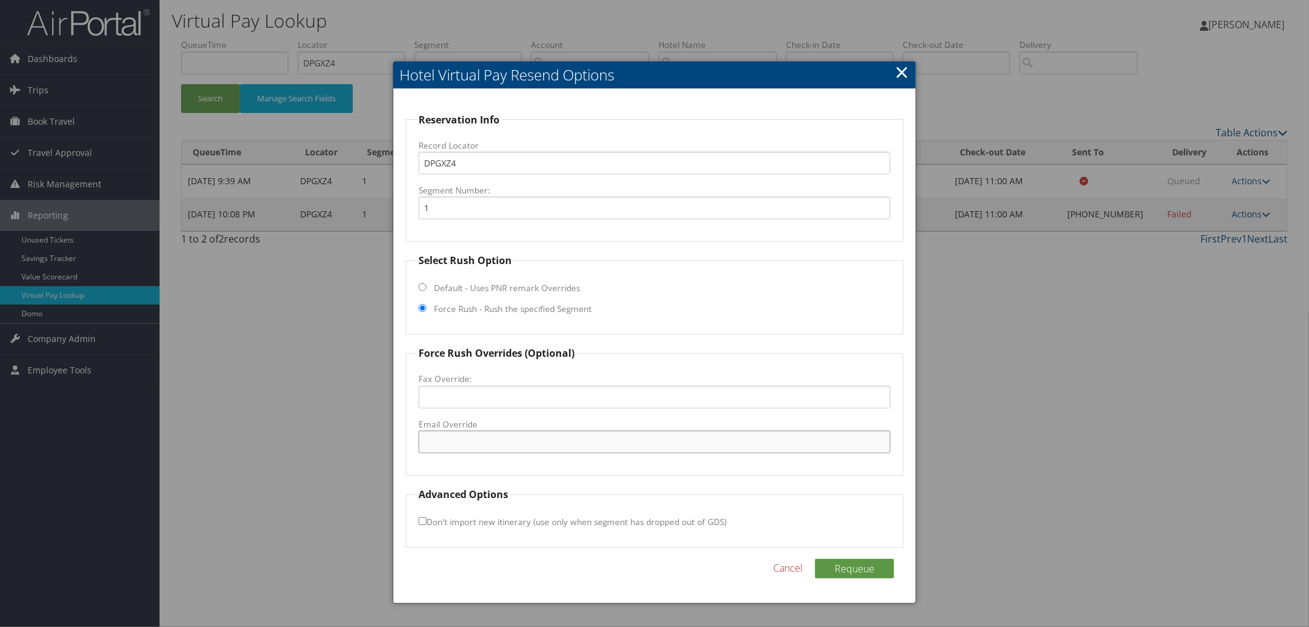
paste input "ATLHM_Hampton@hilton.com"
type input "ATLHM_Hampton@hilton.com"
click at [845, 568] on button "Requeue" at bounding box center [854, 569] width 79 height 20
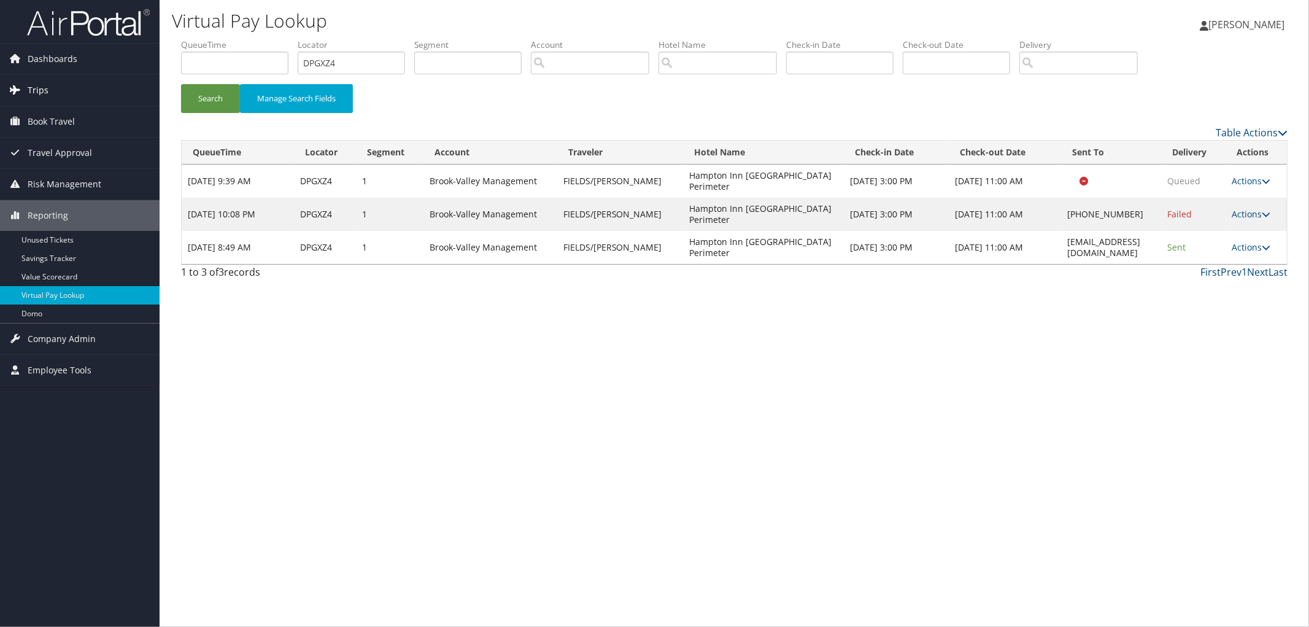
click at [68, 94] on link "Trips" at bounding box center [80, 90] width 160 height 31
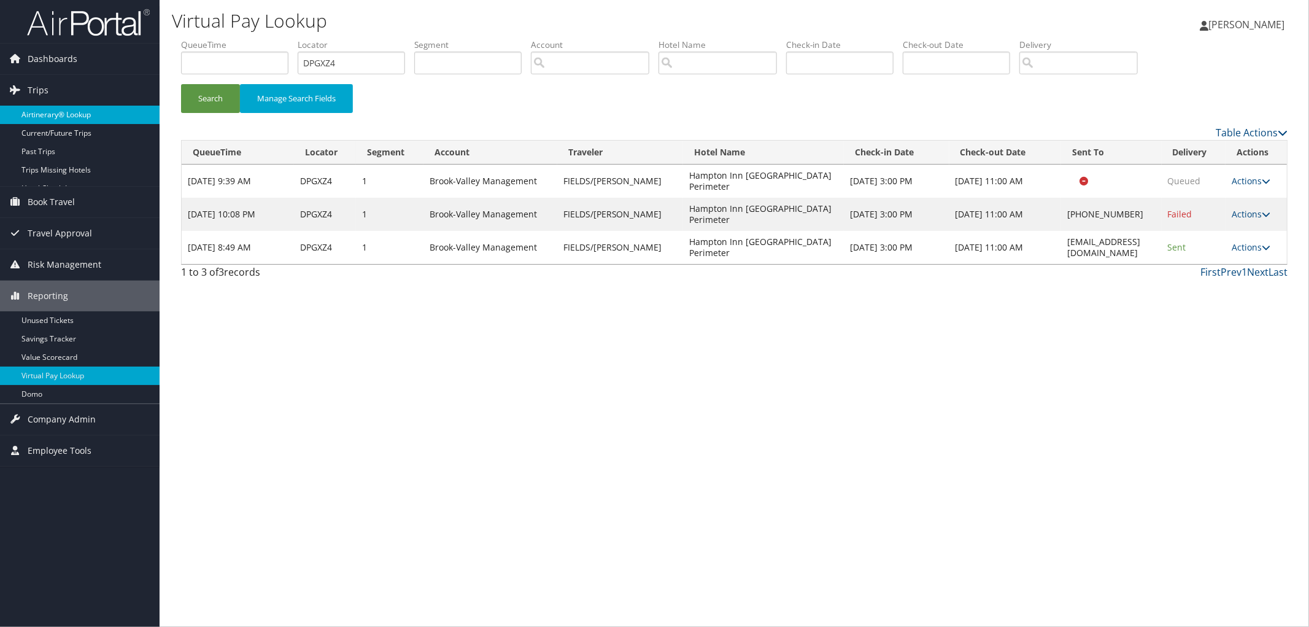
click at [70, 114] on link "Airtinerary® Lookup" at bounding box center [80, 115] width 160 height 18
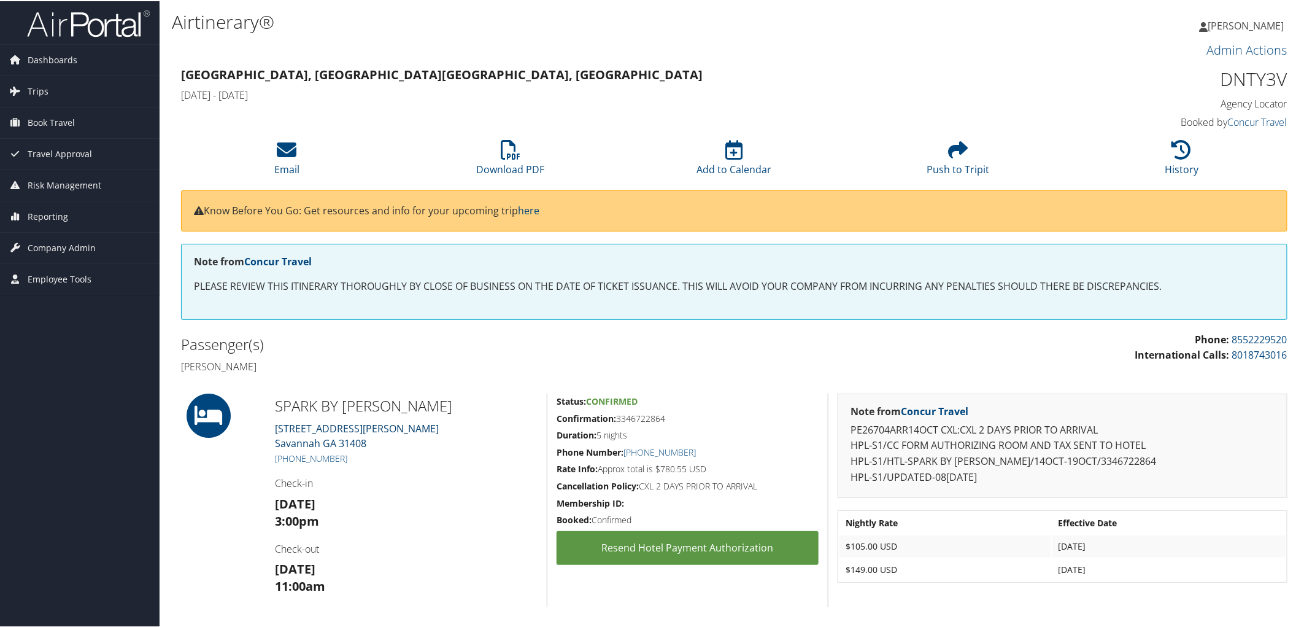
click at [354, 430] on link "15 Jay R. Turner Dr. Savannah GA 31408" at bounding box center [357, 434] width 164 height 28
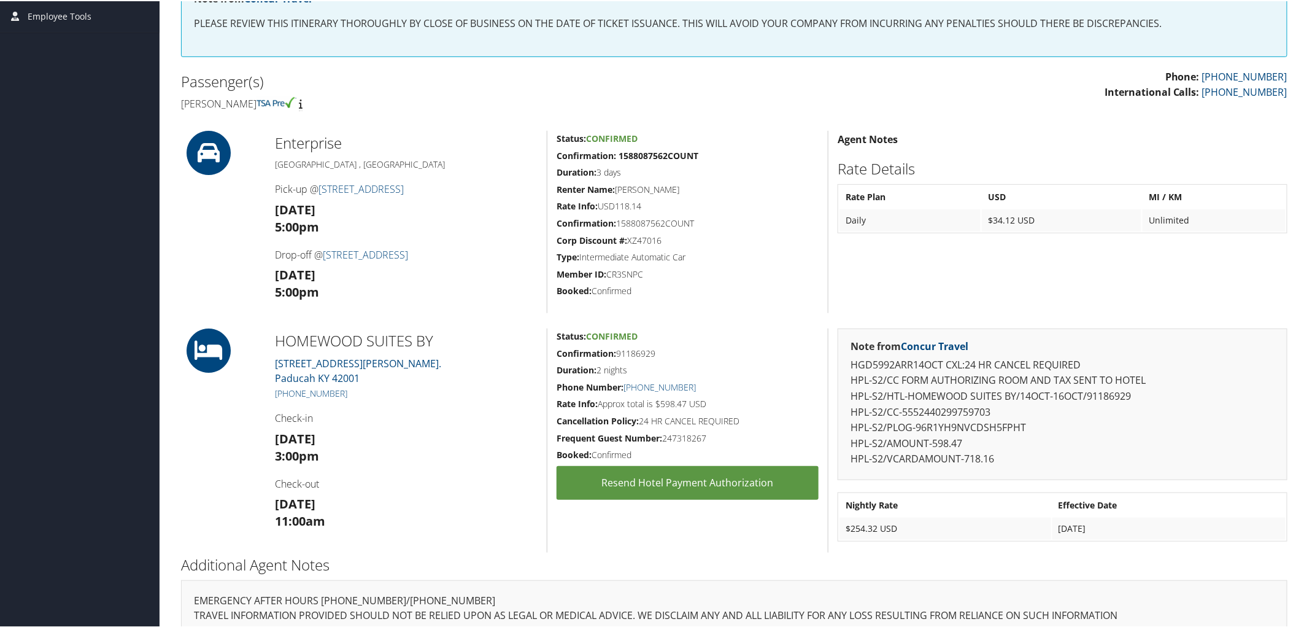
scroll to position [273, 0]
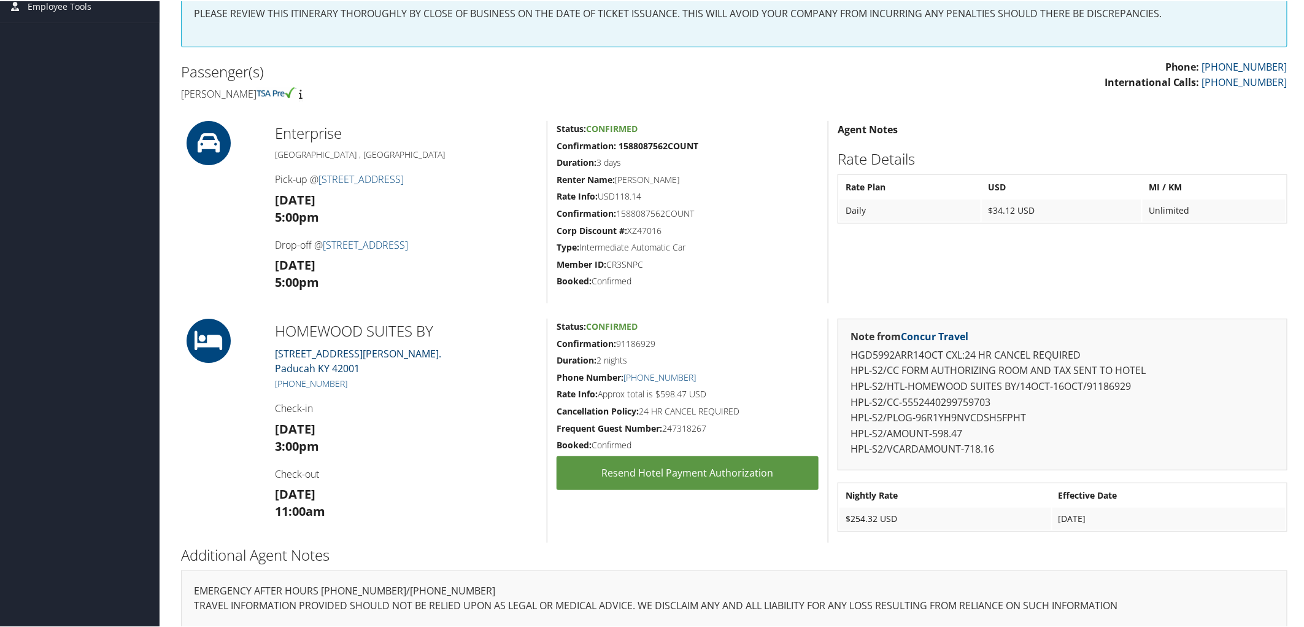
click at [341, 350] on link "3925 COLEMAN CROSSING CIRCLE. Paducah KY 42001" at bounding box center [358, 360] width 166 height 28
drag, startPoint x: 185, startPoint y: 471, endPoint x: 189, endPoint y: 449, distance: 22.5
click at [185, 461] on div at bounding box center [219, 429] width 94 height 224
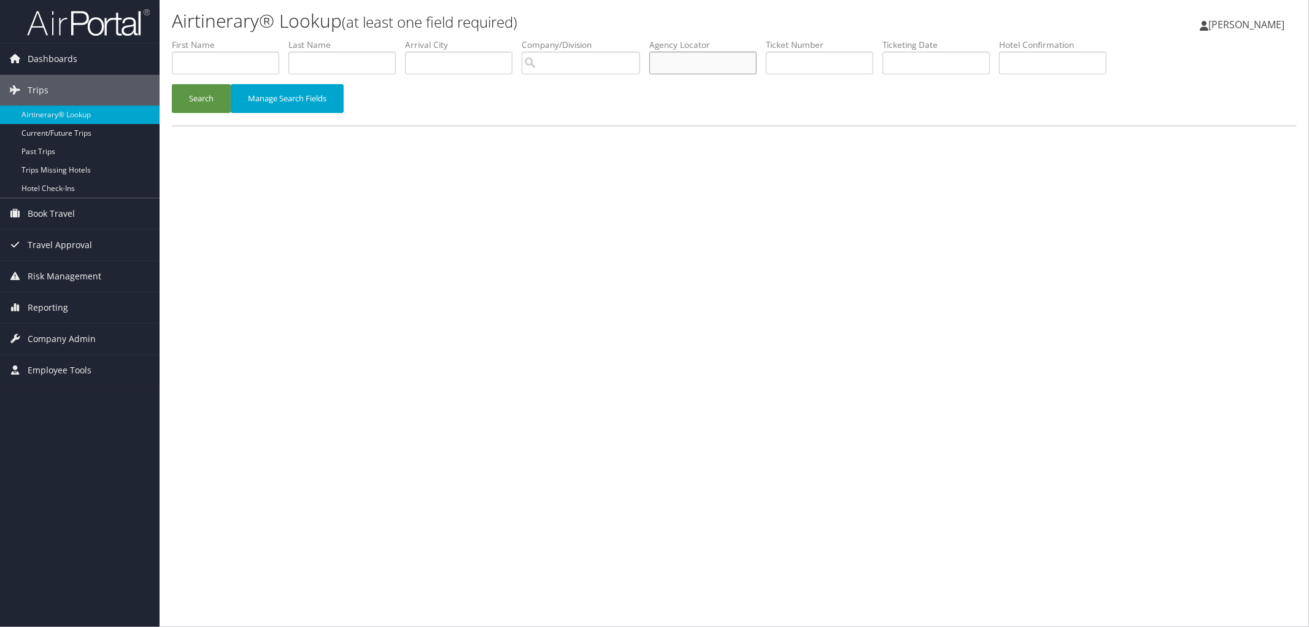
click at [756, 59] on input "text" at bounding box center [702, 63] width 107 height 23
paste input "DPRLTQ"
type input "DPRLTQ"
click at [188, 104] on button "Search" at bounding box center [201, 98] width 59 height 29
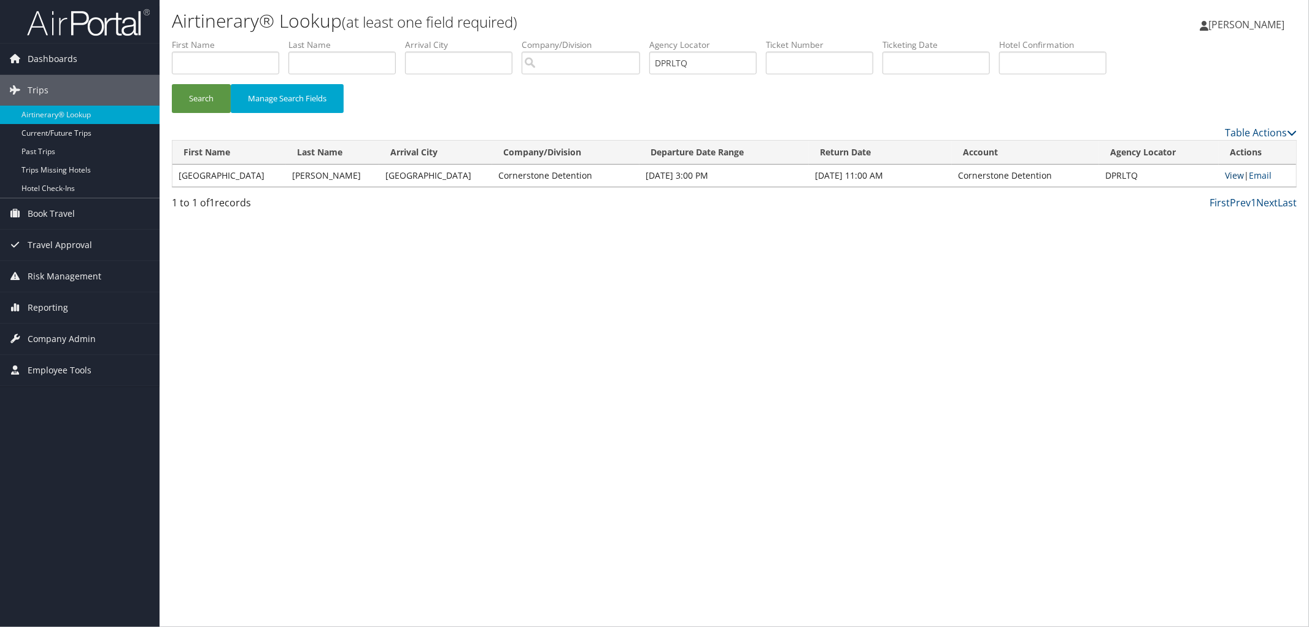
click at [1229, 175] on link "View" at bounding box center [1234, 175] width 19 height 12
click at [1228, 175] on link "View" at bounding box center [1234, 175] width 19 height 12
drag, startPoint x: 729, startPoint y: 69, endPoint x: 643, endPoint y: 74, distance: 86.0
click at [654, 39] on ul "First Name Last Name Departure City Arrival City Company/Division Airport/City …" at bounding box center [734, 39] width 1125 height 0
paste input "DPQXPD"
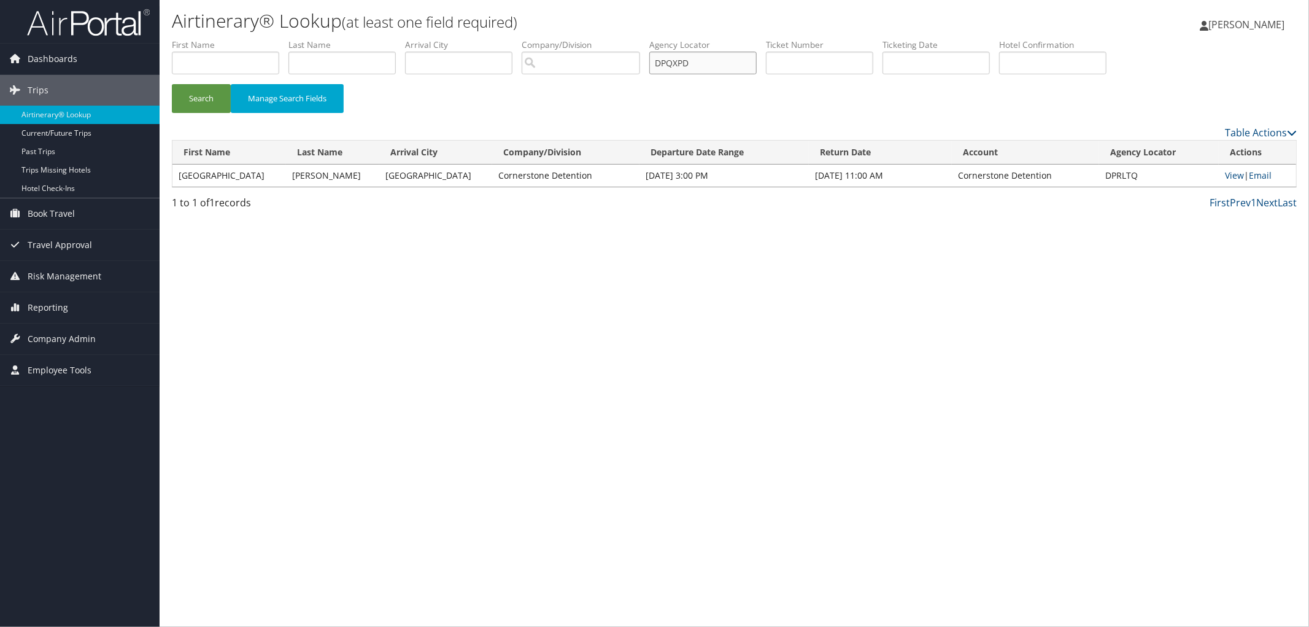
type input "DPQXPD"
click at [172, 84] on button "Search" at bounding box center [201, 98] width 59 height 29
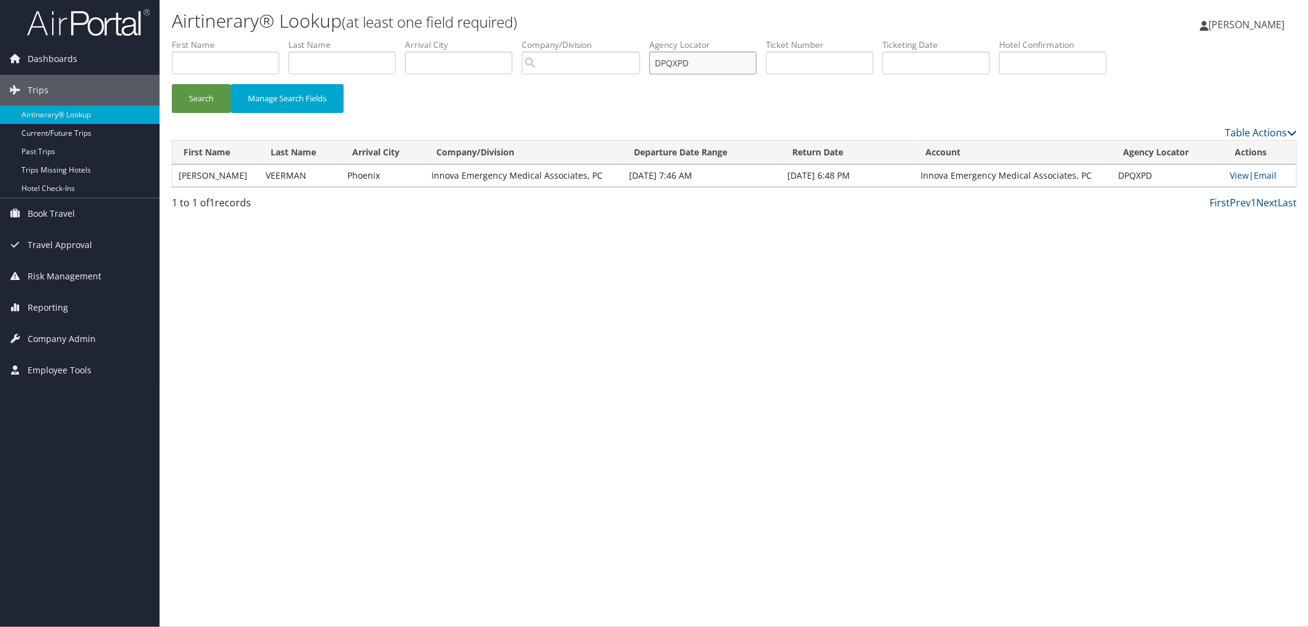
drag, startPoint x: 737, startPoint y: 62, endPoint x: 542, endPoint y: 77, distance: 195.8
click at [566, 83] on form "First Name Last Name Departure City Arrival City Company/Division Airport/City …" at bounding box center [734, 82] width 1125 height 86
paste input "DPQXPD"
type input "DPQXPD"
click at [172, 84] on button "Search" at bounding box center [201, 98] width 59 height 29
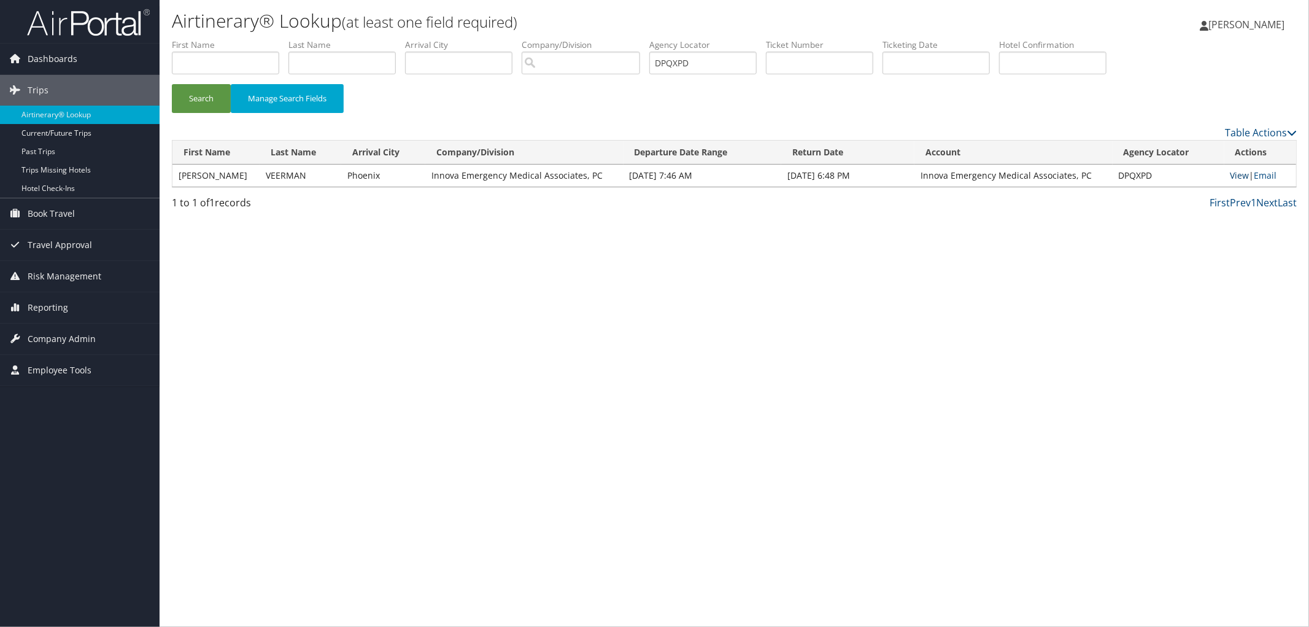
click at [1237, 176] on link "View" at bounding box center [1240, 175] width 19 height 12
drag, startPoint x: 738, startPoint y: 63, endPoint x: 595, endPoint y: 69, distance: 142.5
click at [649, 39] on ul "First Name Last Name Departure City Arrival City Company/Division Airport/City …" at bounding box center [734, 39] width 1125 height 0
paste input "DPSDNW"
type input "DPSDNW"
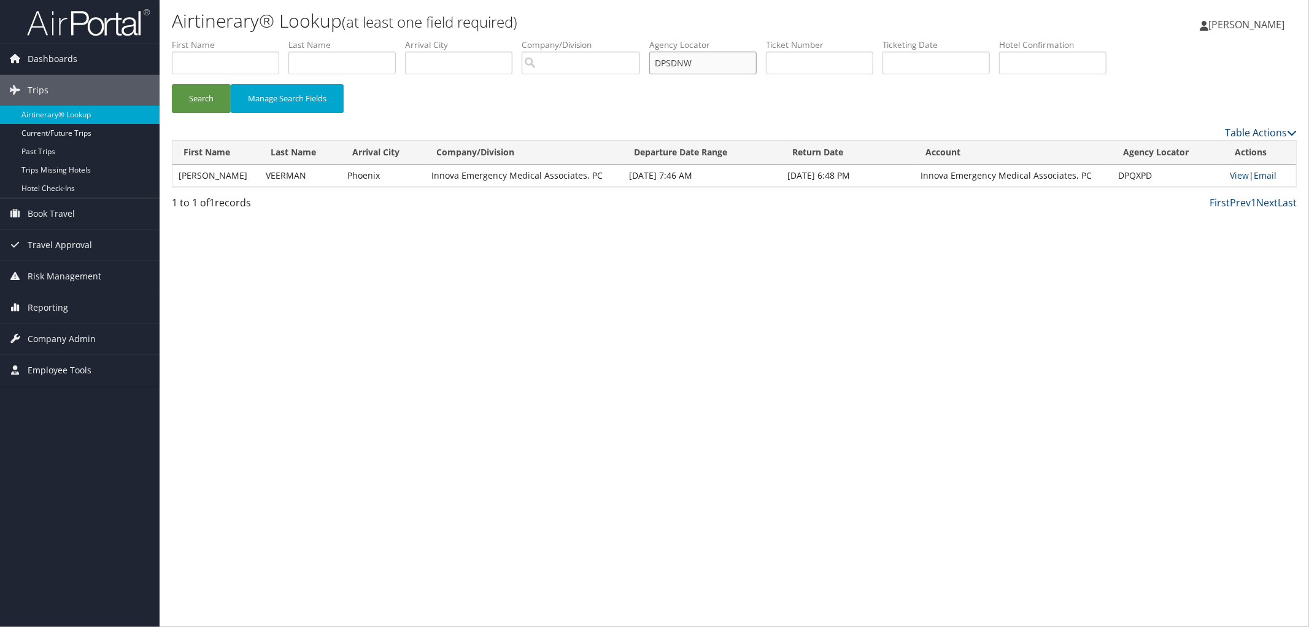
click at [172, 84] on button "Search" at bounding box center [201, 98] width 59 height 29
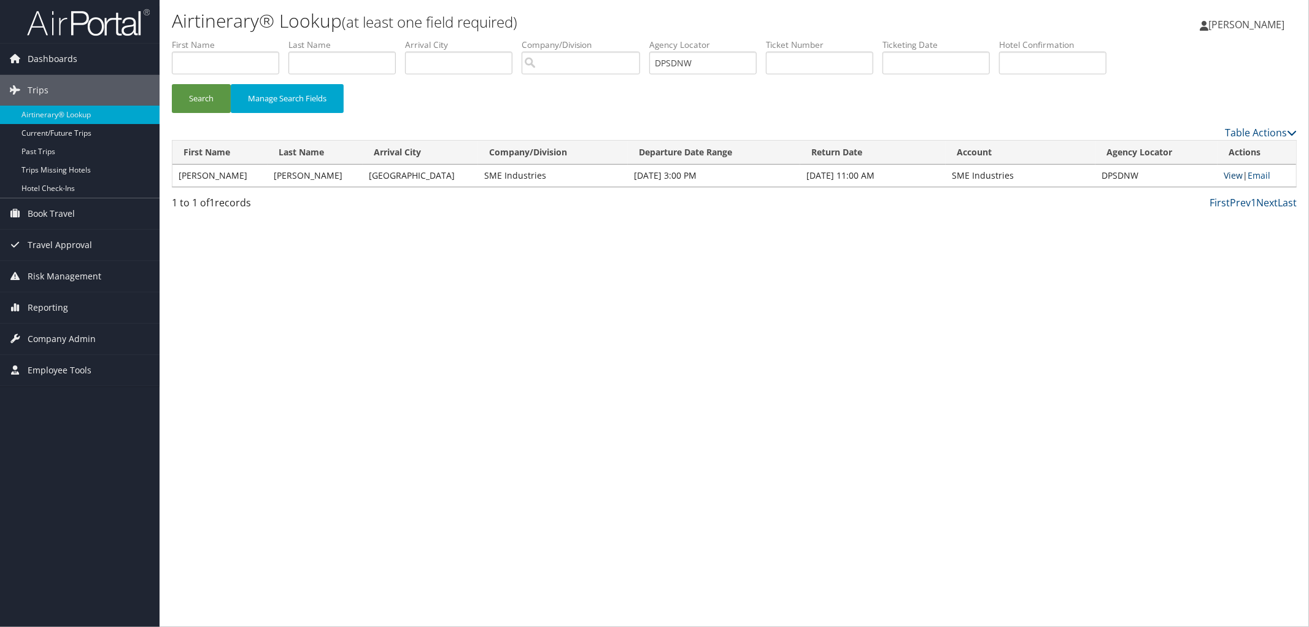
click at [1232, 172] on link "View" at bounding box center [1233, 175] width 19 height 12
drag, startPoint x: 741, startPoint y: 47, endPoint x: 635, endPoint y: 64, distance: 107.5
click at [635, 39] on ul "First Name Last Name Departure City Arrival City Company/Division Airport/City …" at bounding box center [734, 39] width 1125 height 0
drag, startPoint x: 726, startPoint y: 66, endPoint x: 600, endPoint y: 83, distance: 127.0
click at [602, 83] on form "First Name Last Name Departure City Arrival City Company/Division Airport/City …" at bounding box center [734, 82] width 1125 height 86
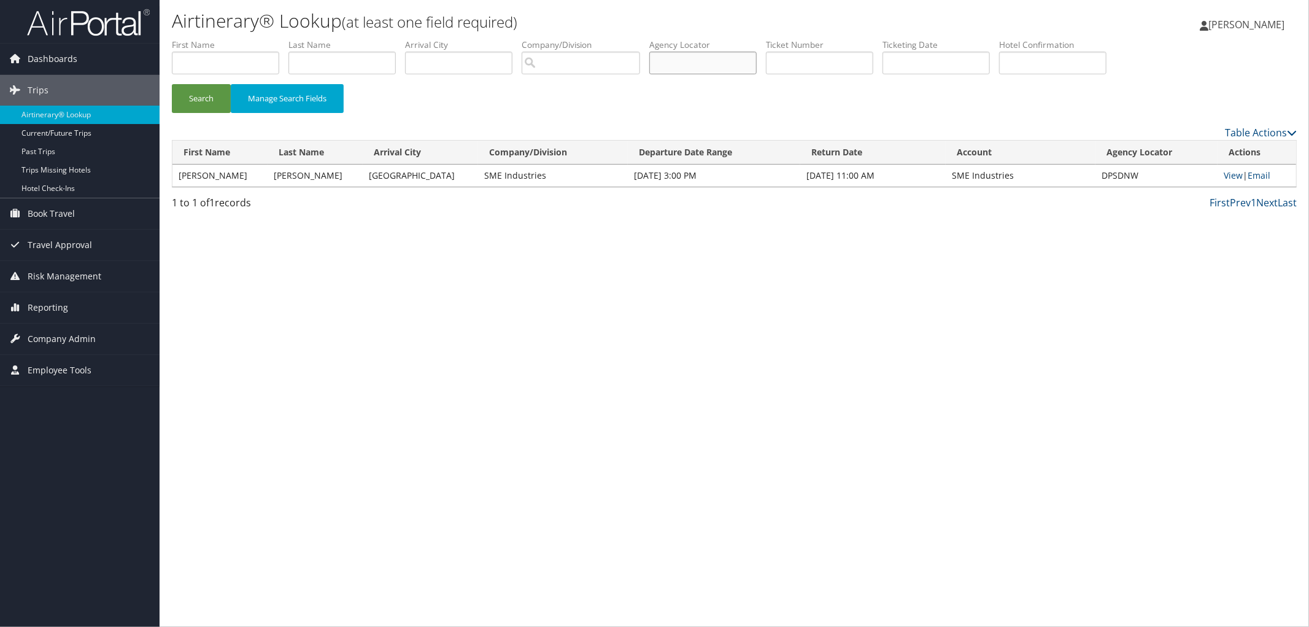
paste input "awatson@impressguest.com"
click at [172, 84] on button "Search" at bounding box center [201, 98] width 59 height 29
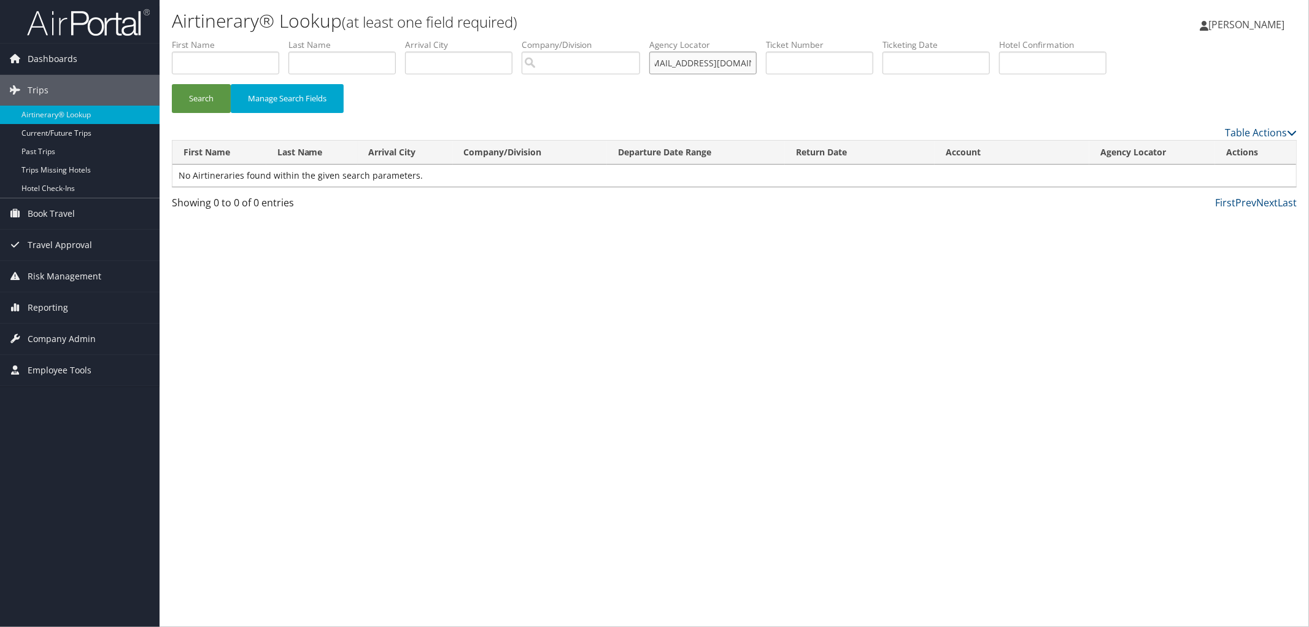
drag, startPoint x: 686, startPoint y: 63, endPoint x: 978, endPoint y: 70, distance: 292.9
click at [978, 39] on ul "First Name Last Name Departure City Arrival City Company/Division Airport/City …" at bounding box center [734, 39] width 1125 height 0
type input "a"
paste input "awatson@impressguest.com"
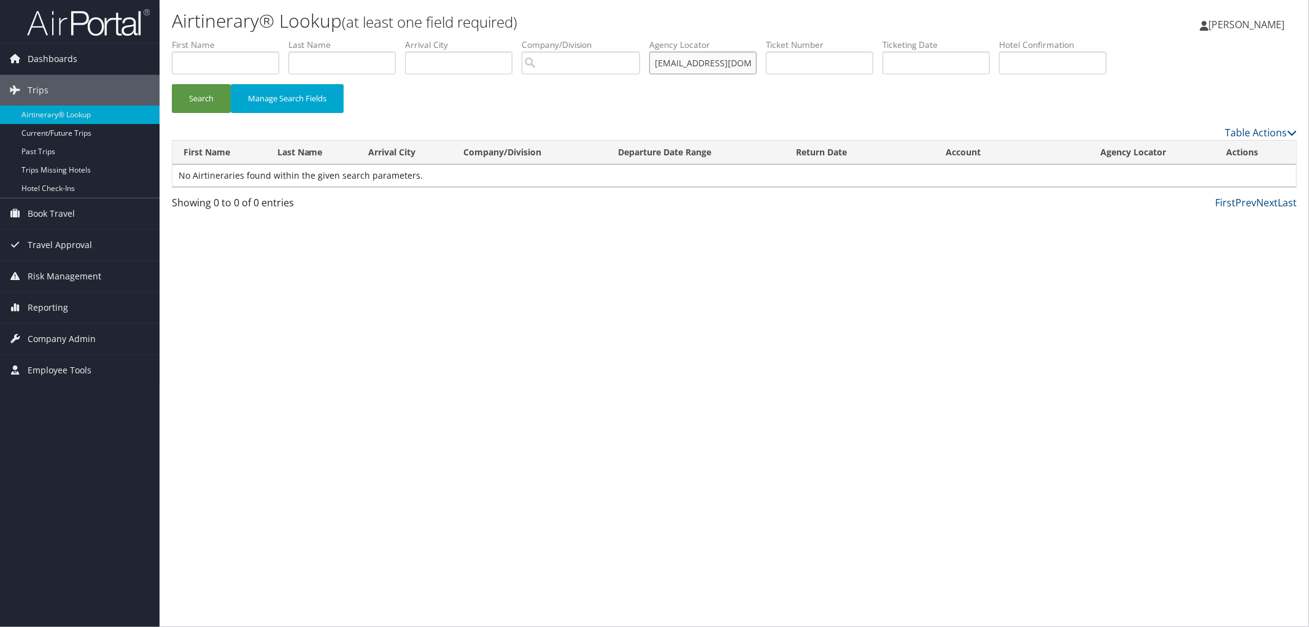
scroll to position [0, 11]
drag, startPoint x: 700, startPoint y: 68, endPoint x: 897, endPoint y: 75, distance: 197.8
click at [897, 39] on ul "First Name Last Name Departure City Arrival City Company/Division Airport/City …" at bounding box center [734, 39] width 1125 height 0
type input "a"
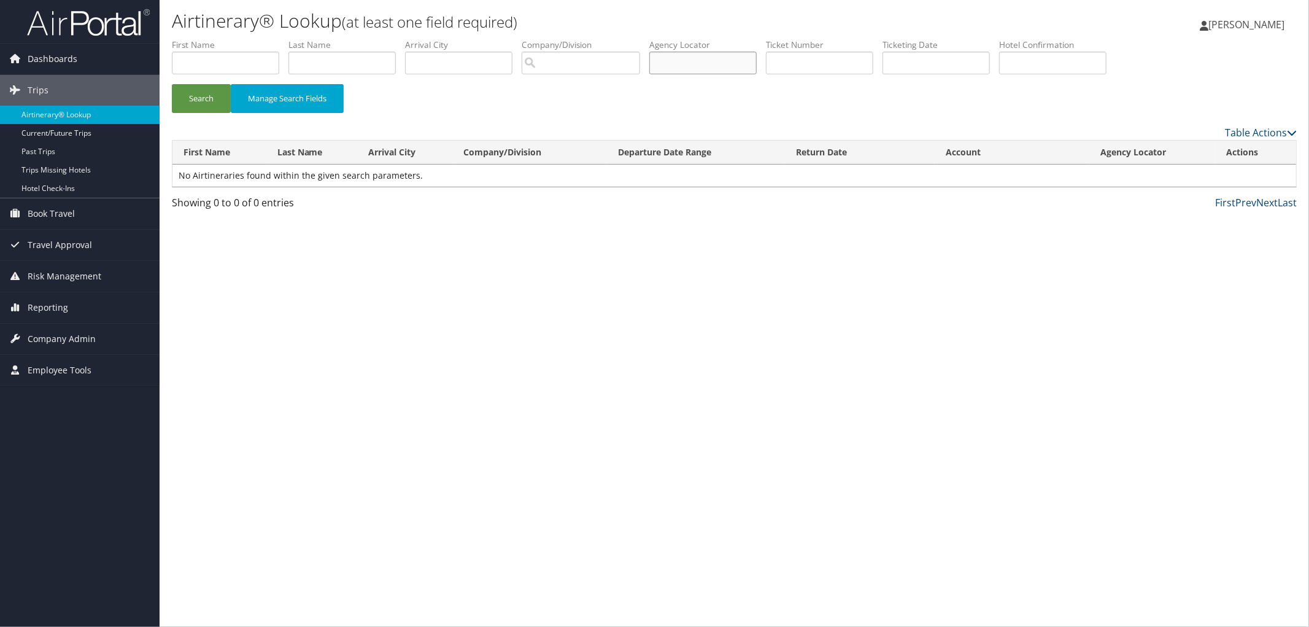
click at [681, 64] on input "text" at bounding box center [702, 63] width 107 height 23
paste input "DPSDNW"
type input "DPSDNW"
click at [163, 94] on div "Search Manage Search Fields" at bounding box center [734, 104] width 1143 height 41
click at [184, 96] on button "Search" at bounding box center [201, 98] width 59 height 29
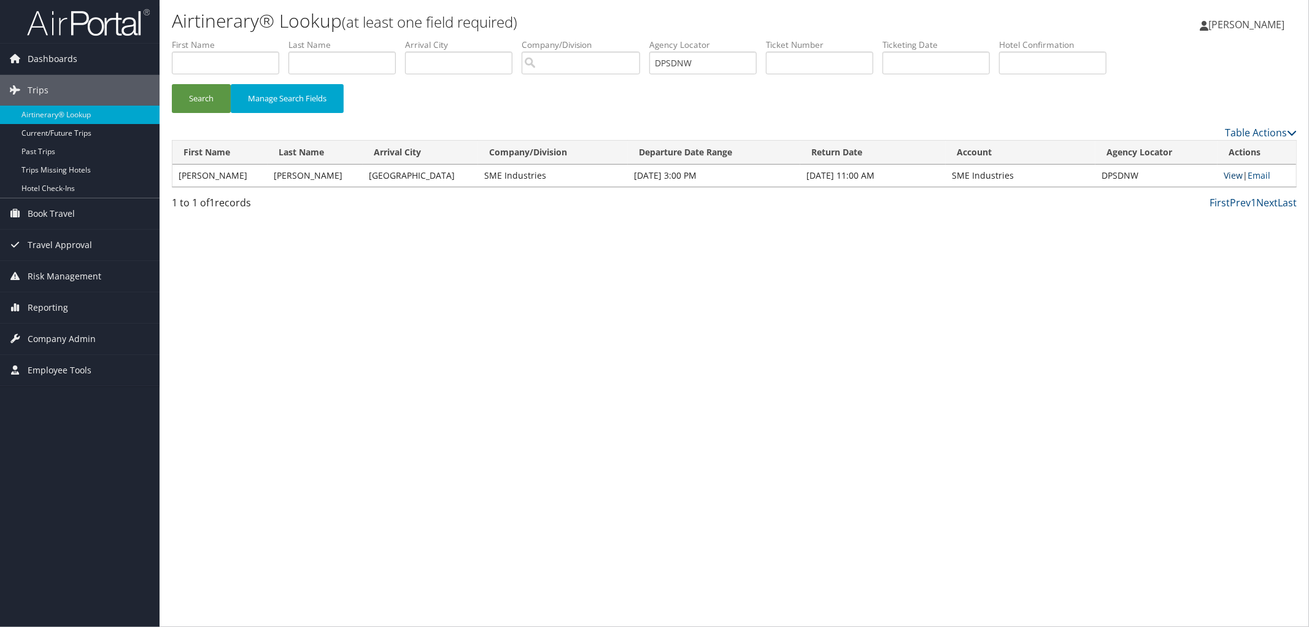
click at [1236, 175] on link "View" at bounding box center [1233, 175] width 19 height 12
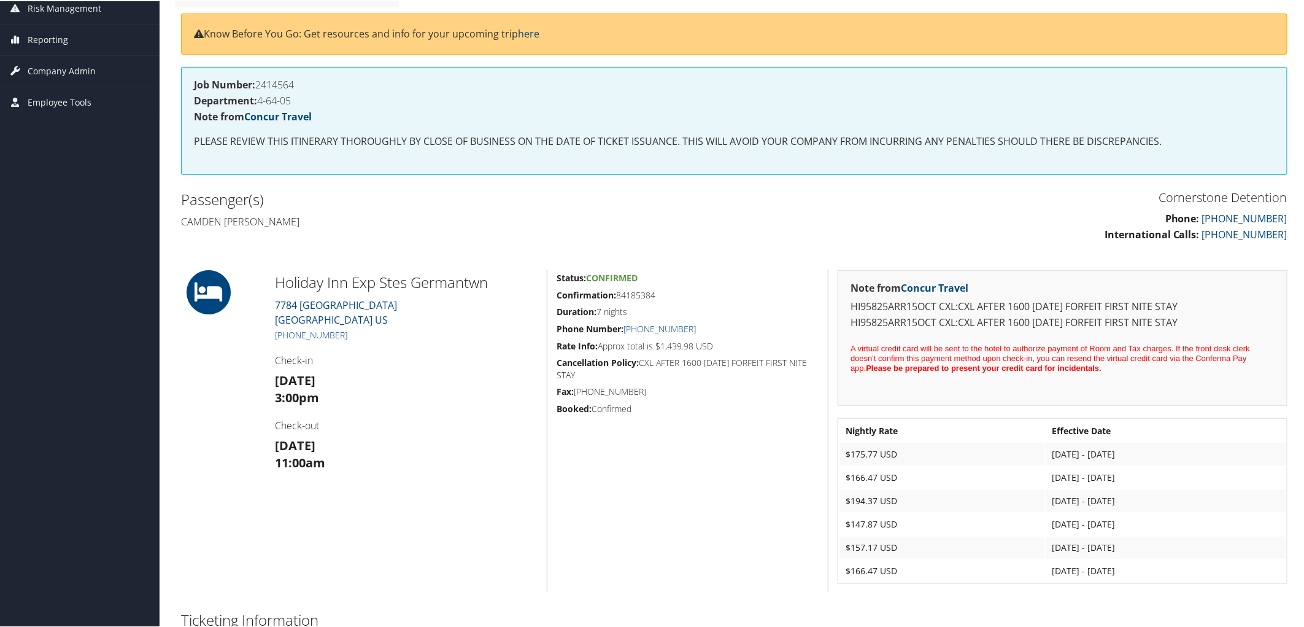
scroll to position [204, 0]
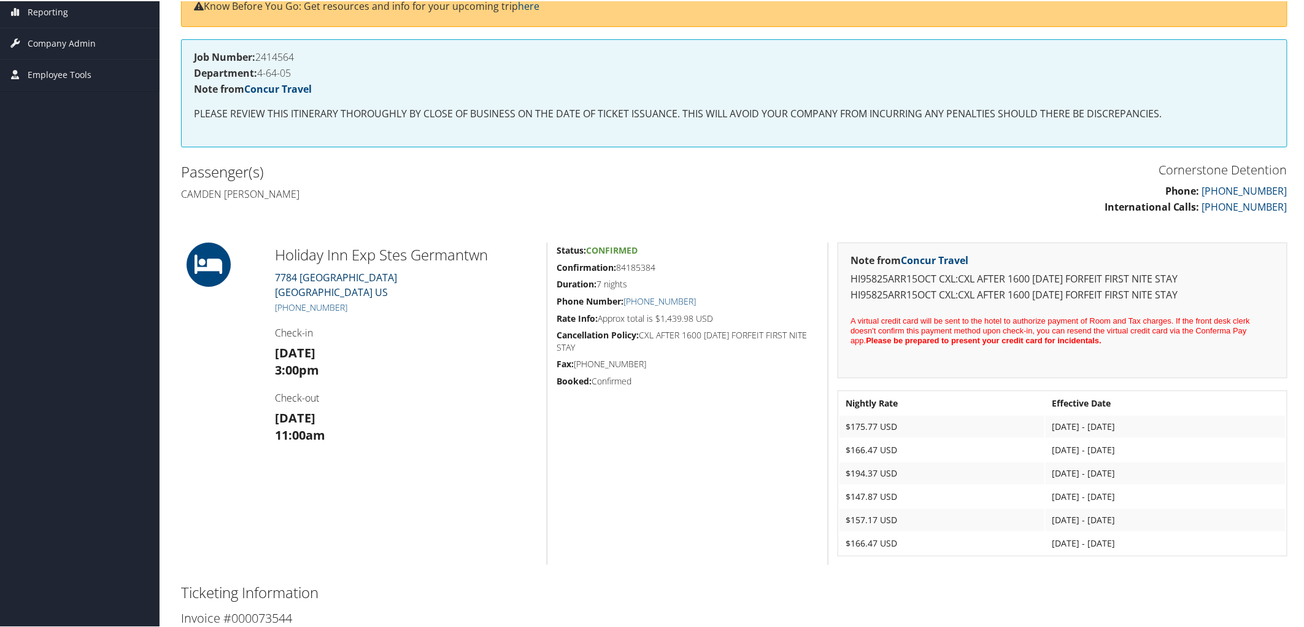
click at [315, 277] on link "[STREET_ADDRESS]" at bounding box center [336, 283] width 122 height 28
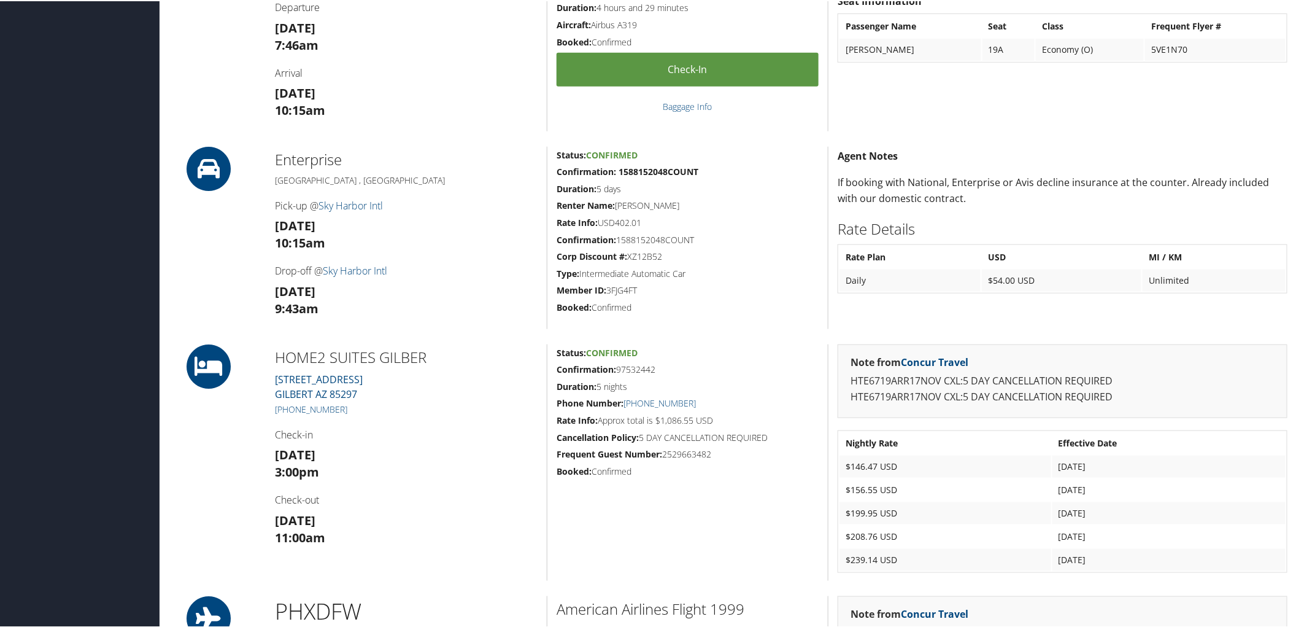
scroll to position [614, 0]
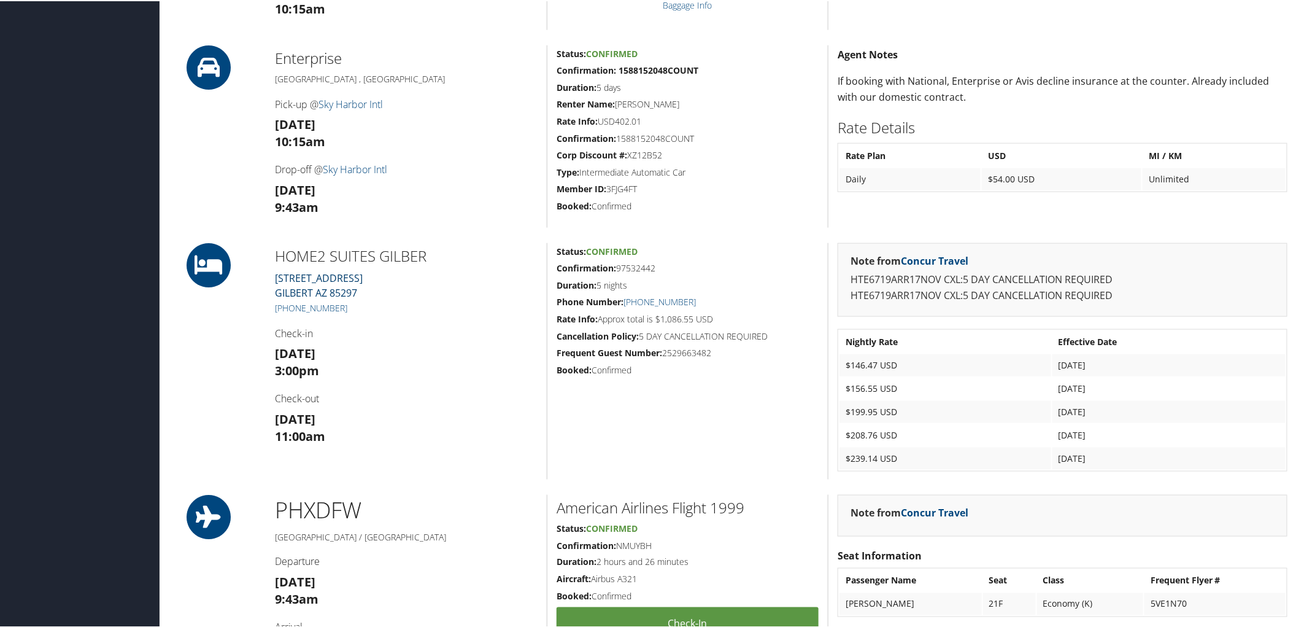
click at [301, 278] on link "[STREET_ADDRESS]" at bounding box center [319, 284] width 88 height 28
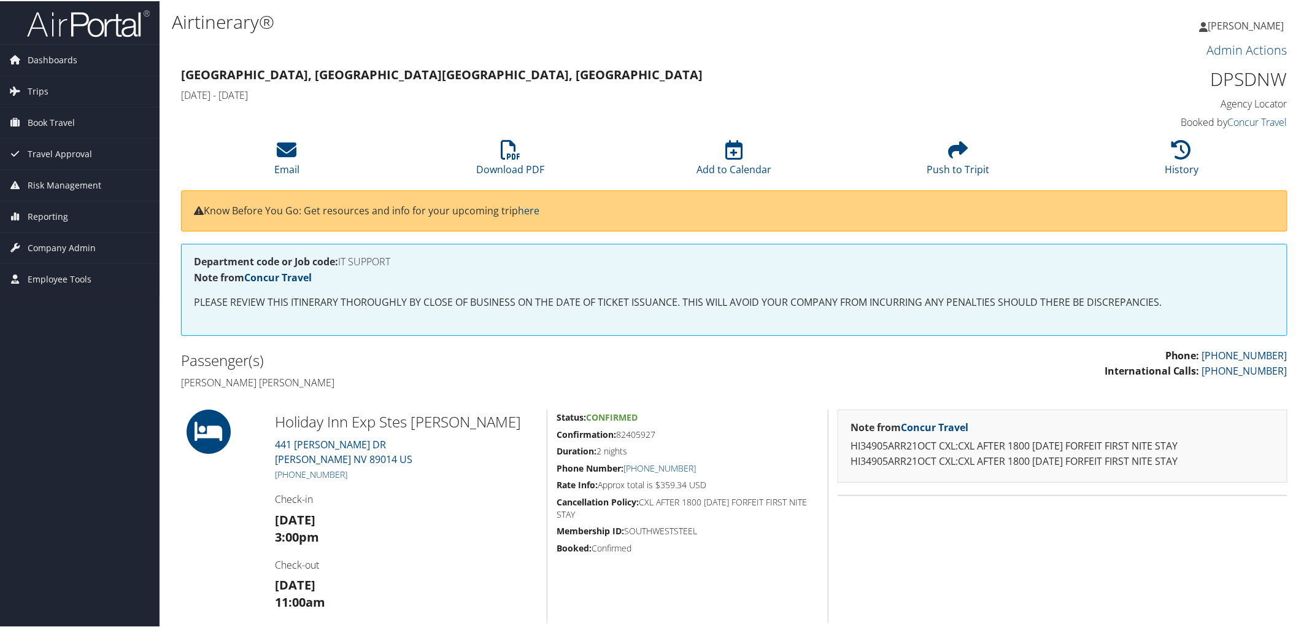
scroll to position [204, 0]
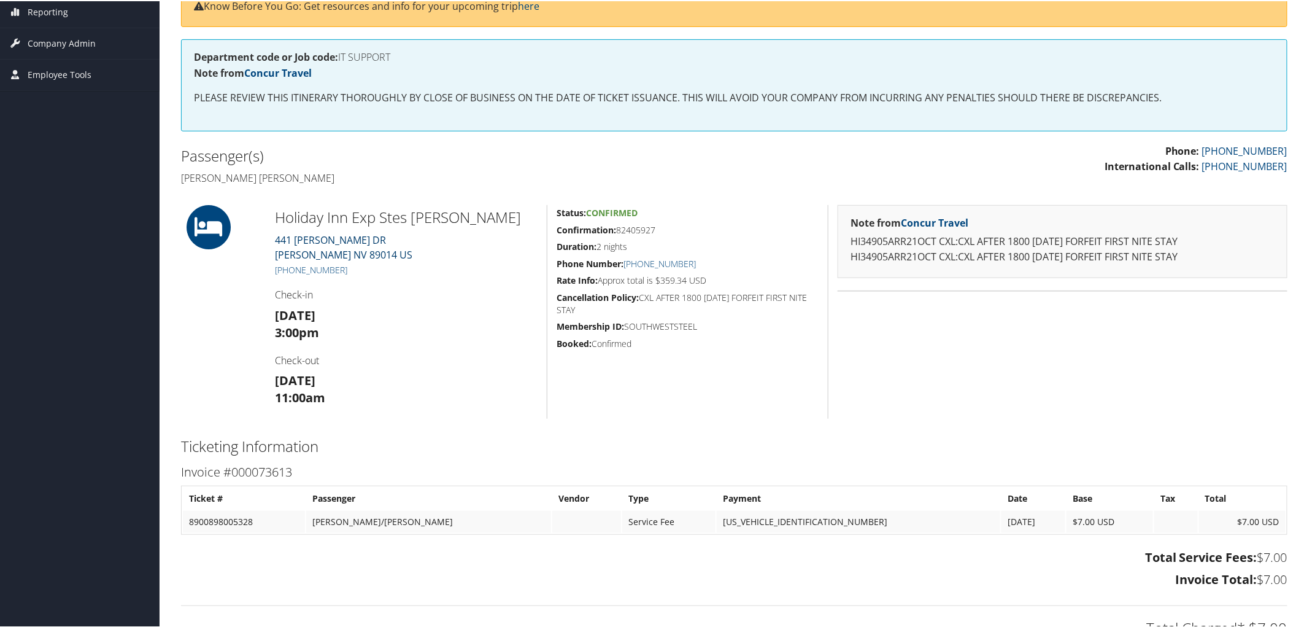
click at [312, 241] on link "441 [PERSON_NAME] [PERSON_NAME][GEOGRAPHIC_DATA] US" at bounding box center [343, 246] width 137 height 28
